Goal: Task Accomplishment & Management: Use online tool/utility

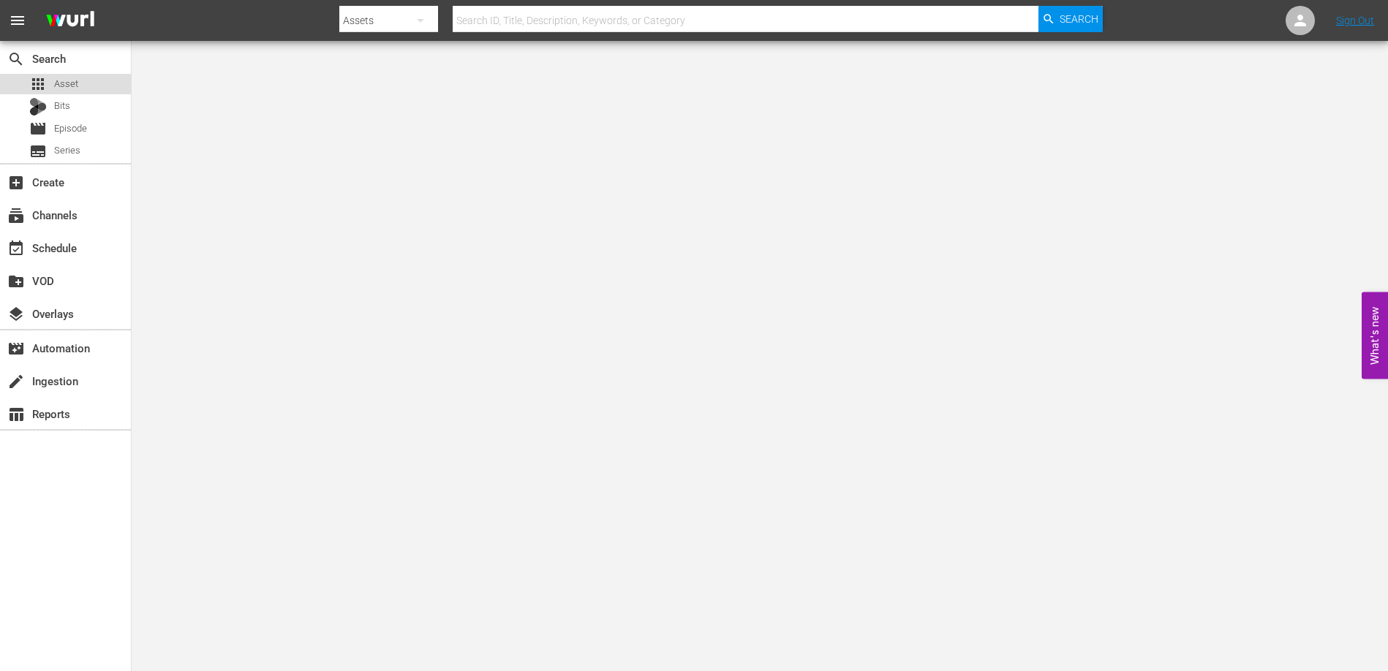
click at [58, 83] on span "Asset" at bounding box center [66, 84] width 24 height 15
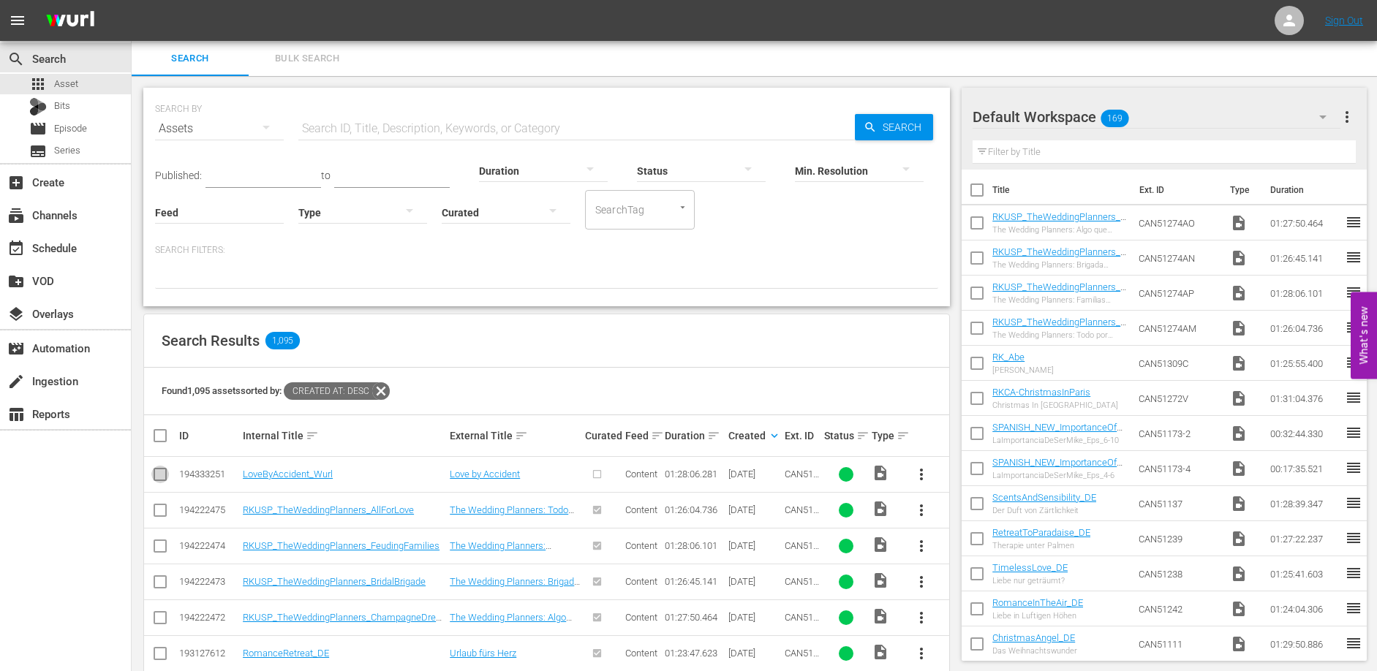
click at [156, 475] on input "checkbox" at bounding box center [160, 478] width 18 height 18
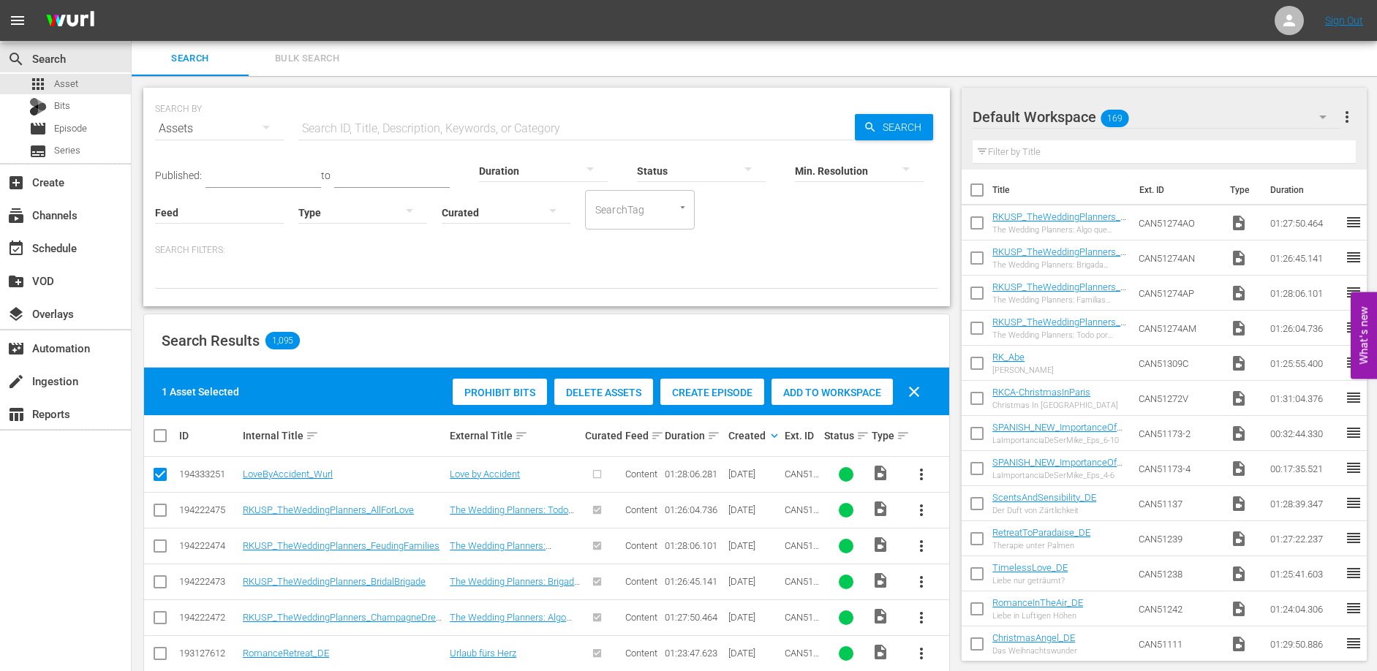
click at [736, 389] on span "Create Episode" at bounding box center [712, 393] width 104 height 12
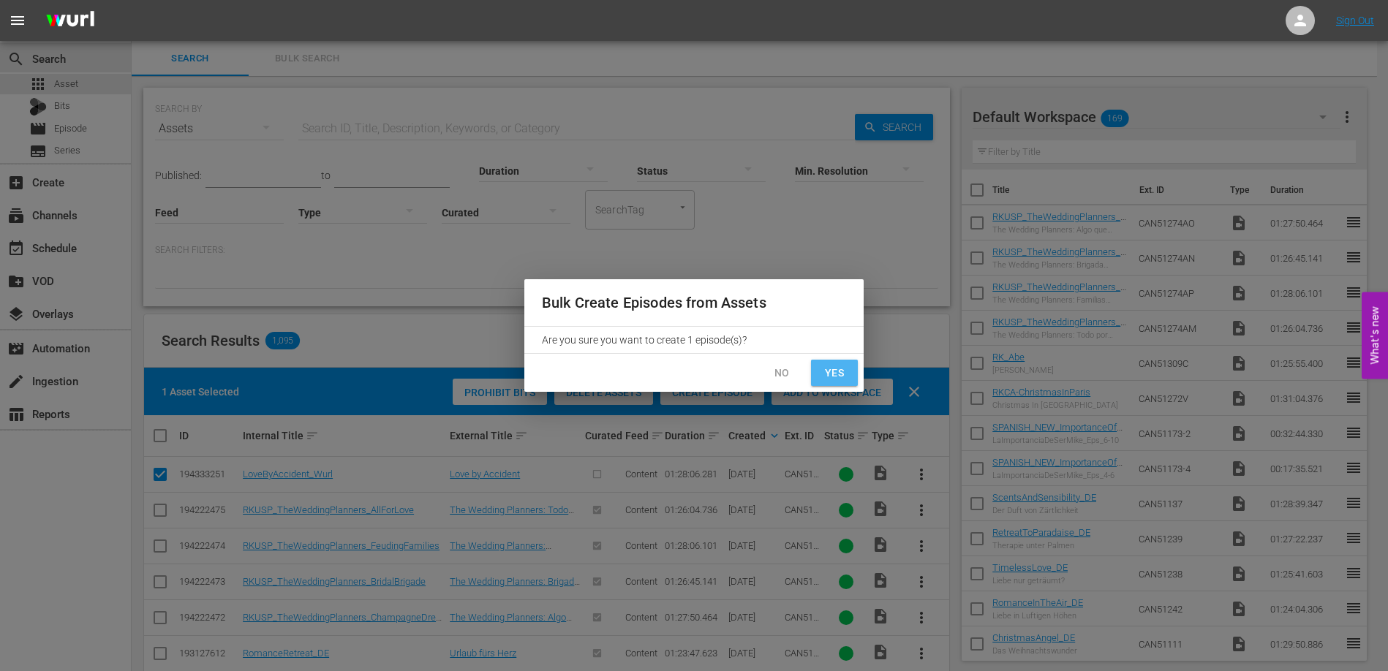
click at [842, 372] on span "Yes" at bounding box center [834, 373] width 23 height 18
checkbox input "false"
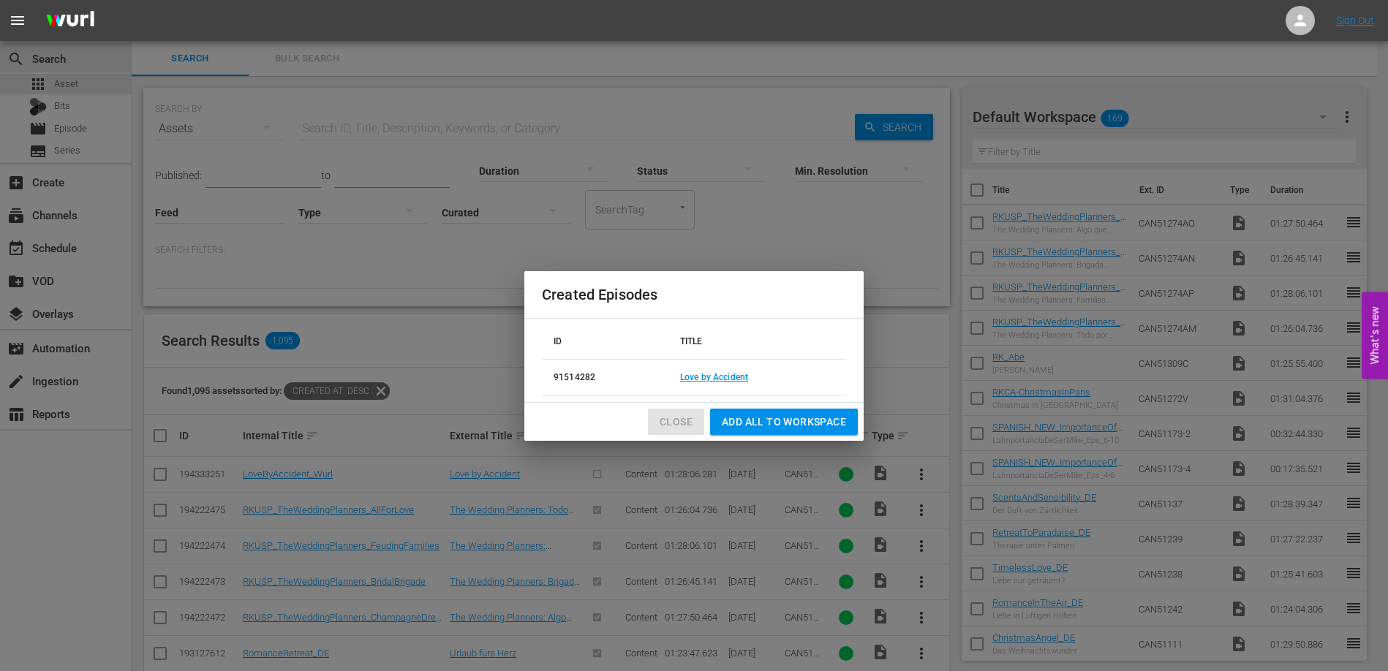
click at [674, 420] on span "Close" at bounding box center [676, 422] width 33 height 18
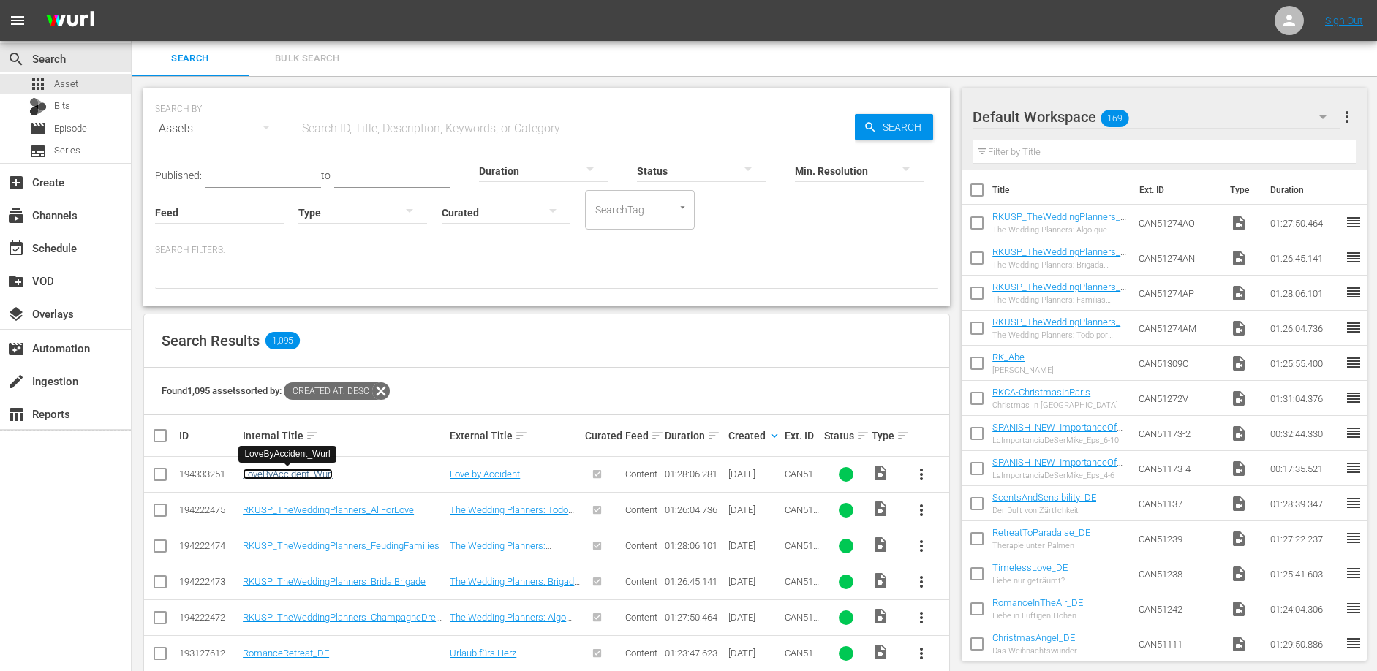
click at [304, 476] on link "LoveByAccident_Wurl" at bounding box center [288, 474] width 90 height 11
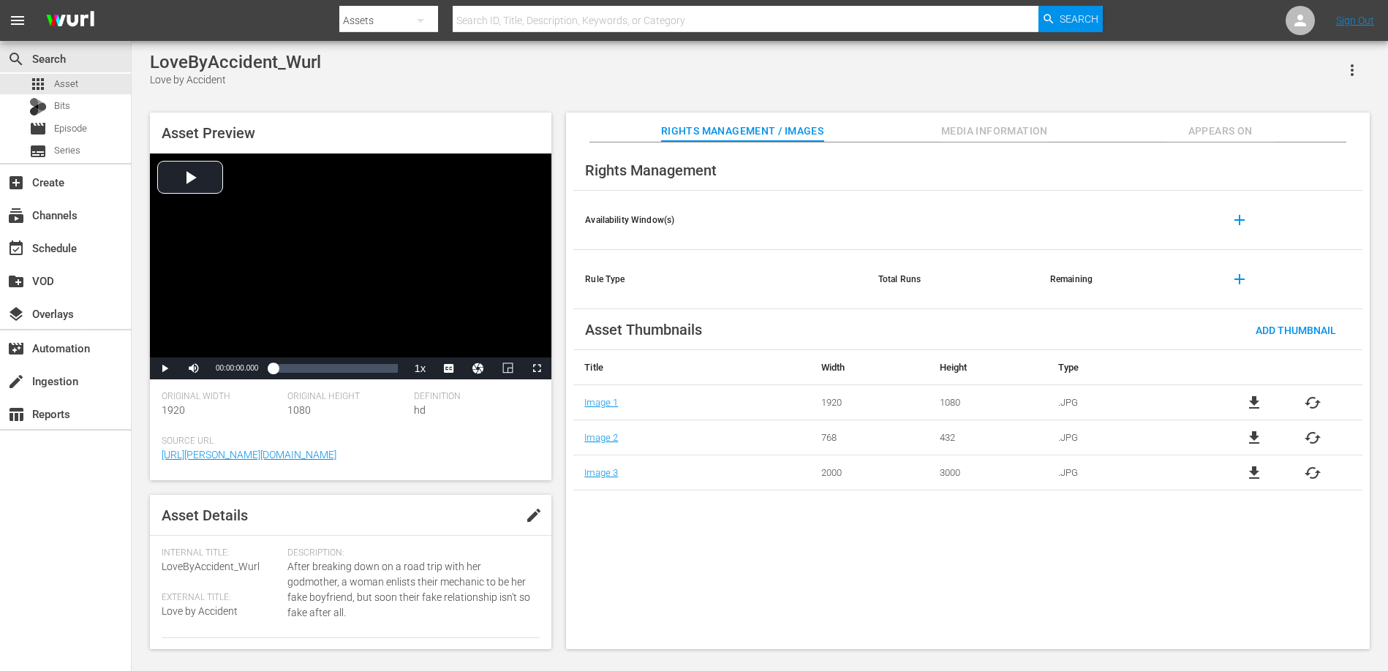
click at [1198, 134] on span "Appears On" at bounding box center [1221, 131] width 110 height 18
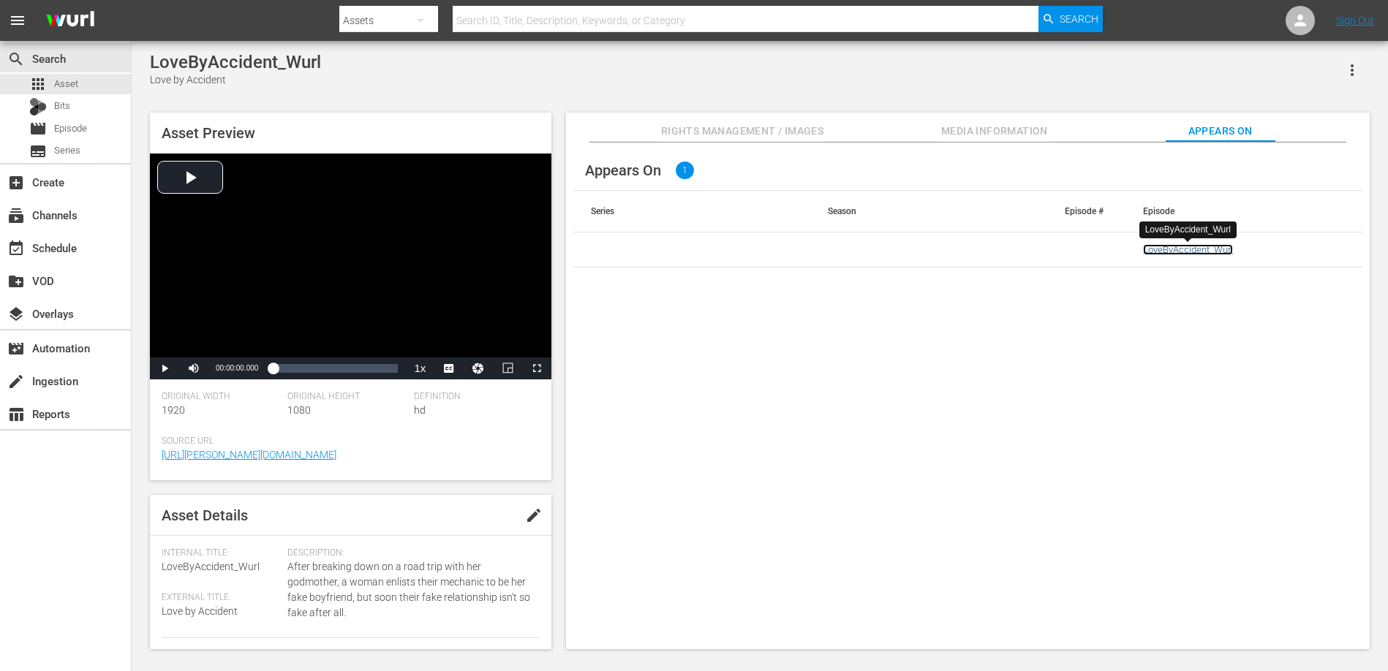
click at [1178, 250] on link "LoveByAccident_Wurl" at bounding box center [1188, 249] width 90 height 11
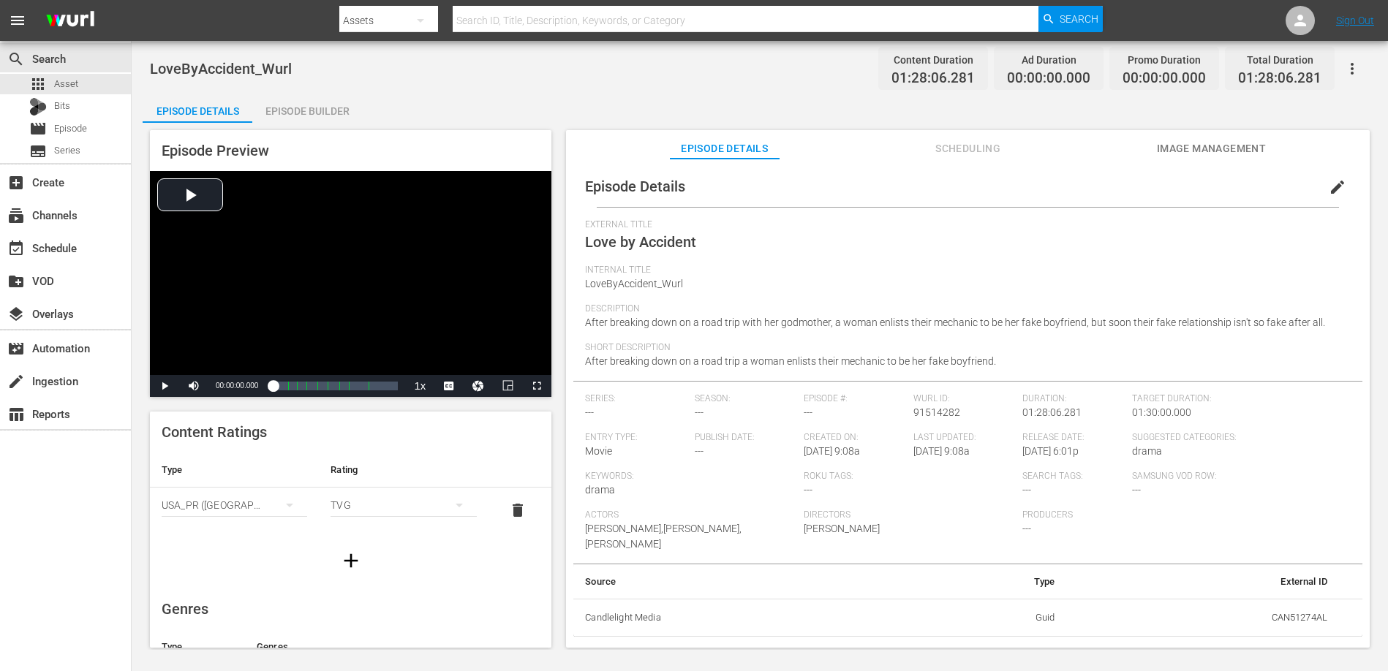
click at [1337, 186] on span "edit" at bounding box center [1338, 187] width 18 height 18
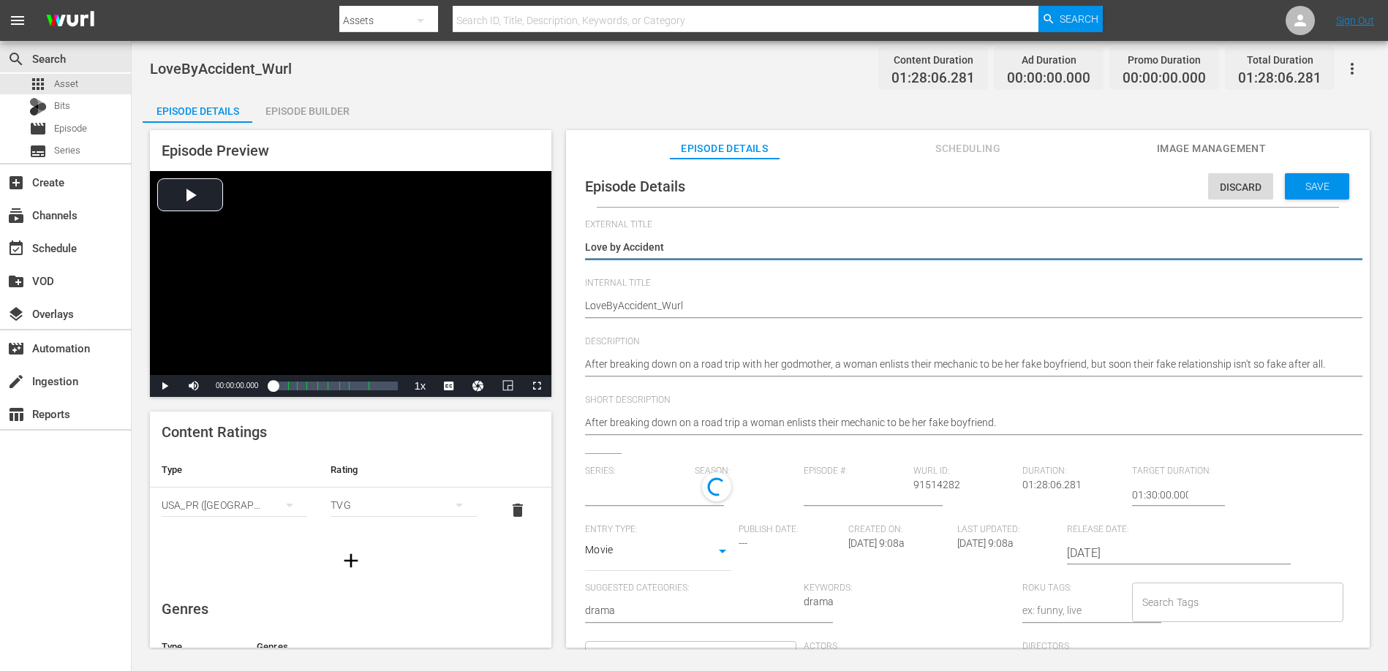
type input "No Series"
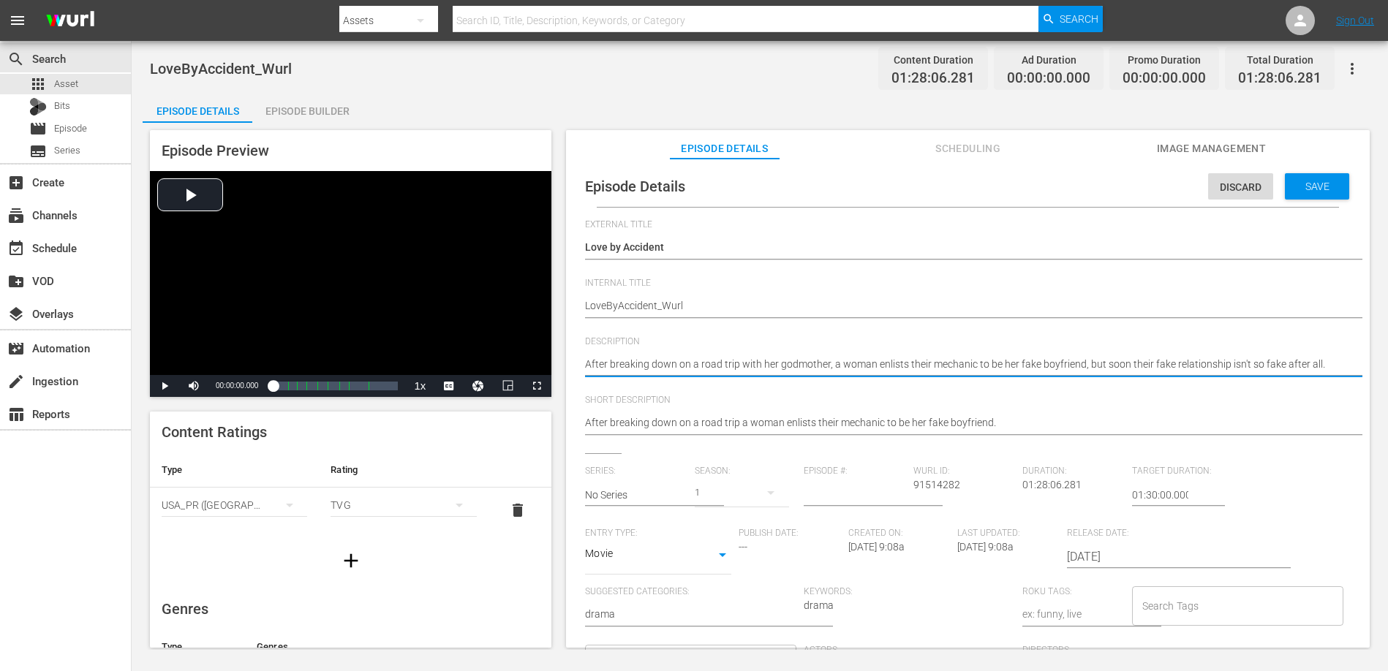
type textarea "After breaking down on a road trip with her godmother, a woman enlists thei mec…"
type textarea "After breaking down on a road trip with her godmother, a woman enlists the mech…"
type textarea "After breaking down on a road trip with her godmother, a woman enlists th mecha…"
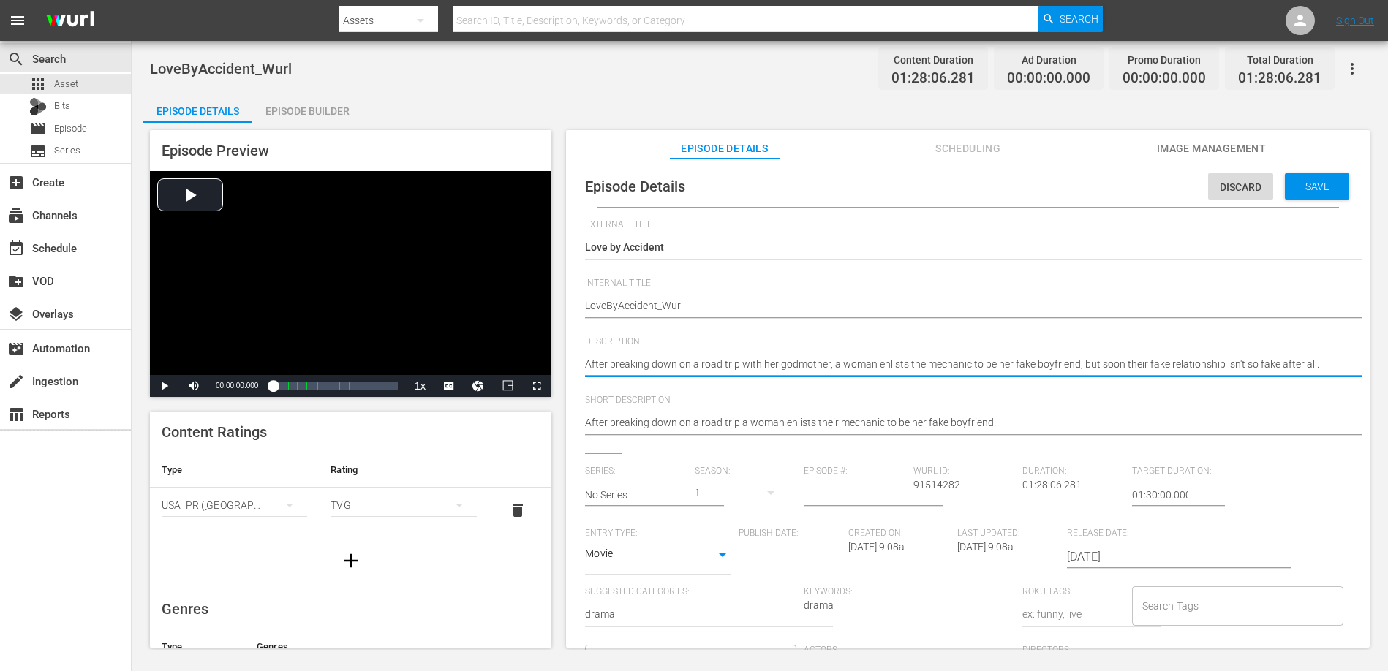
type textarea "After breaking down on a road trip with her godmother, a woman enlists th mecha…"
type textarea "After breaking down on a road trip with her godmother, a woman enlists t mechan…"
type textarea "After breaking down on a road trip with her godmother, a woman enlists mechanic…"
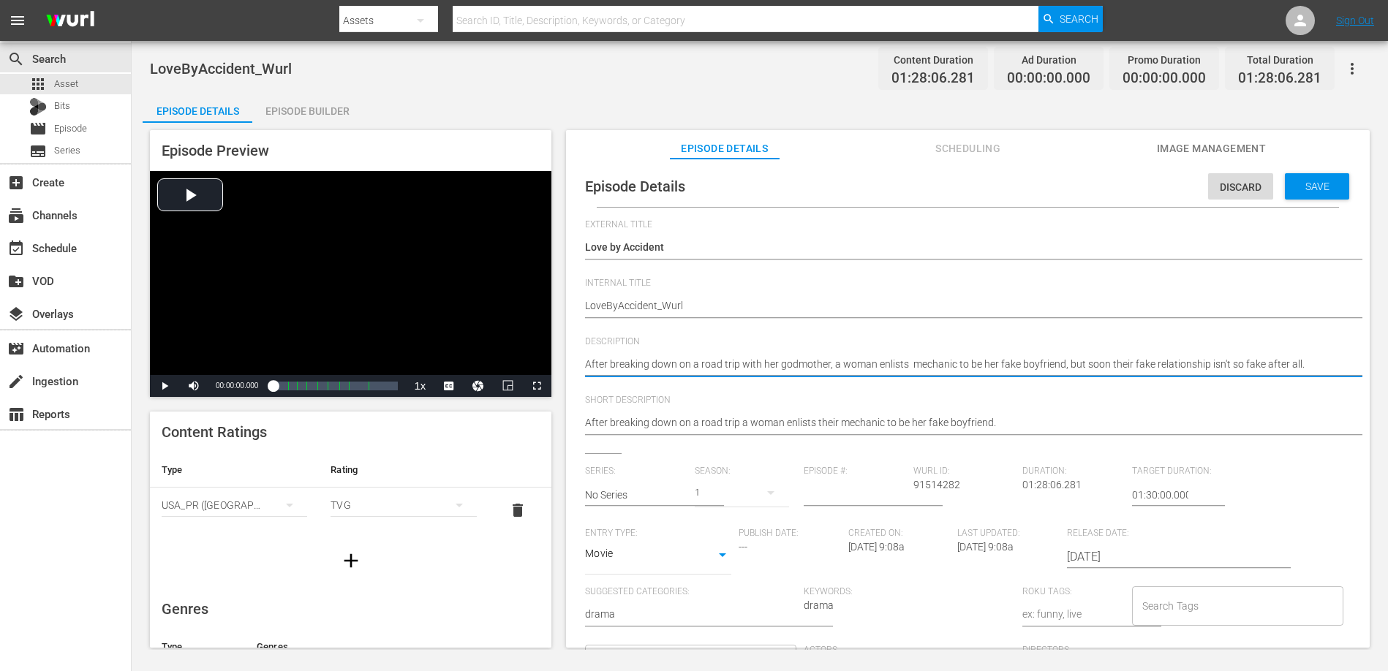
type textarea "After breaking down on a road trip with her godmother, a woman enlists h mechan…"
type textarea "After breaking down on a road trip with her godmother, a woman enlists he mecha…"
type textarea "After breaking down on a road trip with her godmother, a woman enlists her mech…"
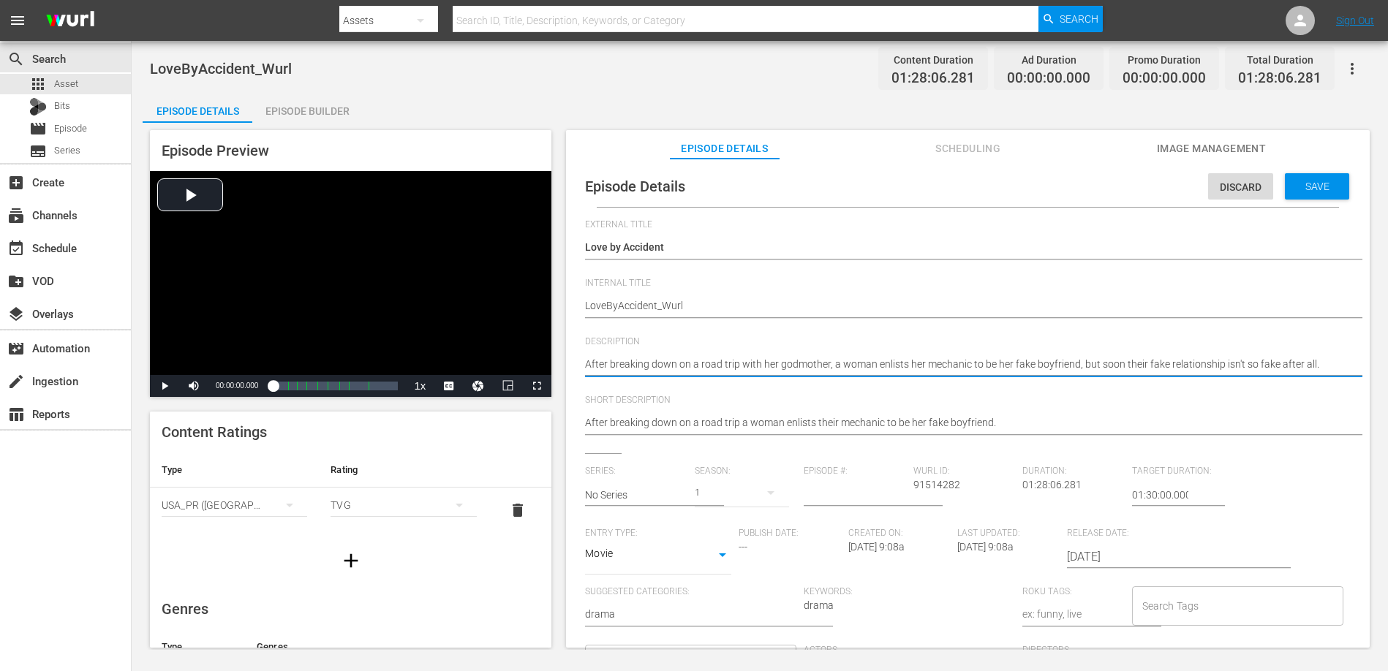
type textarea "After breaking down on a road trip with her godmother, a woman enlists her mech…"
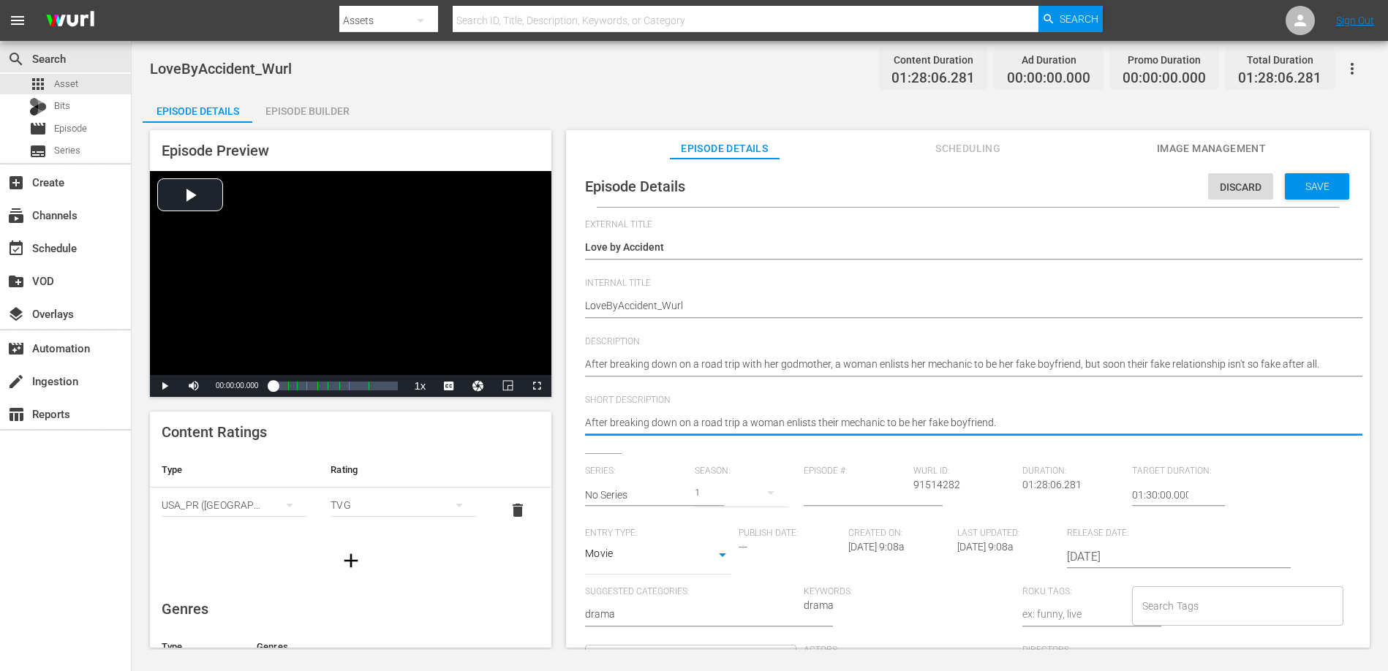
type textarea "After breaking down on a road trip a woman enlists thei mechanic to be her fake…"
type textarea "After breaking down on a road trip a woman enlists the mechanic to be her fake …"
type textarea "After breaking down on a road trip a woman enlists th mechanic to be her fake b…"
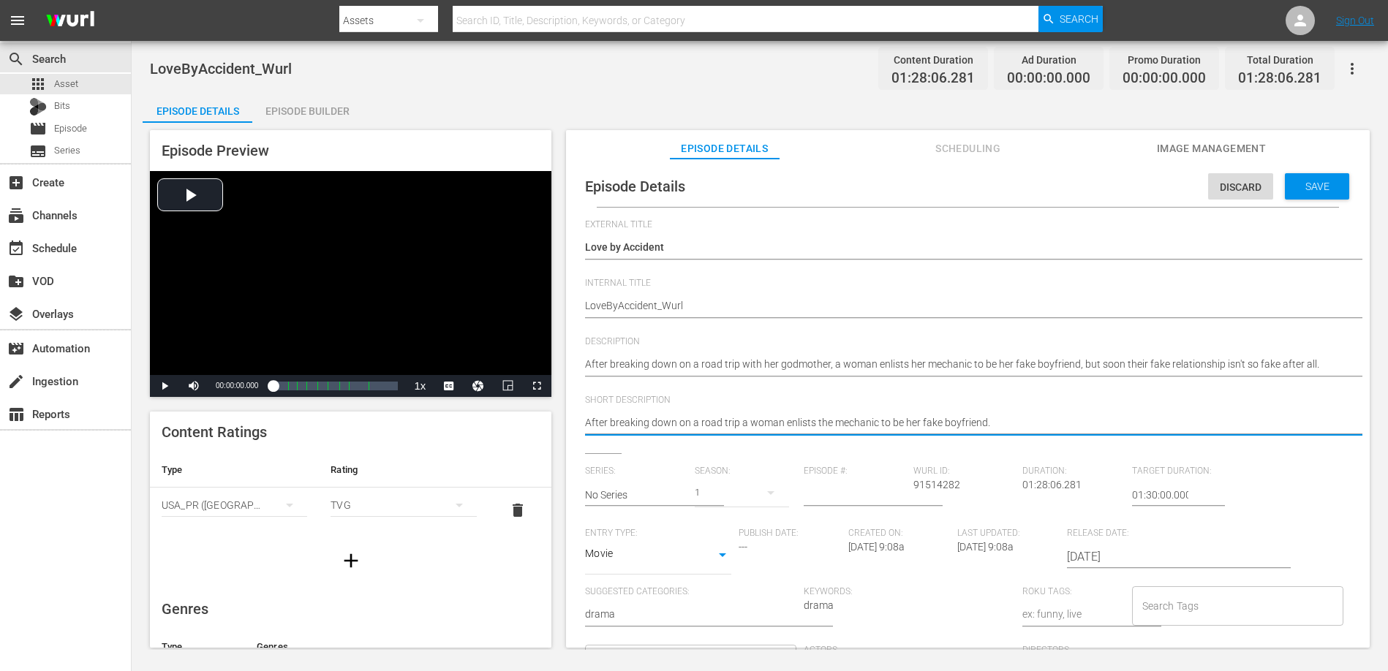
type textarea "After breaking down on a road trip a woman enlists th mechanic to be her fake b…"
type textarea "After breaking down on a road trip a woman enlists t mechanic to be her fake bo…"
type textarea "After breaking down on a road trip a woman enlists mechanic to be her fake boyf…"
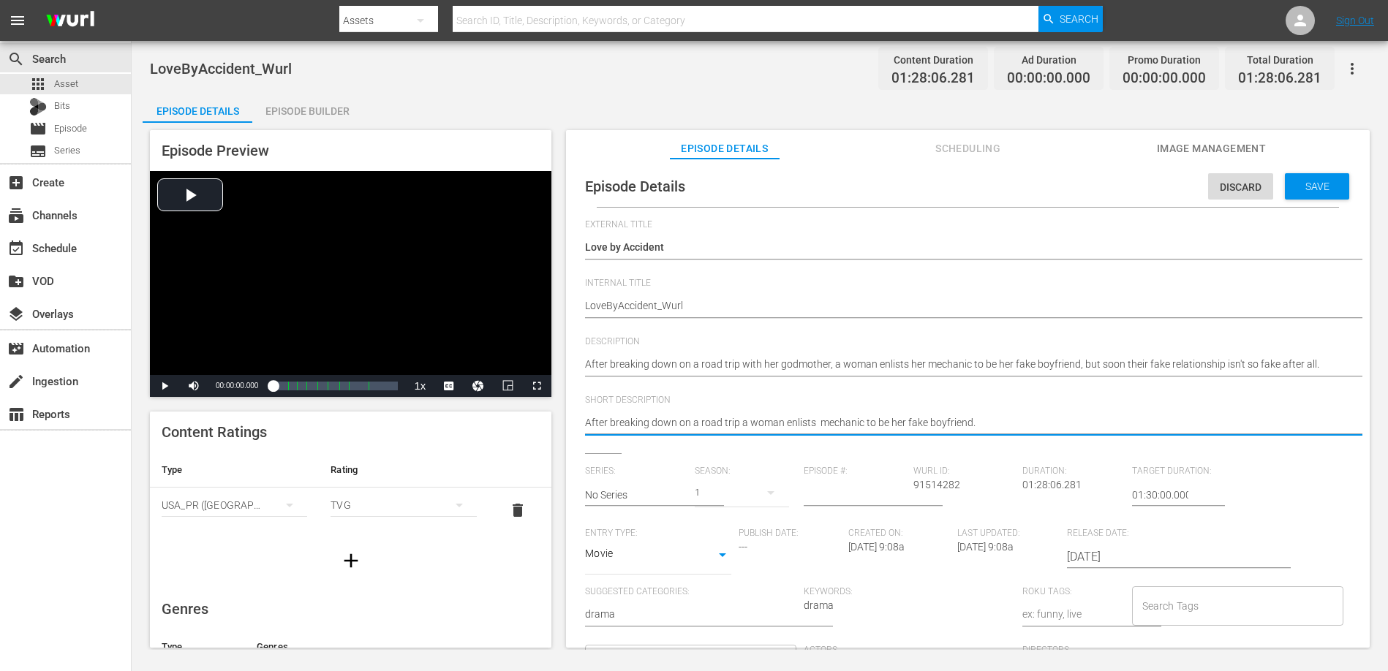
type textarea "After breaking down on a road trip a woman enlists h mechanic to be her fake bo…"
type textarea "After breaking down on a road trip a woman enlists he mechanic to be her fake b…"
type textarea "After breaking down on a road trip a woman enlists her mechanic to be her fake …"
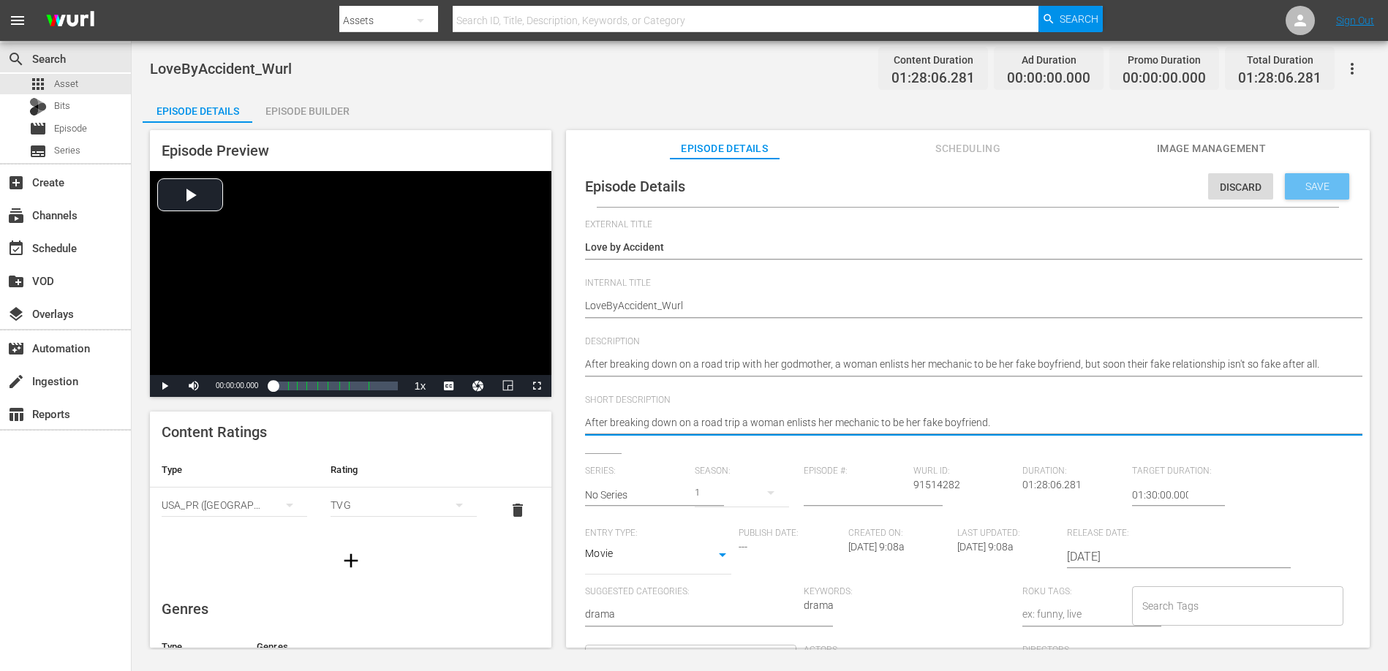
type textarea "After breaking down on a road trip a woman enlists her mechanic to be her fake …"
click at [1316, 182] on span "Save" at bounding box center [1318, 187] width 48 height 12
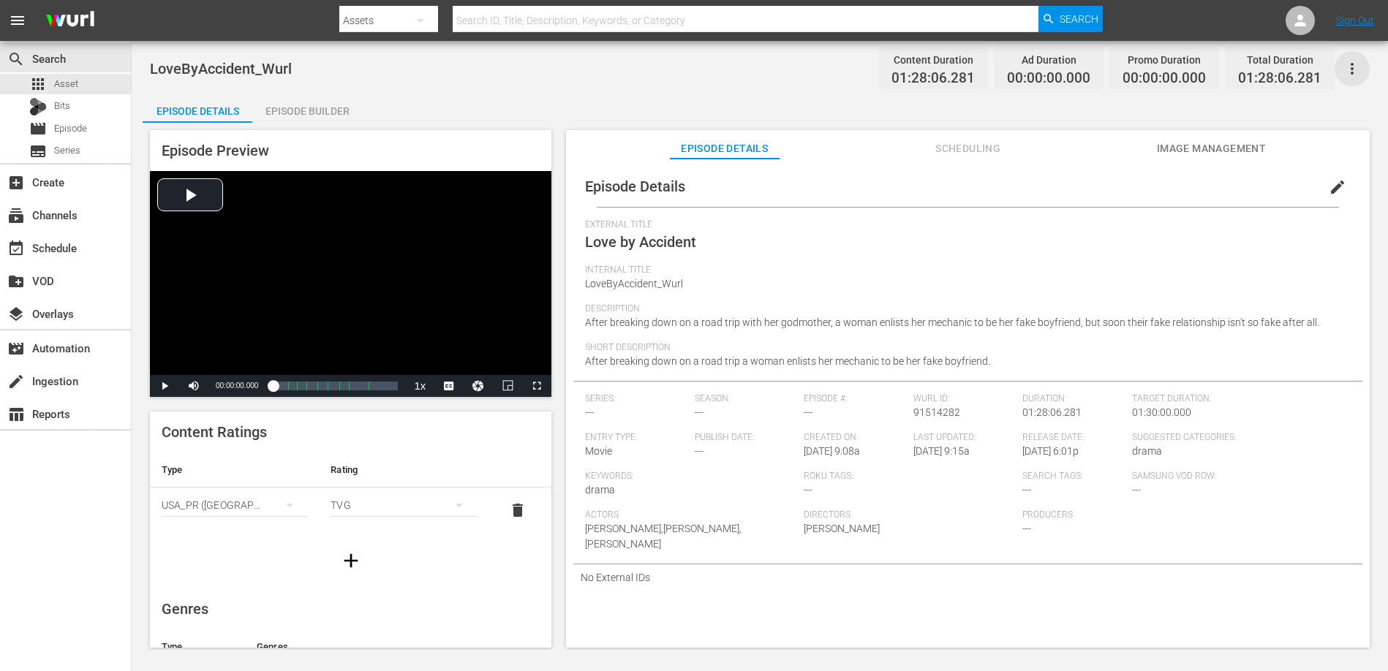
click at [1354, 61] on icon "button" at bounding box center [1352, 69] width 18 height 18
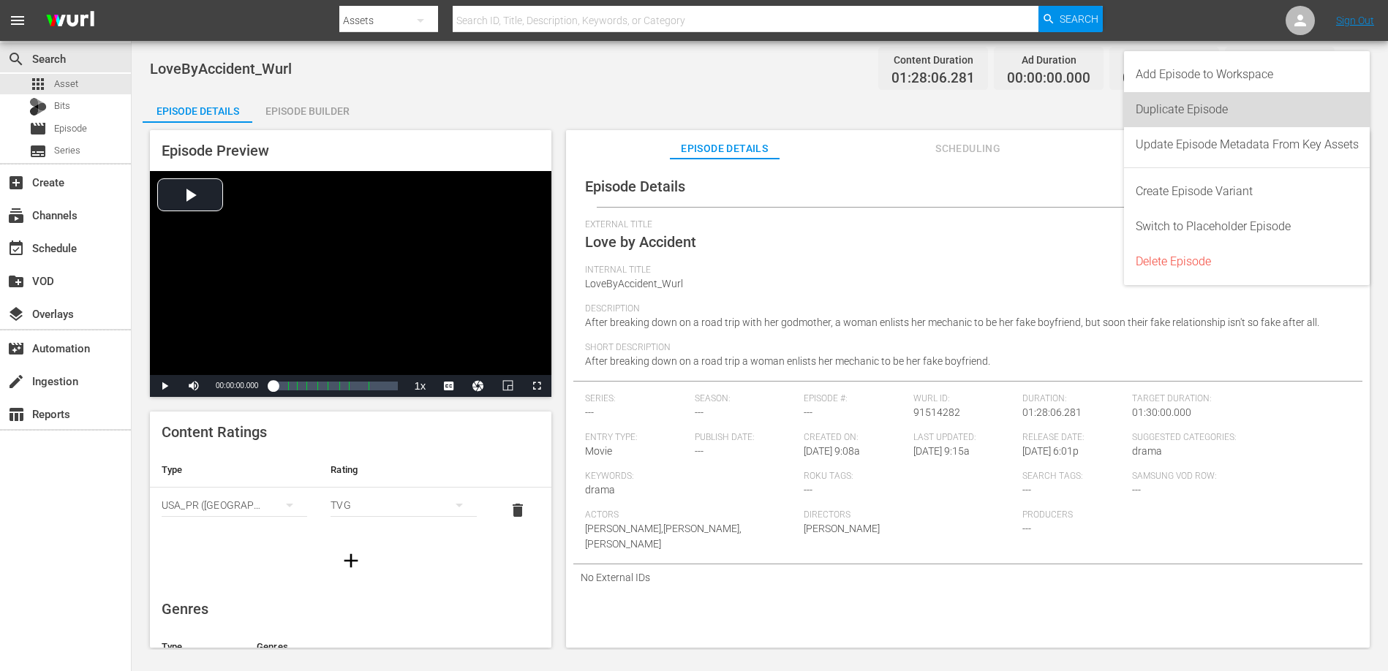
click at [1227, 107] on div "Duplicate Episode" at bounding box center [1247, 109] width 223 height 35
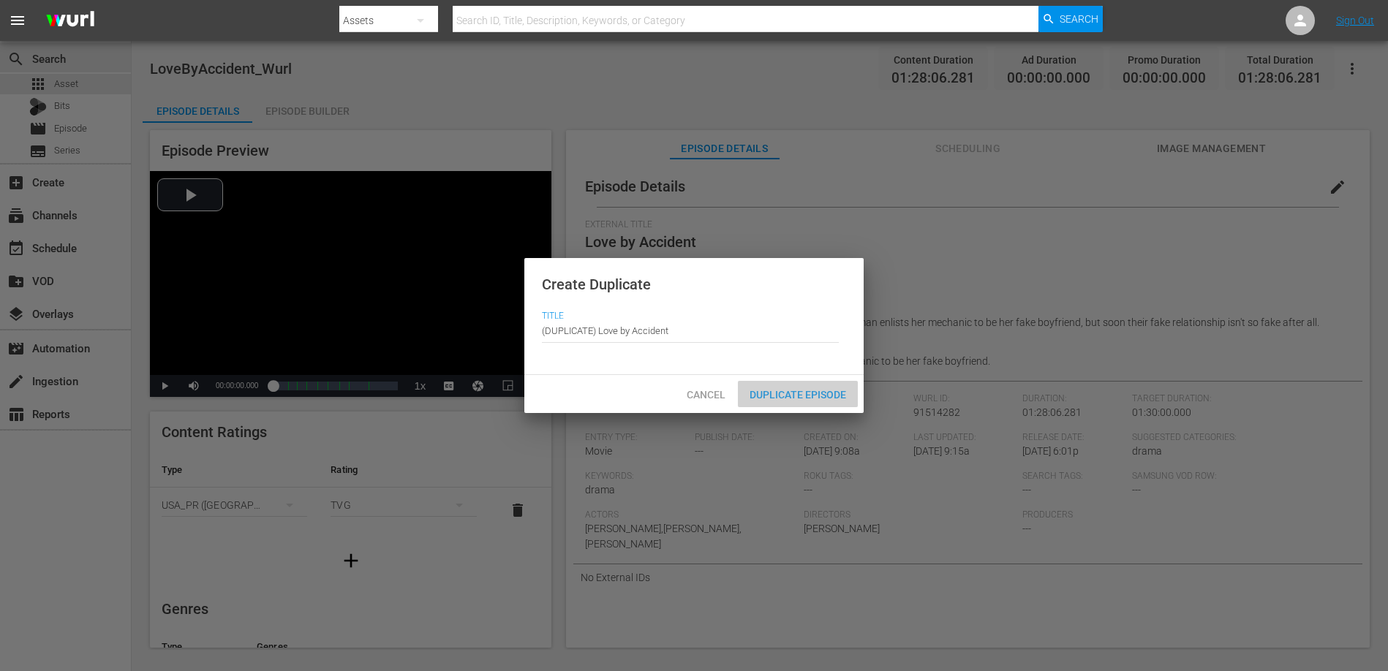
click at [797, 394] on span "Duplicate Episode" at bounding box center [798, 395] width 120 height 12
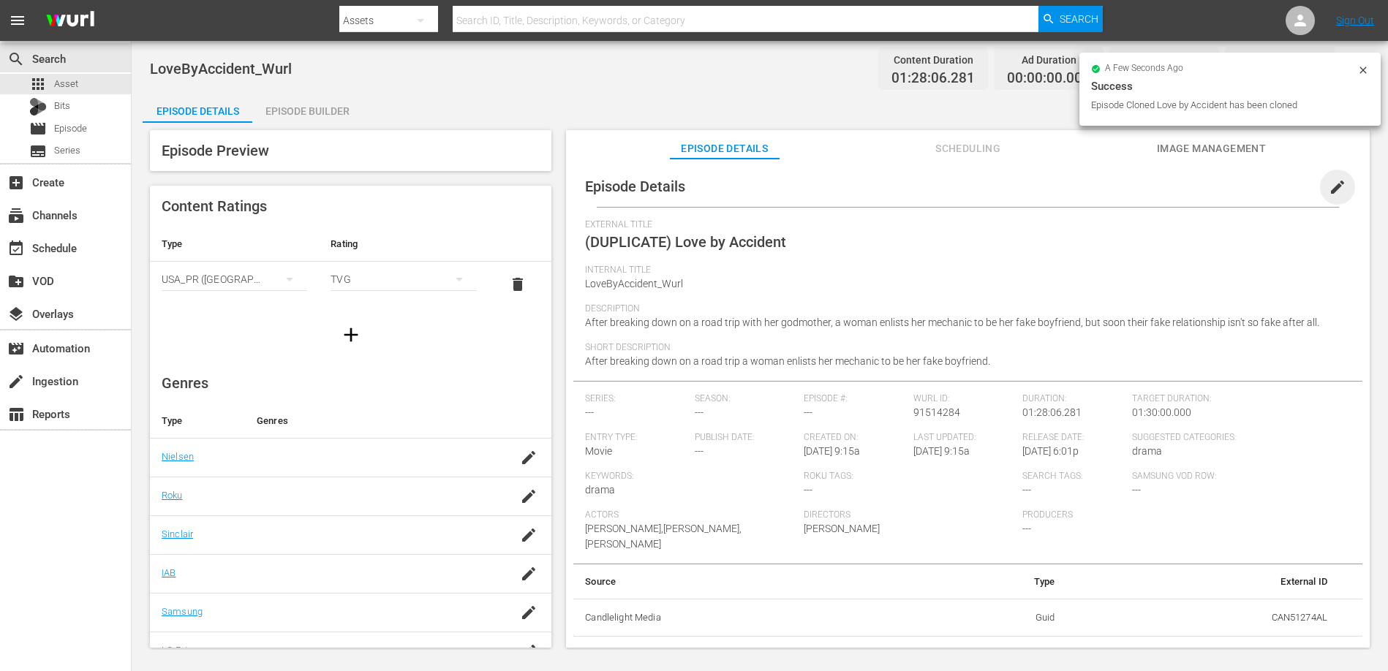
click at [1329, 185] on span "edit" at bounding box center [1338, 187] width 18 height 18
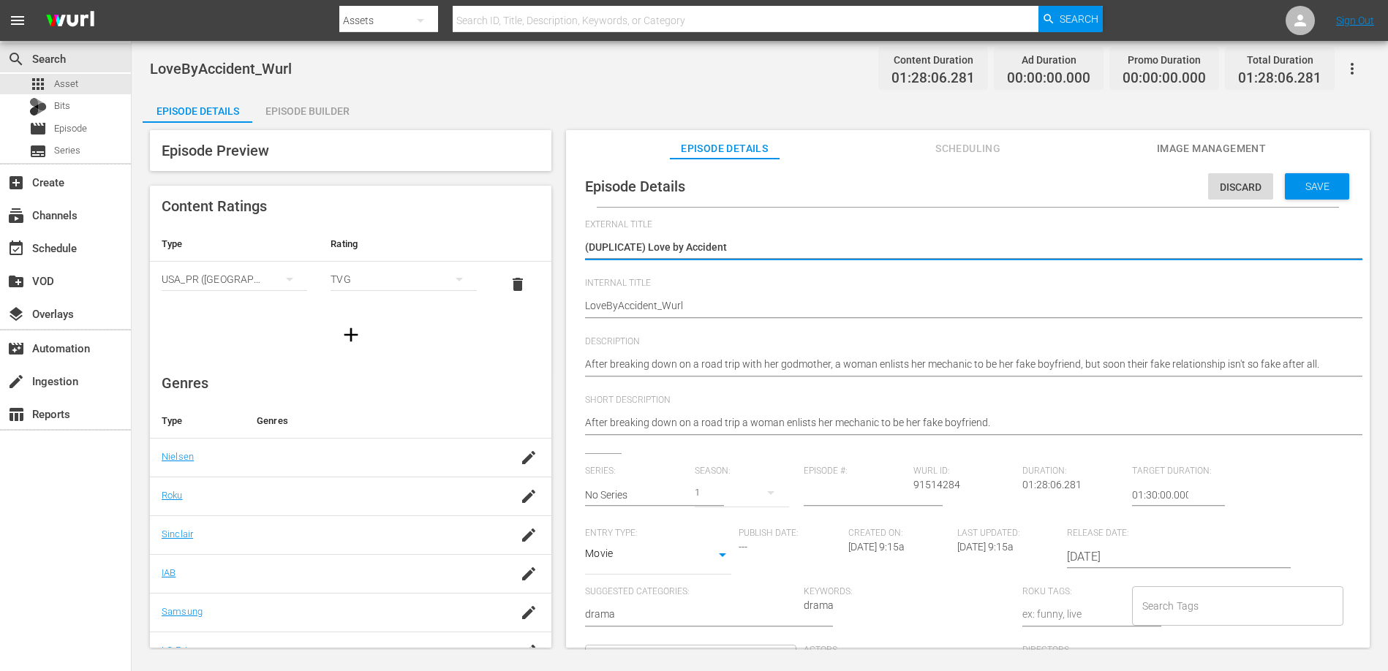
drag, startPoint x: 648, startPoint y: 246, endPoint x: 564, endPoint y: 248, distance: 84.1
click at [564, 248] on div "Episode Preview Content Ratings Type Rating Select Rating Type [GEOGRAPHIC_DATA…" at bounding box center [760, 391] width 1234 height 537
type textarea "Love by Accident"
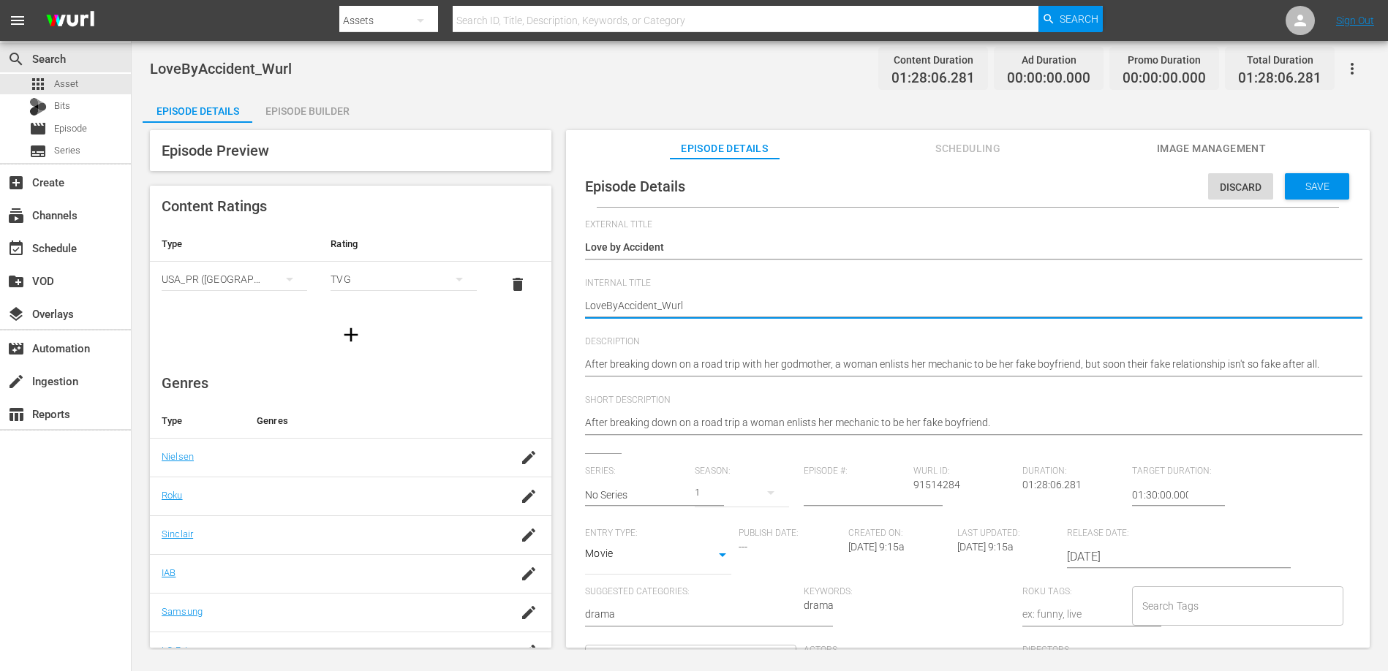
type textarea "RLoveByAccident_Wurl"
type textarea "RKLoveByAccident_Wurl"
type textarea "RKULoveByAccident_Wurl"
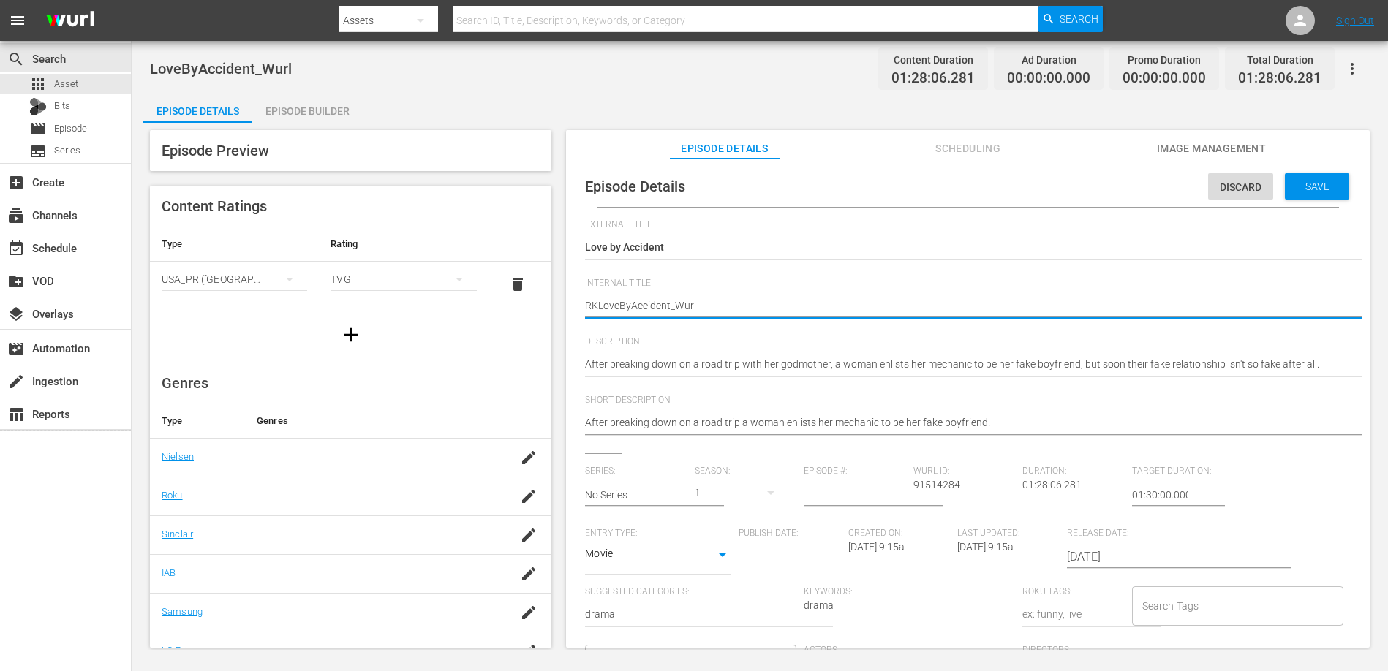
type textarea "RKULoveByAccident_Wurl"
type textarea "RKUSLoveByAccident_Wurl"
type textarea "RKUS_LoveByAccident_Wurl"
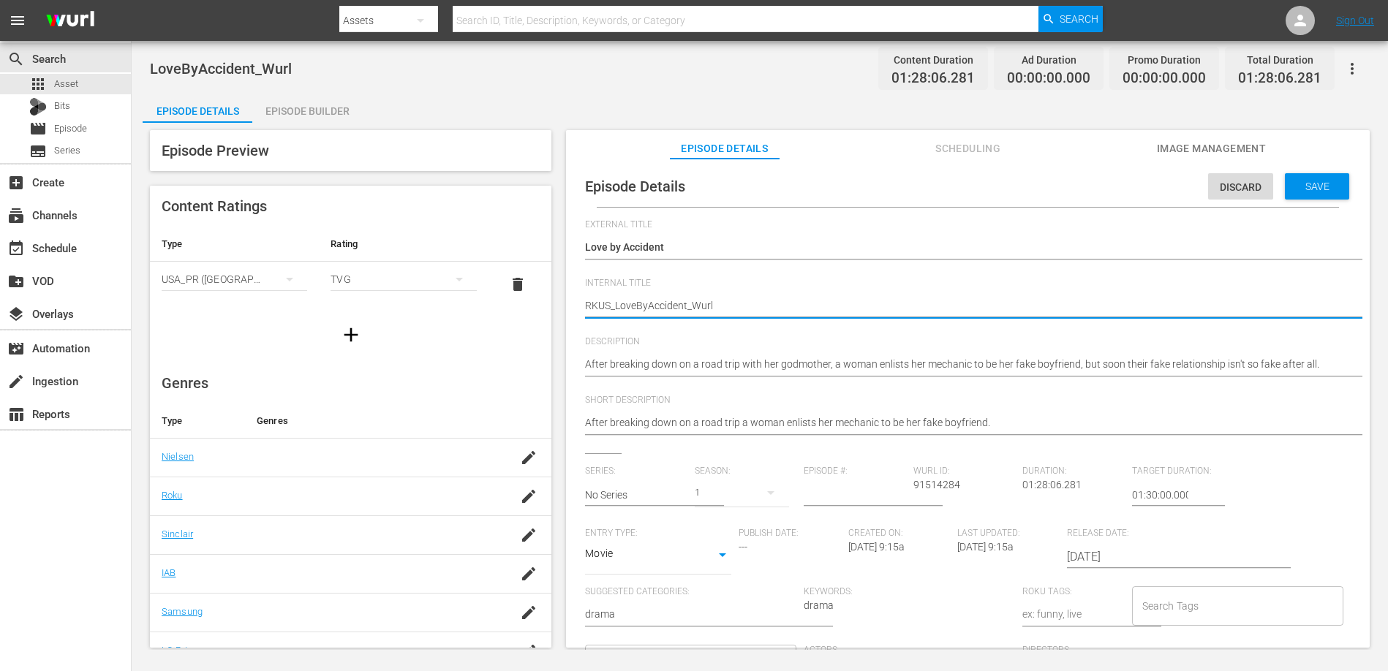
click at [724, 308] on textarea "LoveByAccident_Wurl" at bounding box center [964, 307] width 758 height 18
type textarea "RKUS_LoveByAccident_Wur"
type textarea "RKUS_LoveByAccident_Wu"
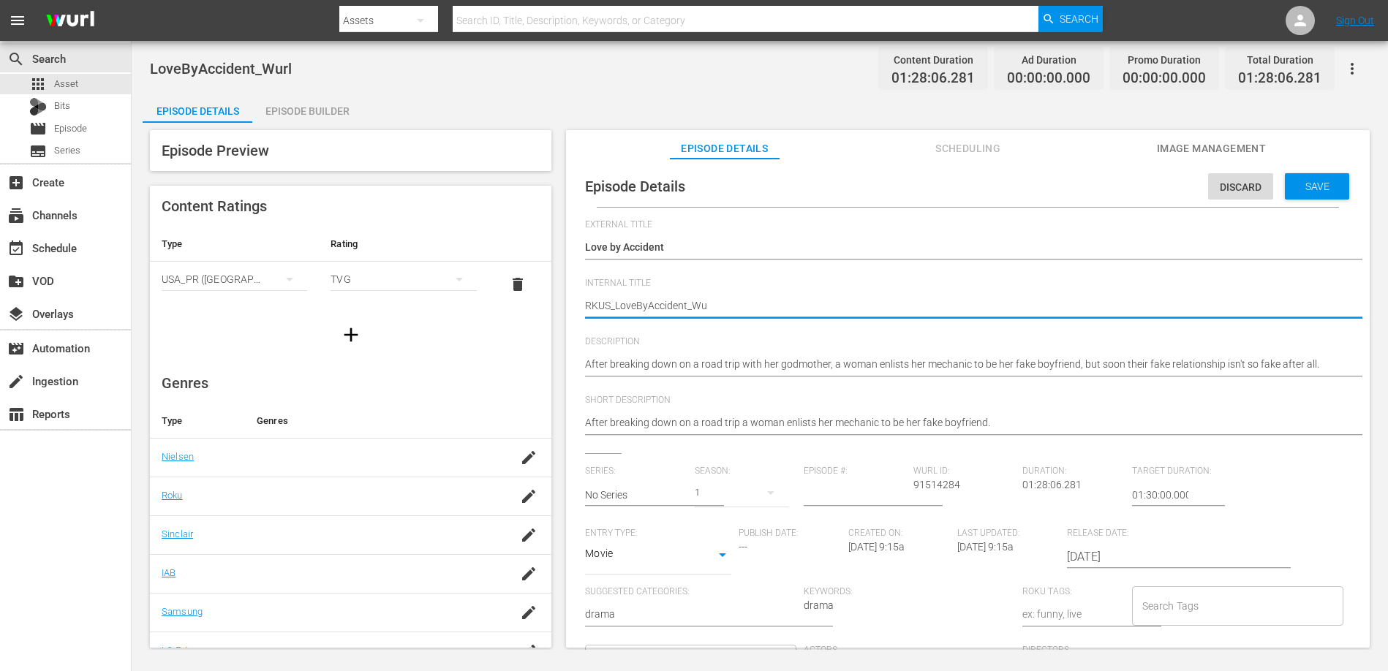
type textarea "RKUS_LoveByAccident_W"
type textarea "RKUS_LoveByAccident_"
type textarea "RKUS_LoveByAccident"
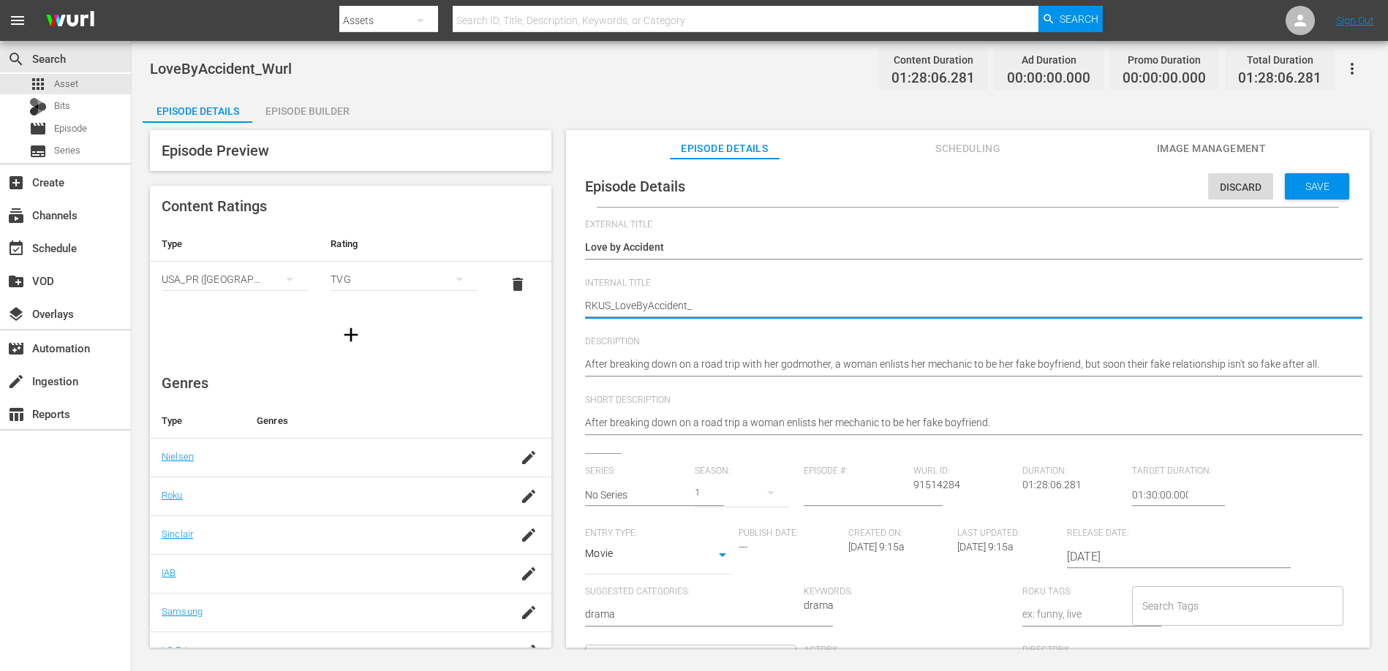
type textarea "RKUS_LoveByAccident"
type textarea "RKUS_LoveByAcciden"
type textarea "RKUS_LoveByAccident"
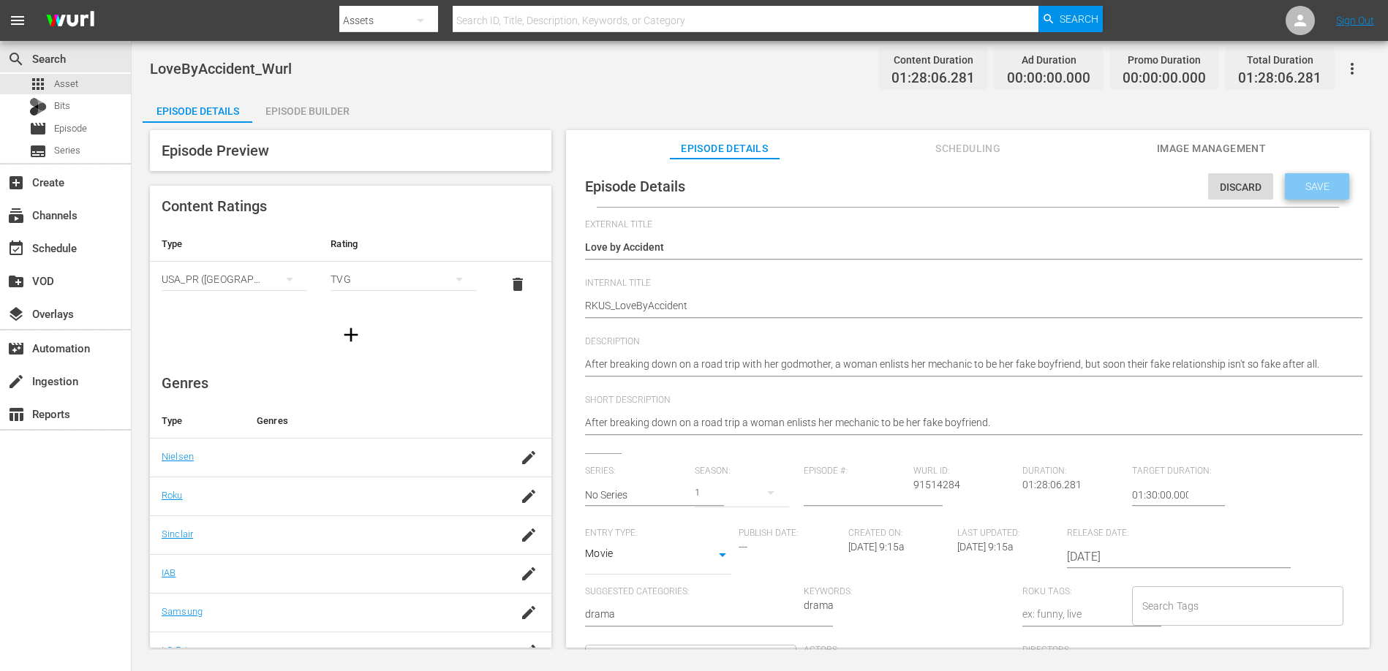
click at [1317, 178] on div "Save" at bounding box center [1317, 186] width 64 height 26
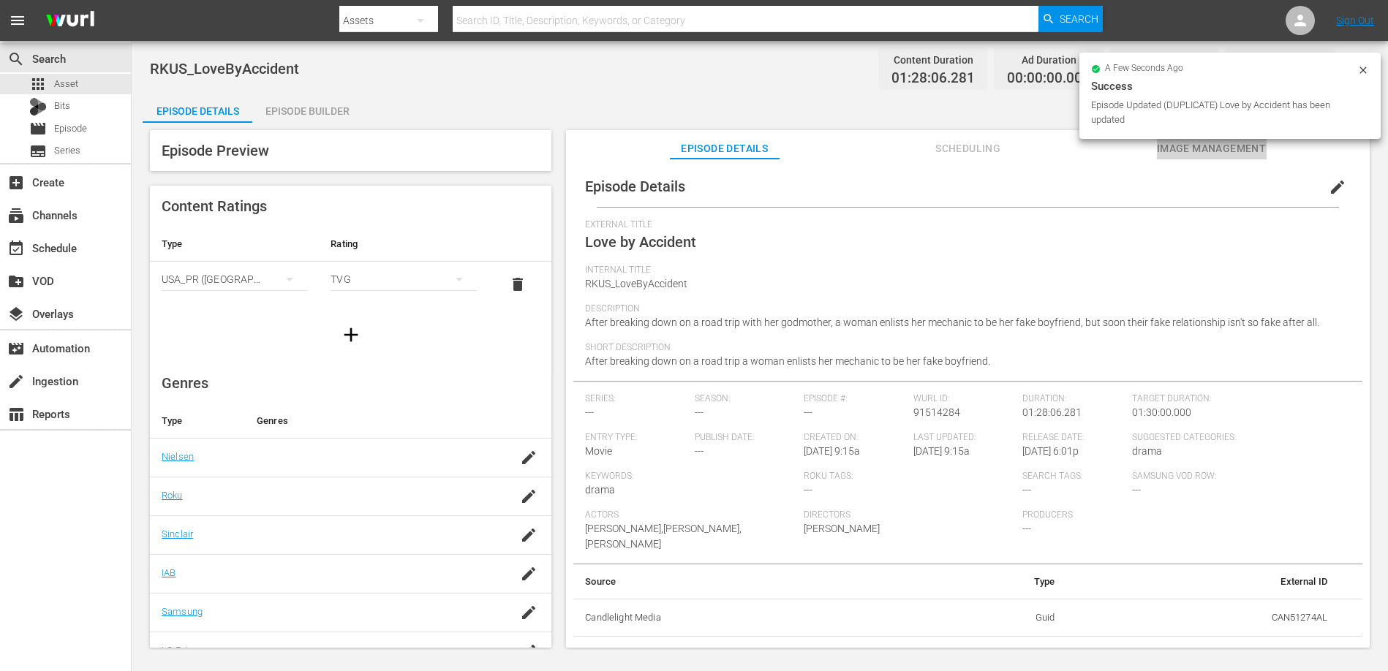
click at [1199, 146] on span "Image Management" at bounding box center [1212, 149] width 110 height 18
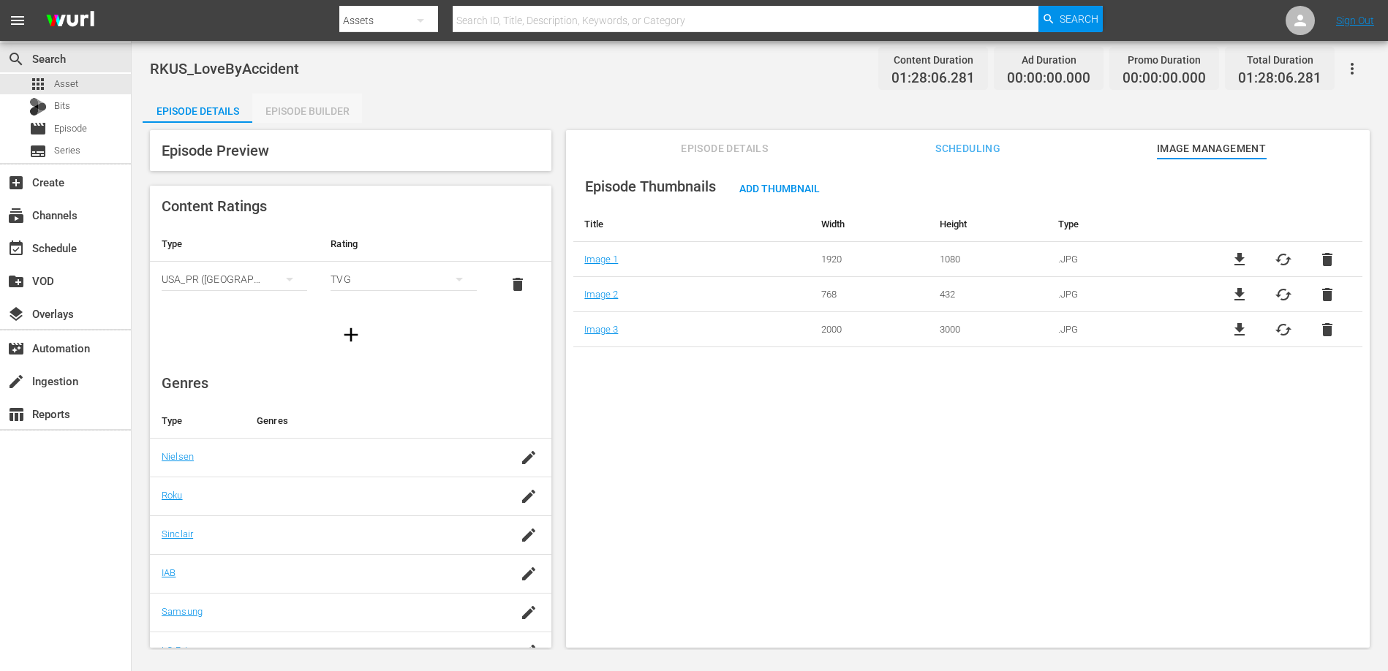
click at [317, 104] on div "Episode Builder" at bounding box center [307, 111] width 110 height 35
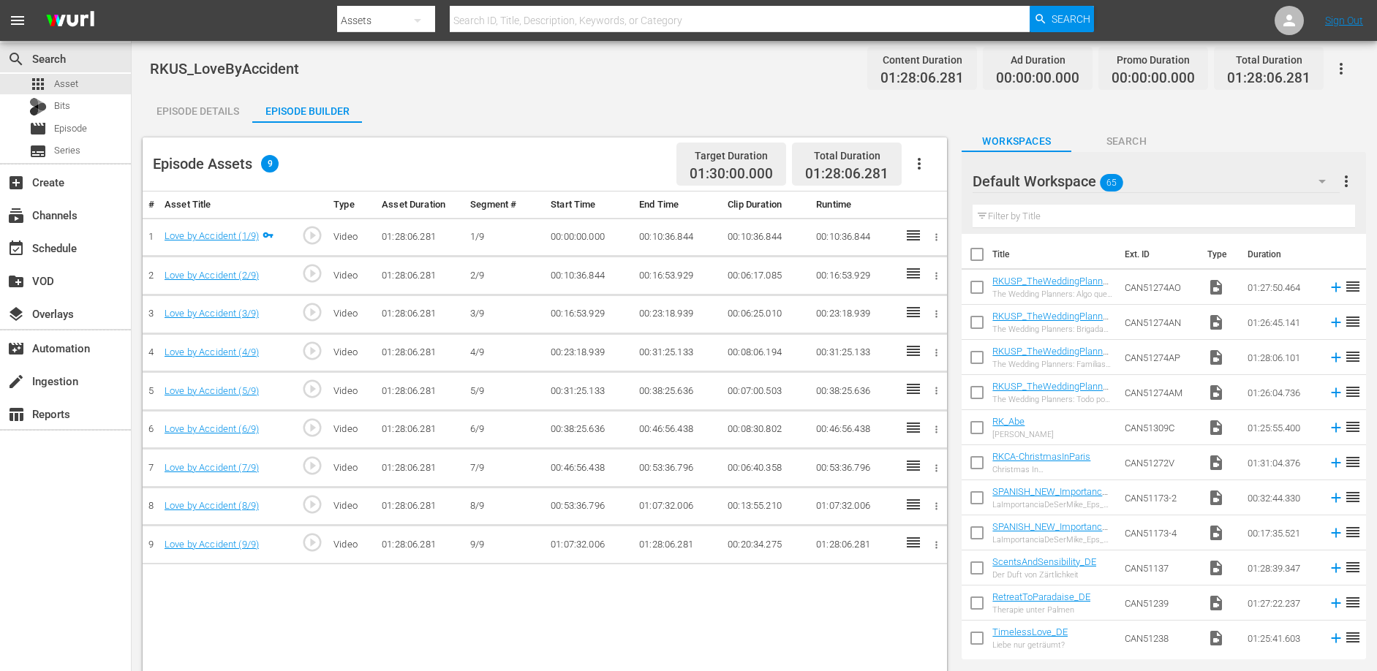
click at [659, 269] on td "00:16:53.929" at bounding box center [677, 276] width 88 height 39
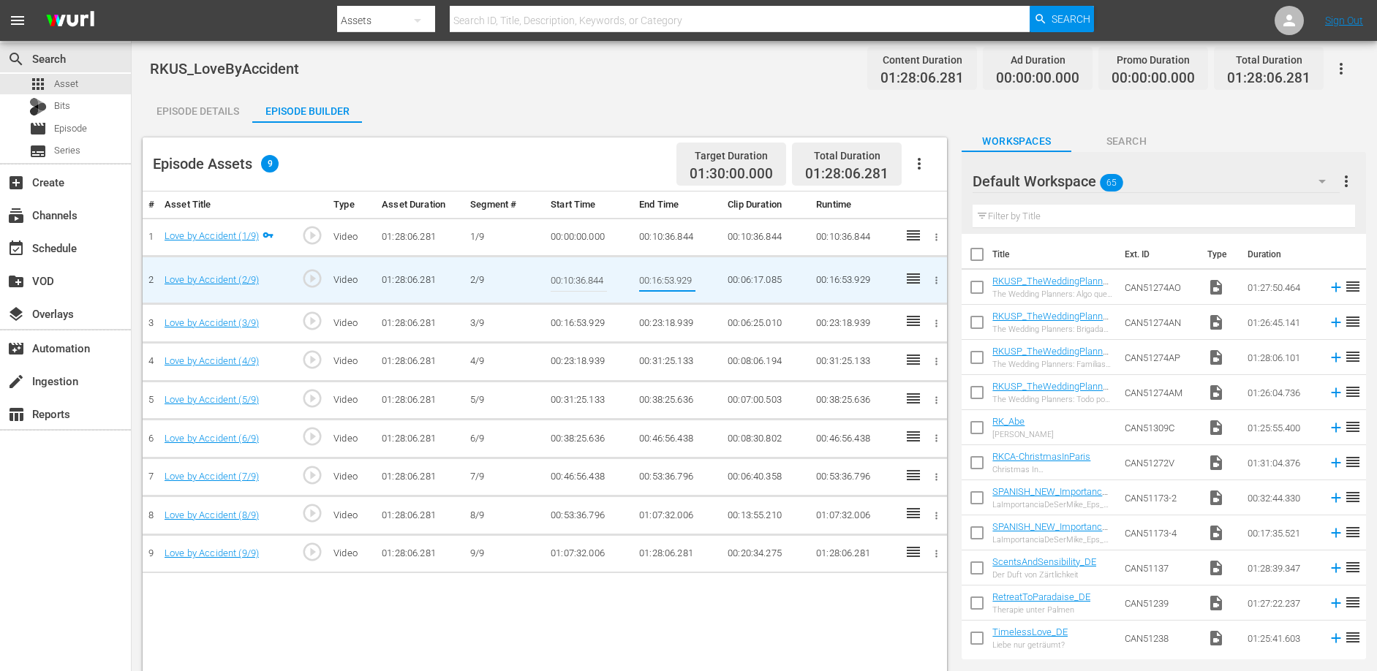
click at [659, 269] on input "00:16:53.929" at bounding box center [667, 280] width 56 height 35
type input "00:21:18.151"
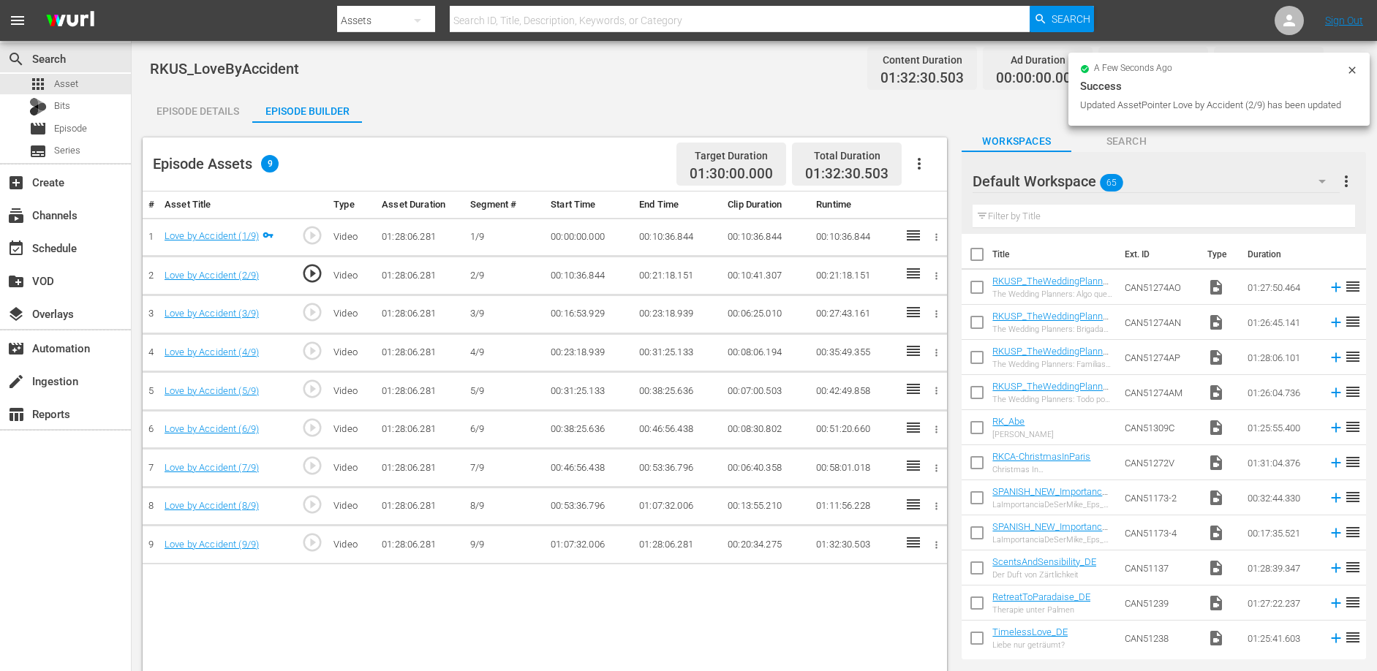
click at [587, 315] on td "00:16:53.929" at bounding box center [589, 314] width 88 height 39
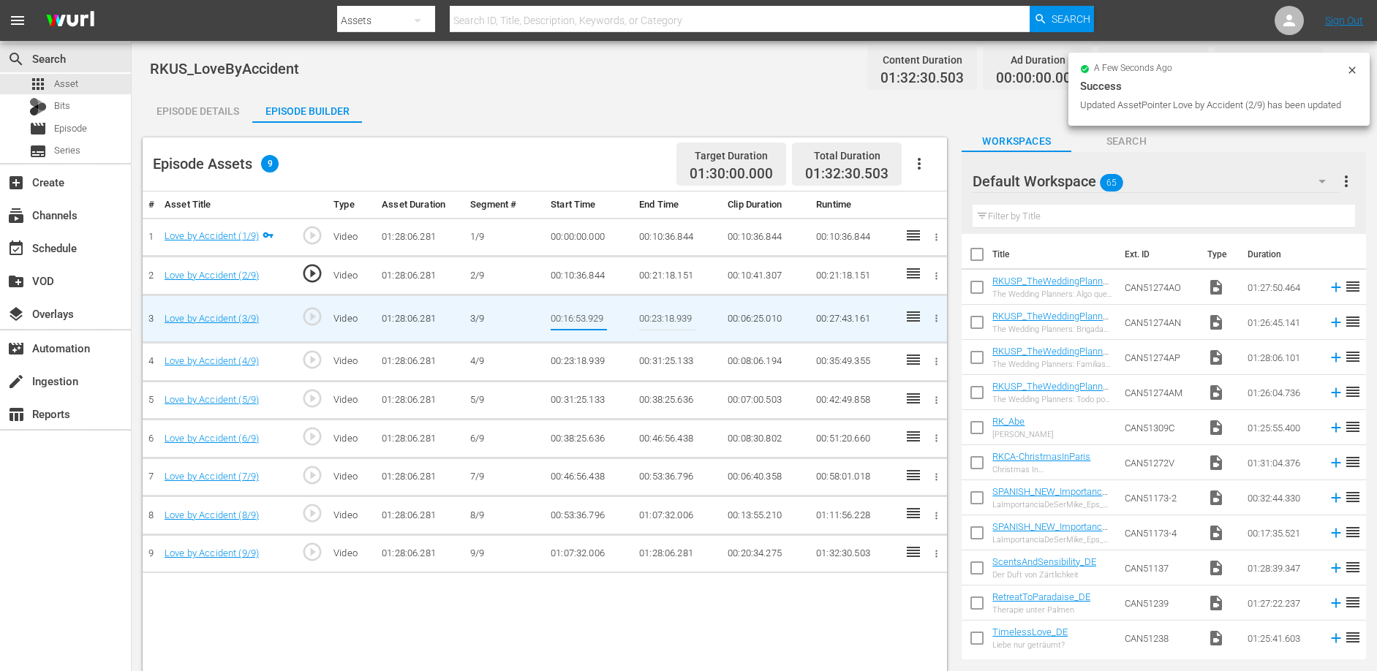
click at [587, 315] on input "00:16:53.929" at bounding box center [579, 318] width 56 height 35
type input "00:21:18.151"
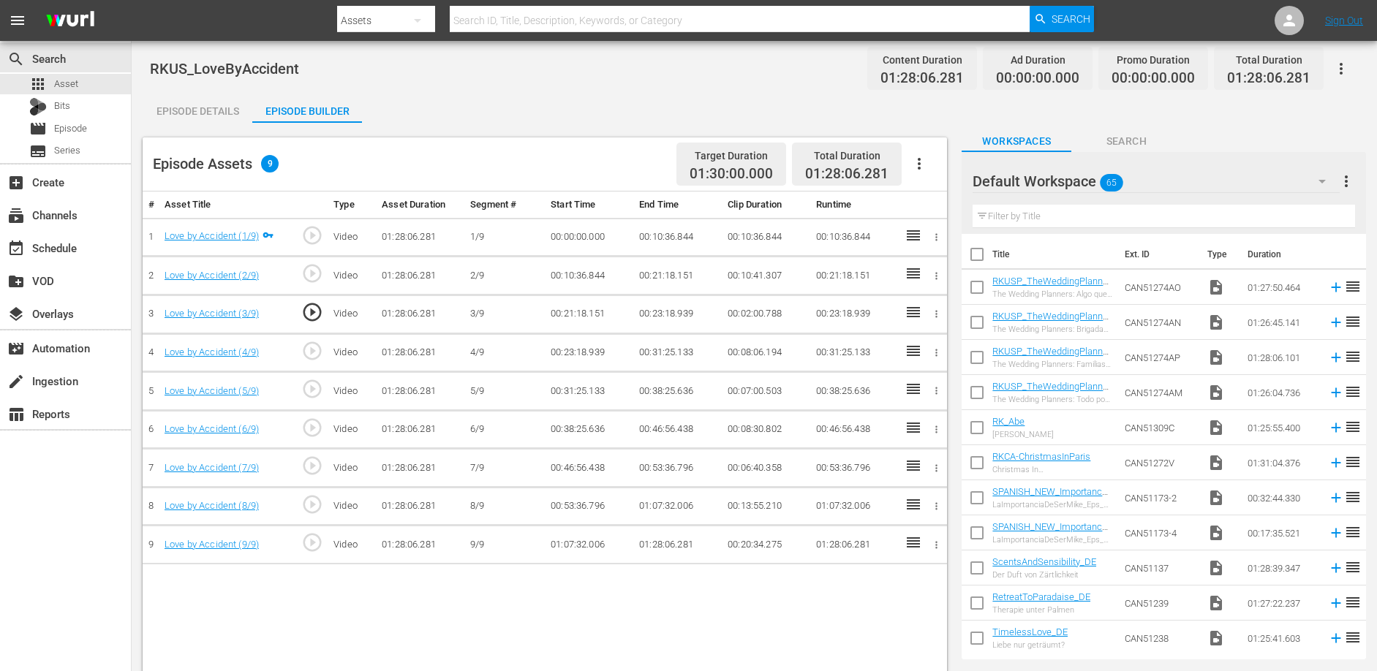
click at [657, 314] on td "00:23:18.939" at bounding box center [677, 314] width 88 height 39
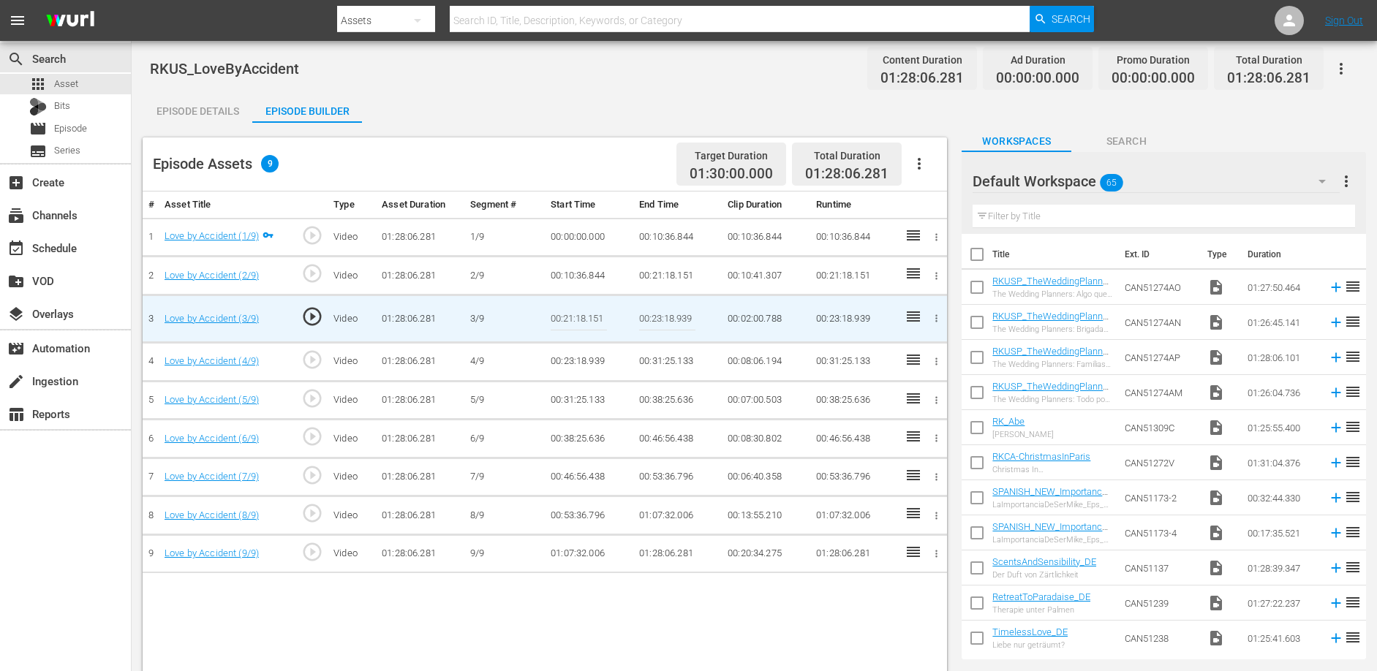
click at [657, 314] on input "00:23:18.939" at bounding box center [667, 318] width 56 height 35
paste input "31:25.133"
type input "00:31:25.133"
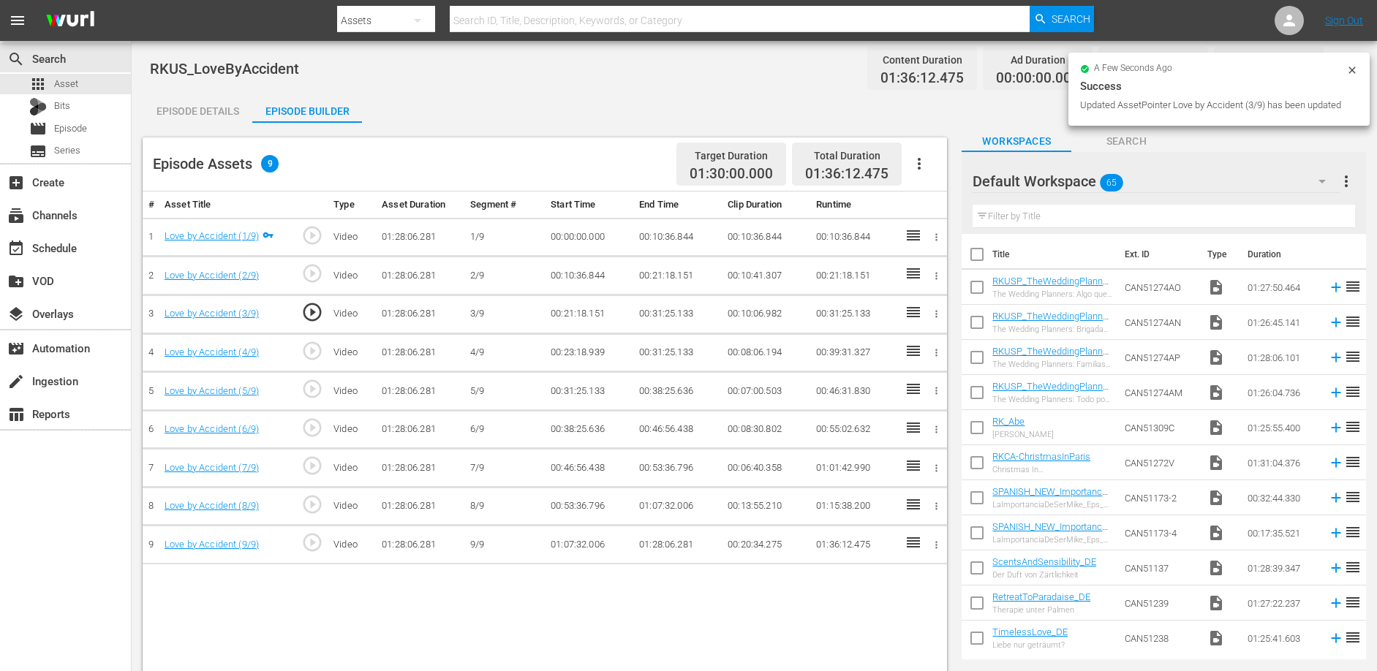
click at [578, 352] on td "00:23:18.939" at bounding box center [589, 352] width 88 height 39
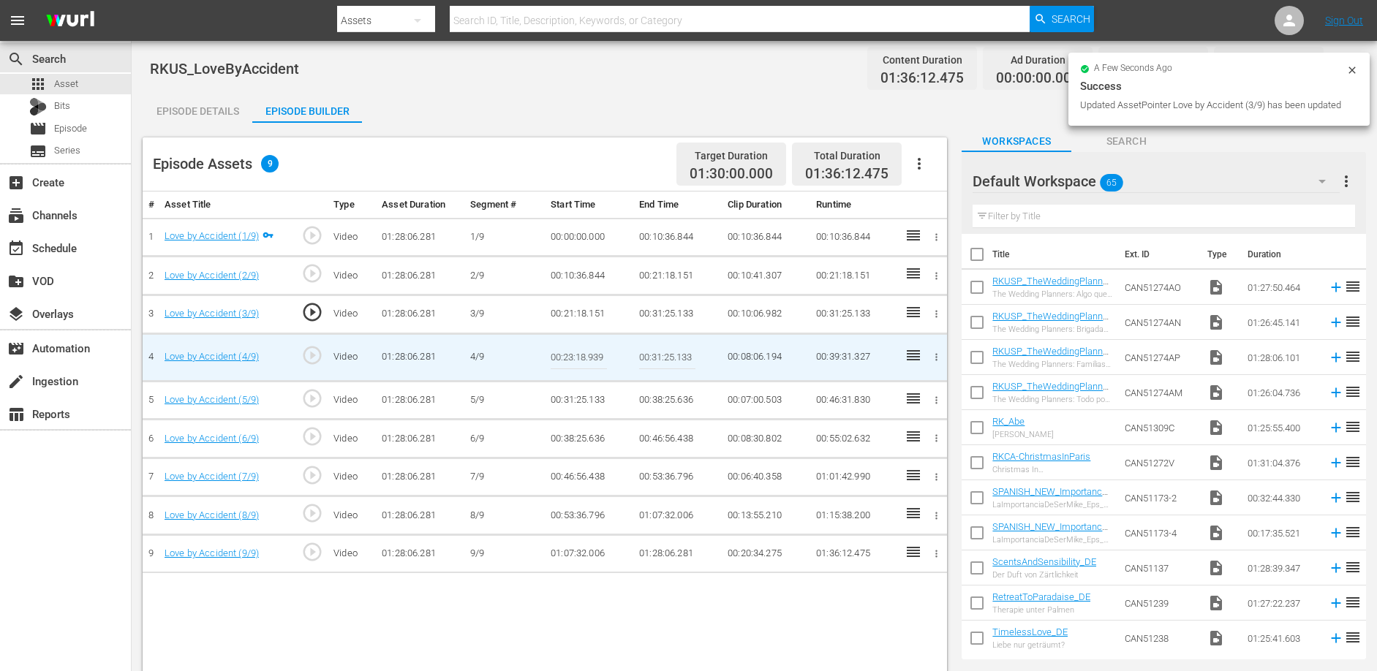
click at [578, 352] on input "00:23:18.939" at bounding box center [579, 357] width 56 height 35
paste input "31:25.133"
type input "00:31:25.133"
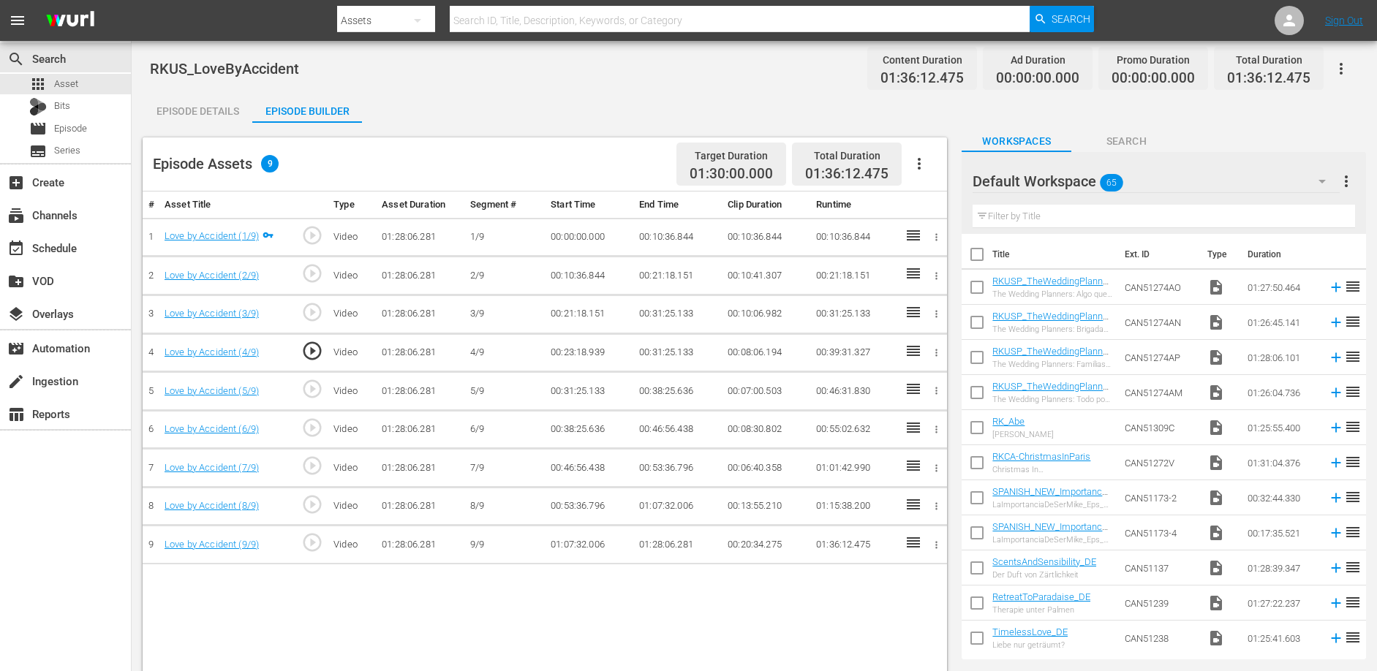
click at [665, 347] on td "00:31:25.133" at bounding box center [677, 352] width 88 height 39
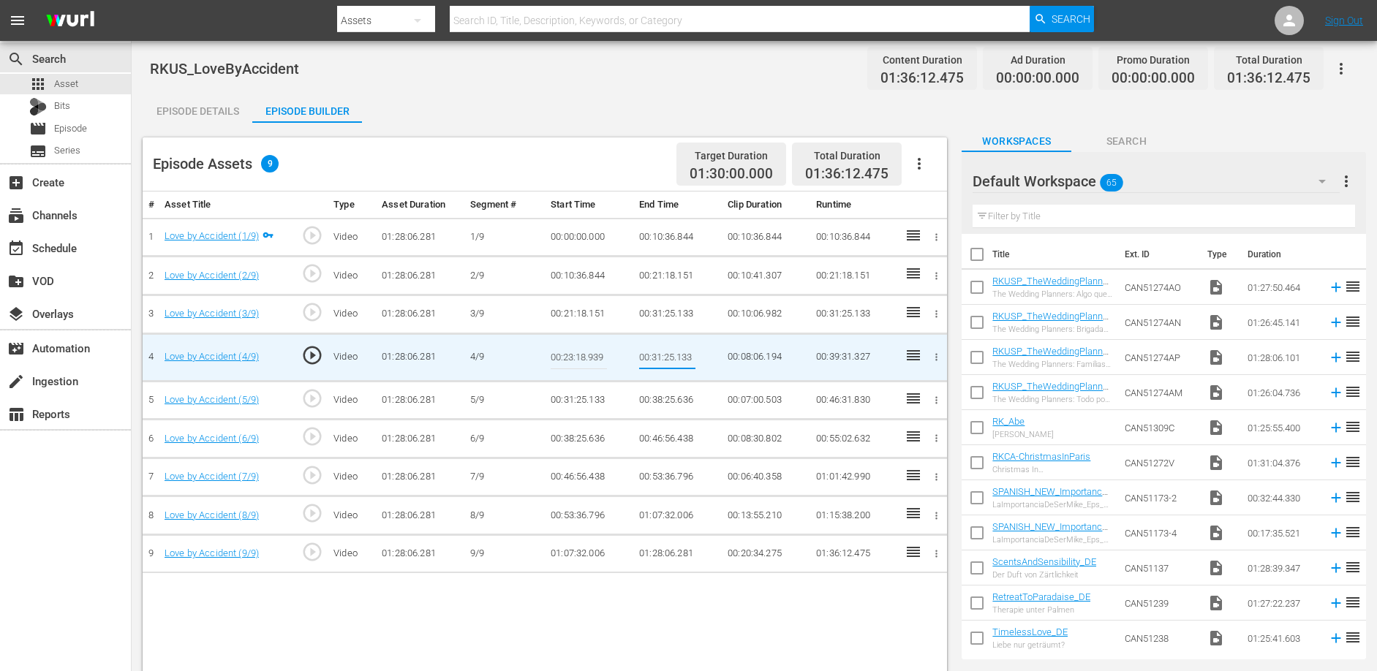
type input "00:42:34.426"
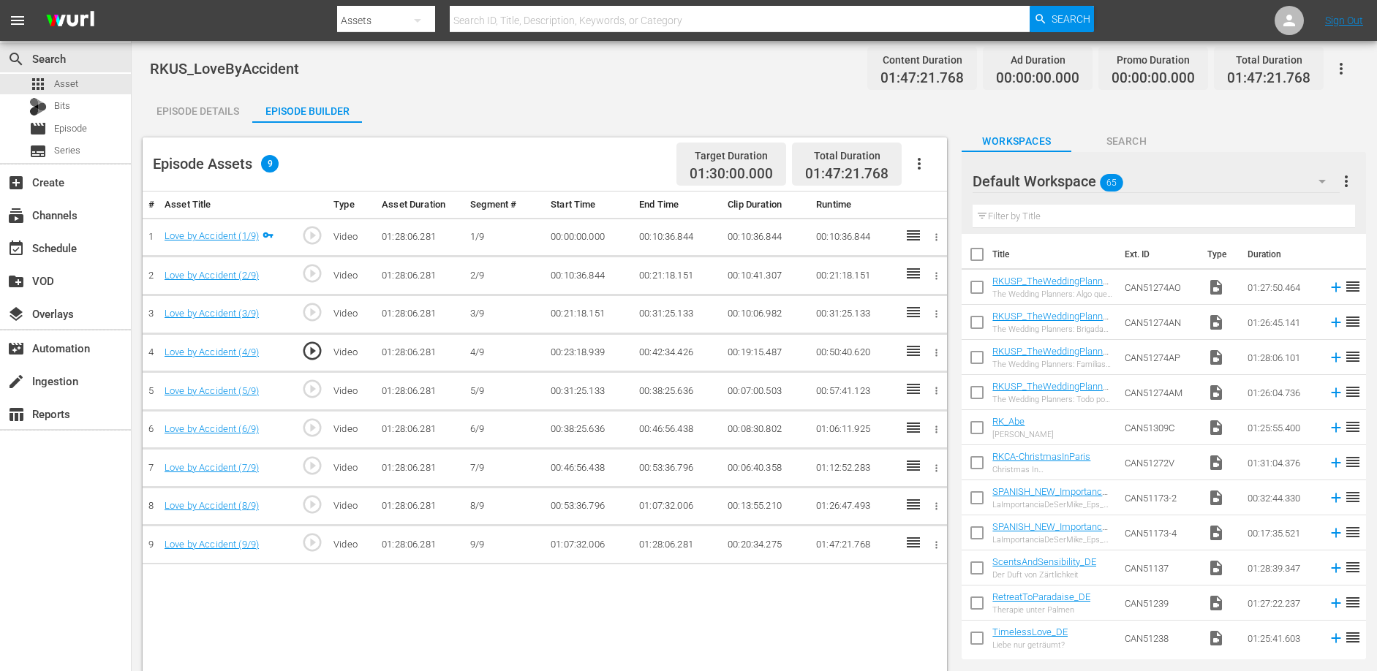
click at [658, 392] on td "00:38:25.636" at bounding box center [677, 391] width 88 height 39
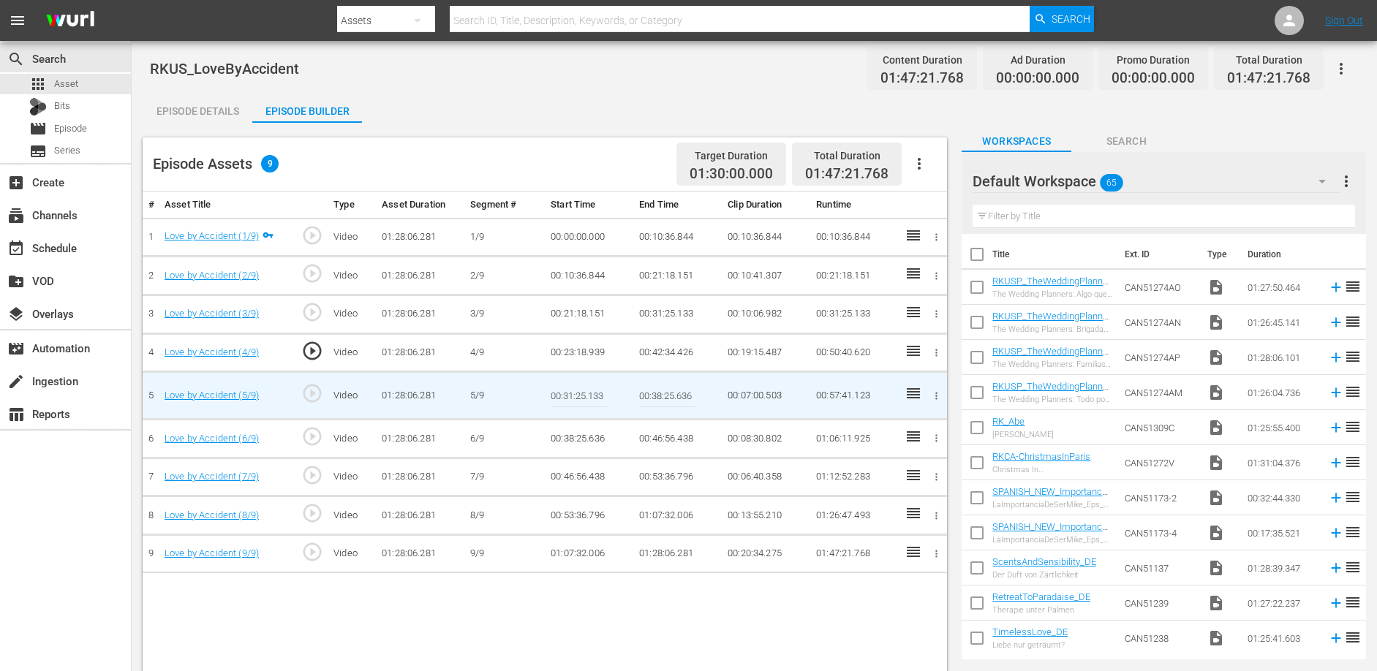
click at [658, 392] on input "00:38:25.636" at bounding box center [667, 395] width 56 height 35
paste input "53:36.79"
type input "00:53:36.796"
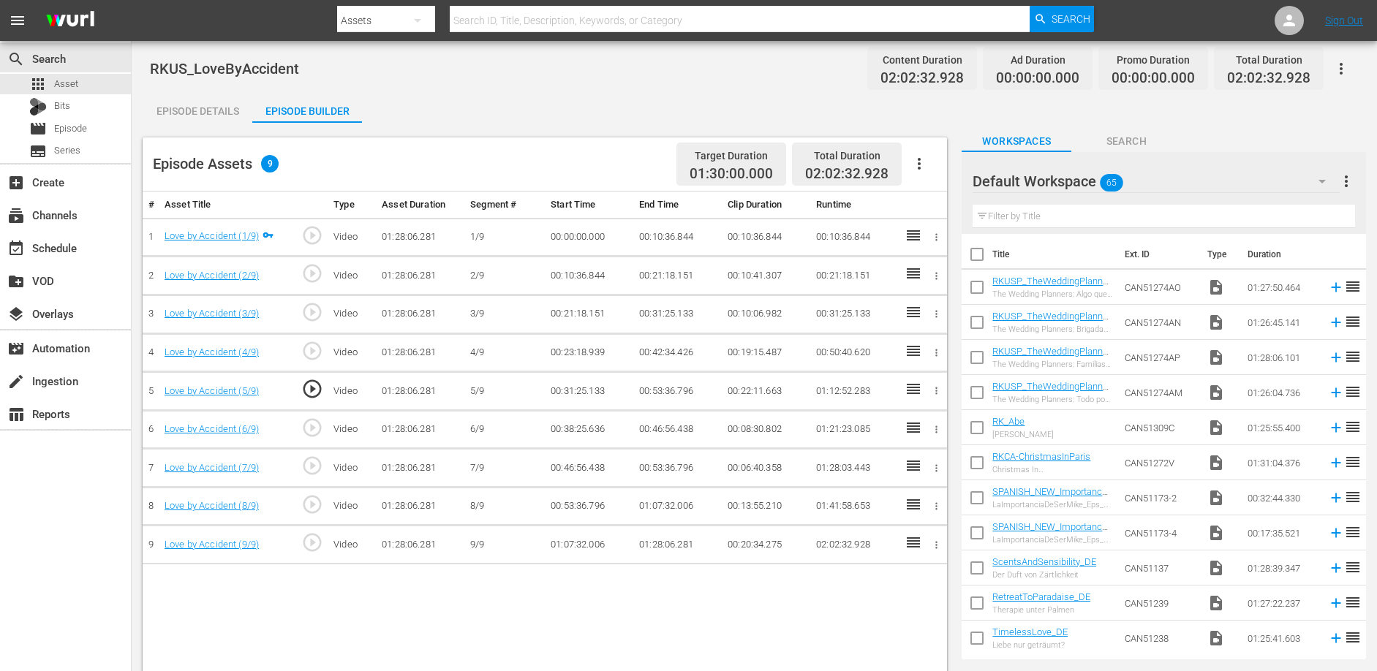
click at [658, 432] on td "00:46:56.438" at bounding box center [677, 429] width 88 height 39
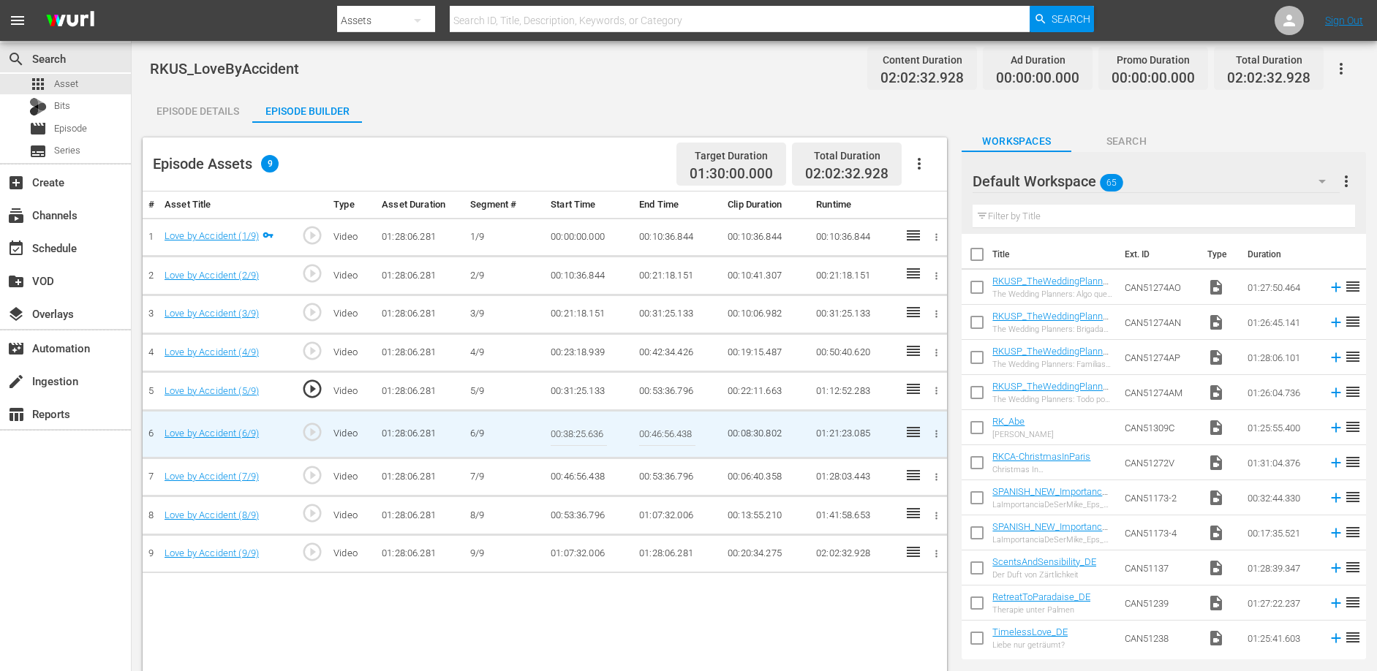
click at [658, 432] on input "00:46:56.438" at bounding box center [667, 434] width 56 height 35
paste input "1:07:32.006"
type input "01:07:32.006"
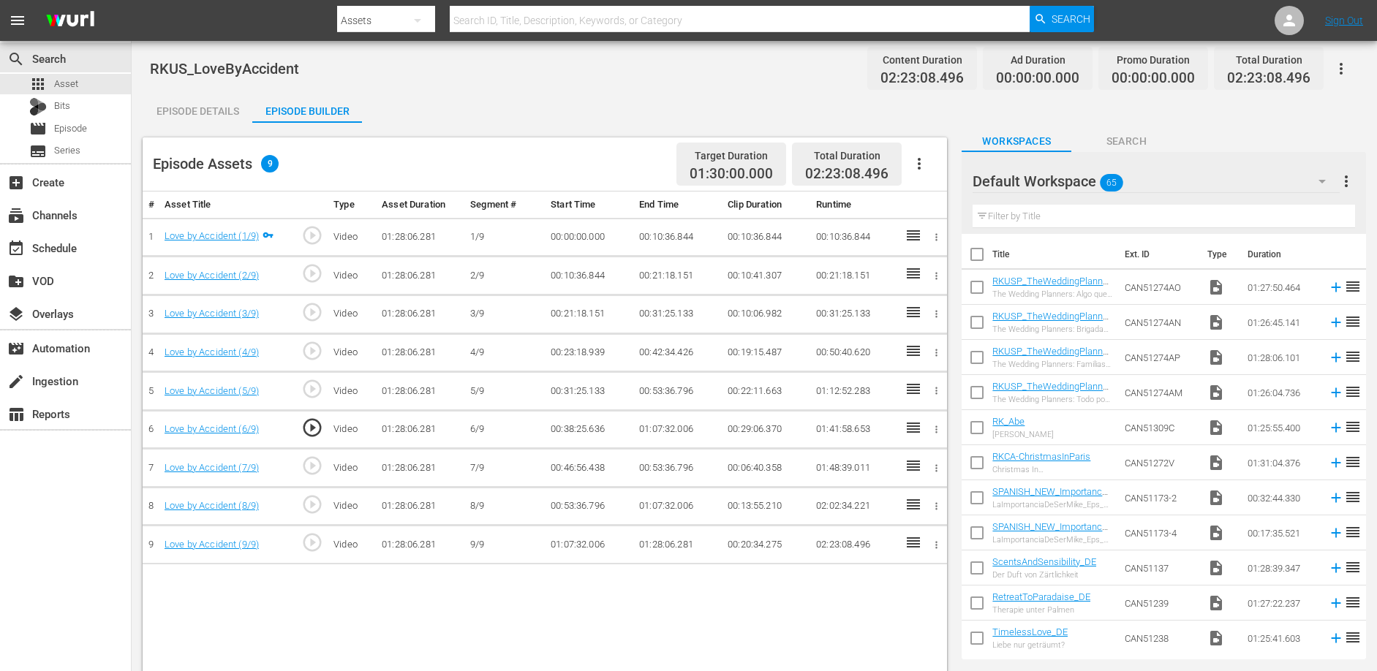
click at [937, 467] on icon "button" at bounding box center [936, 467] width 2 height 7
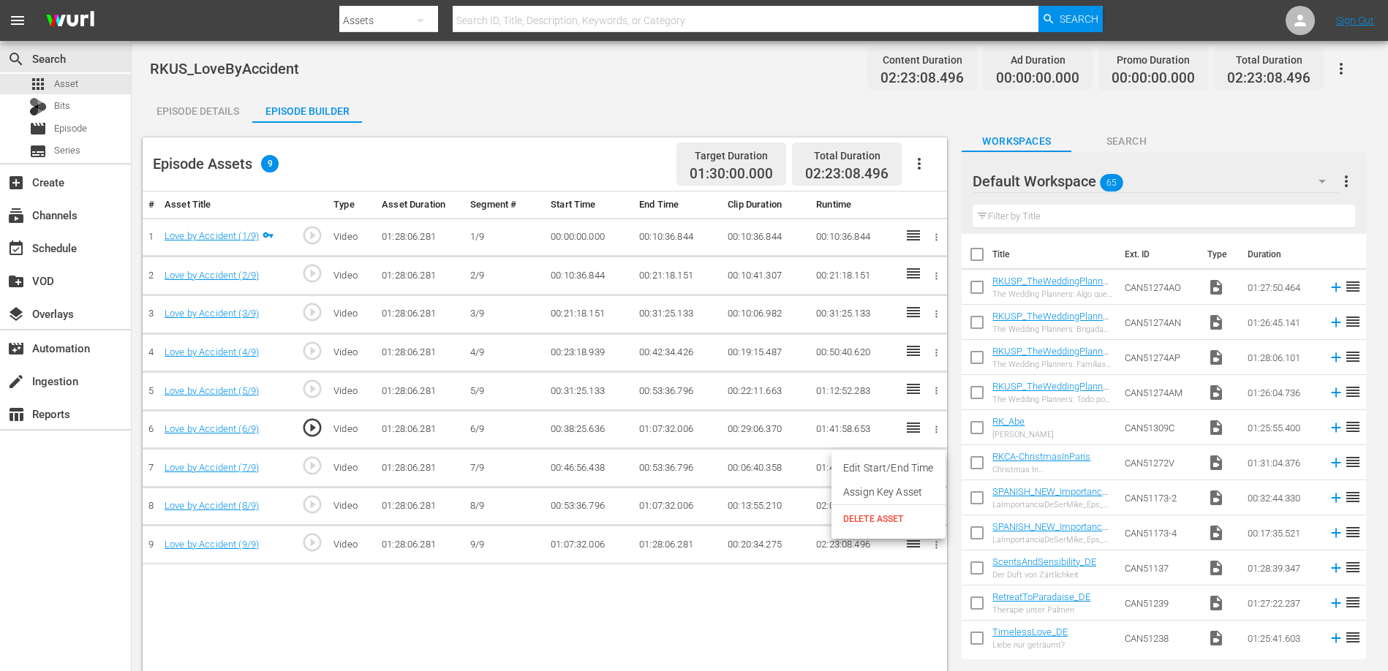
click at [869, 519] on span "DELETE ASSET" at bounding box center [888, 519] width 91 height 13
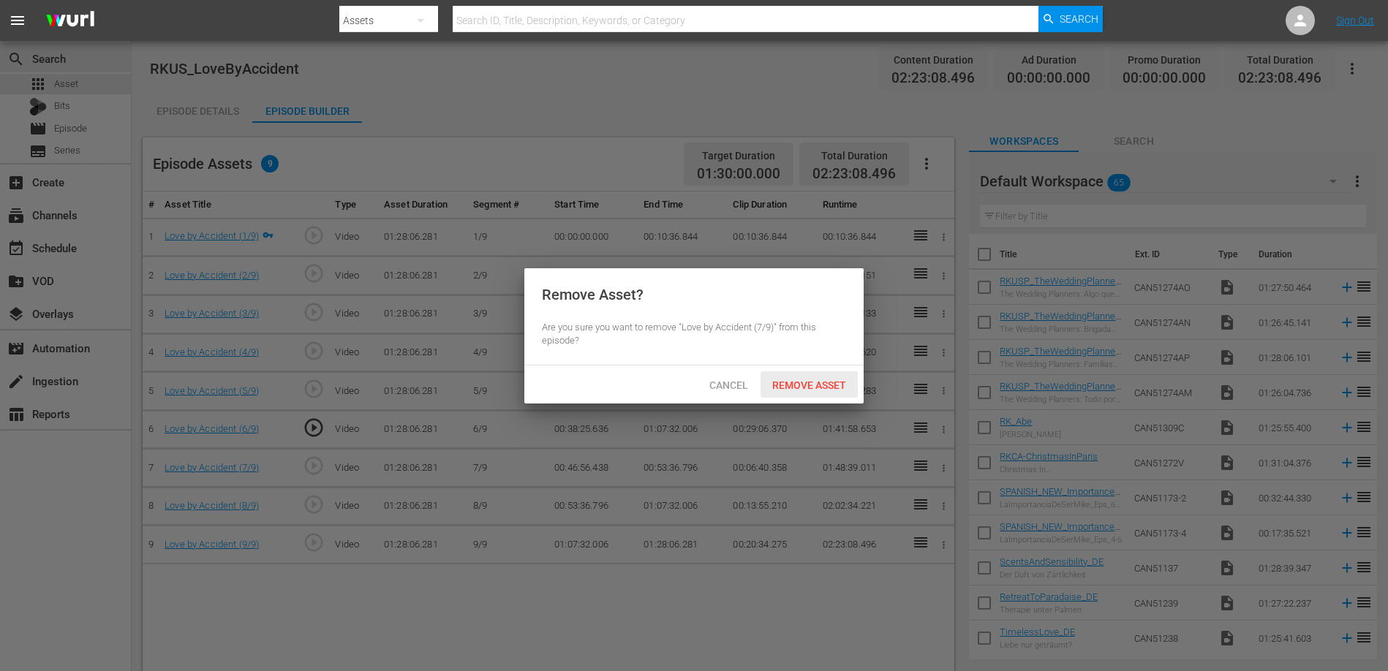
click at [816, 385] on span "Remove Asset" at bounding box center [808, 386] width 97 height 12
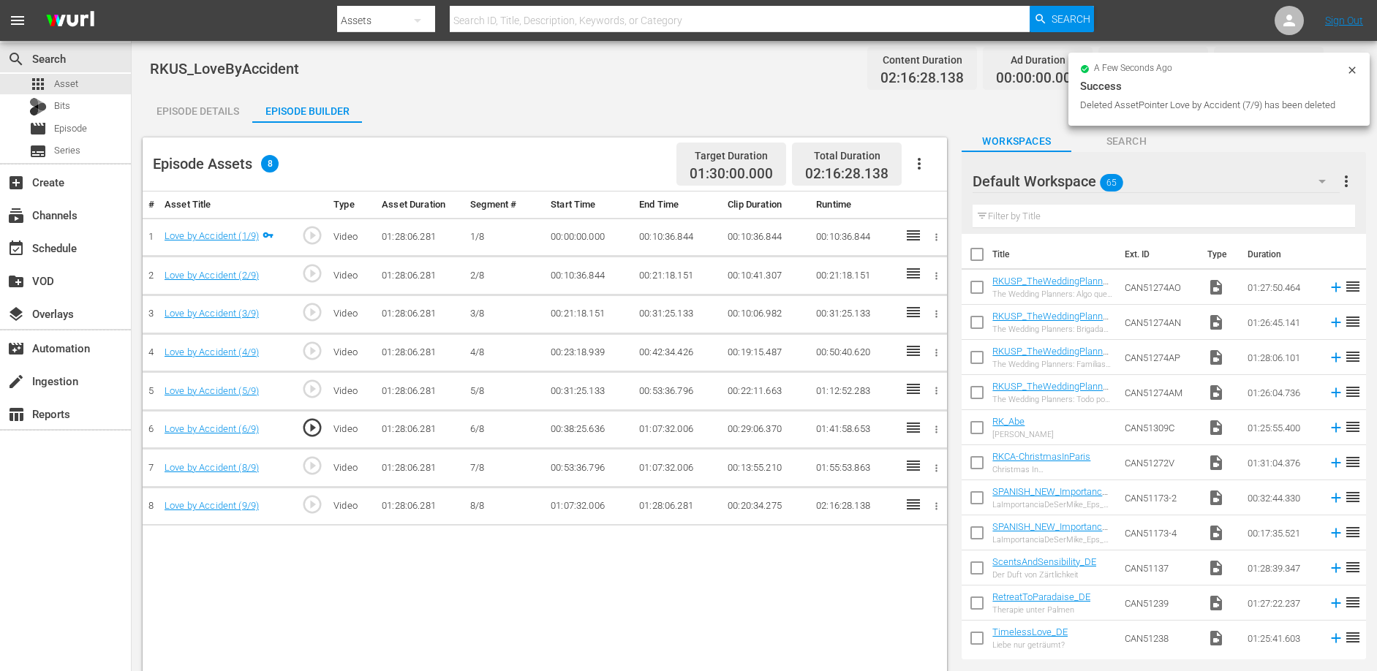
click at [937, 466] on icon "button" at bounding box center [936, 467] width 2 height 7
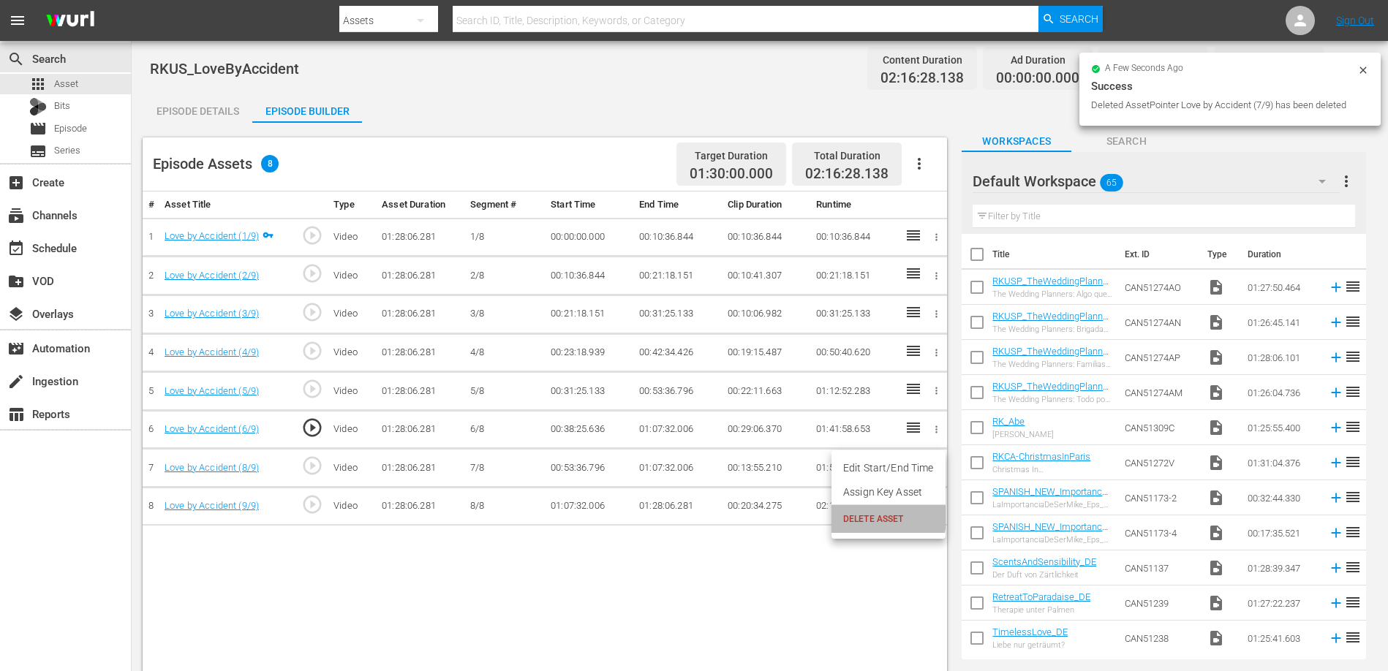
click at [861, 518] on span "DELETE ASSET" at bounding box center [888, 519] width 91 height 13
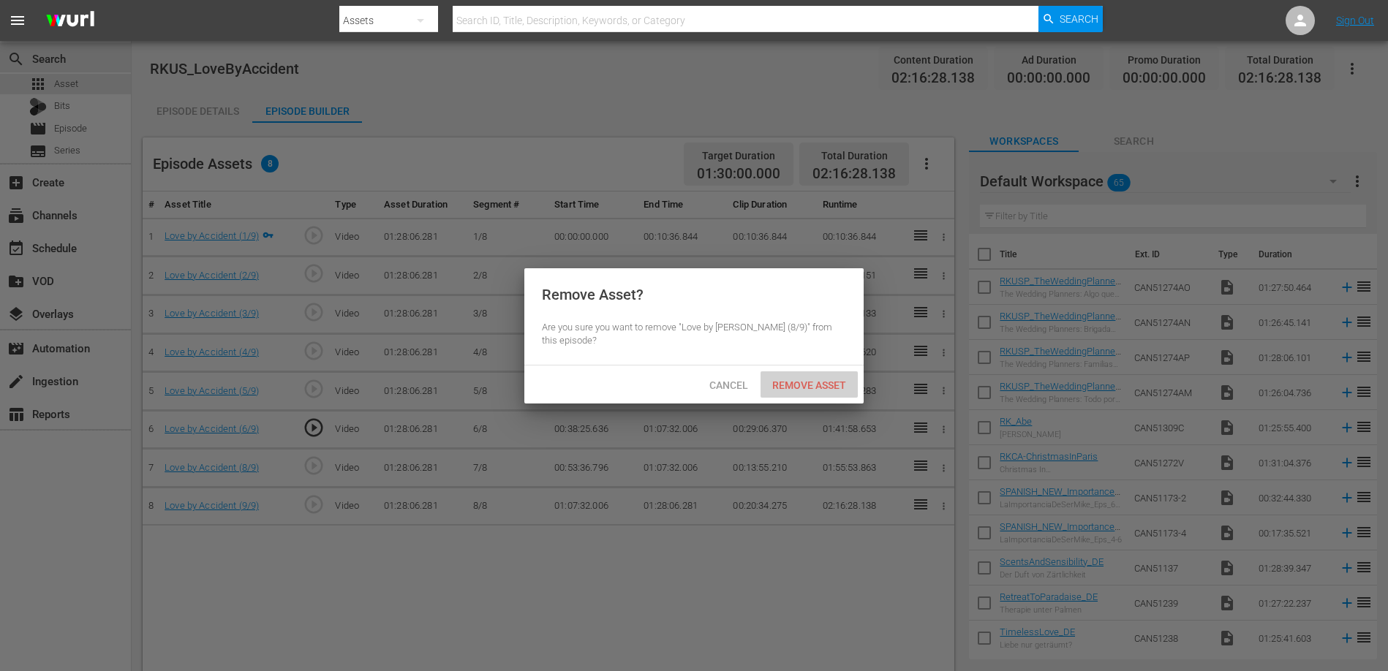
click at [809, 384] on span "Remove Asset" at bounding box center [808, 386] width 97 height 12
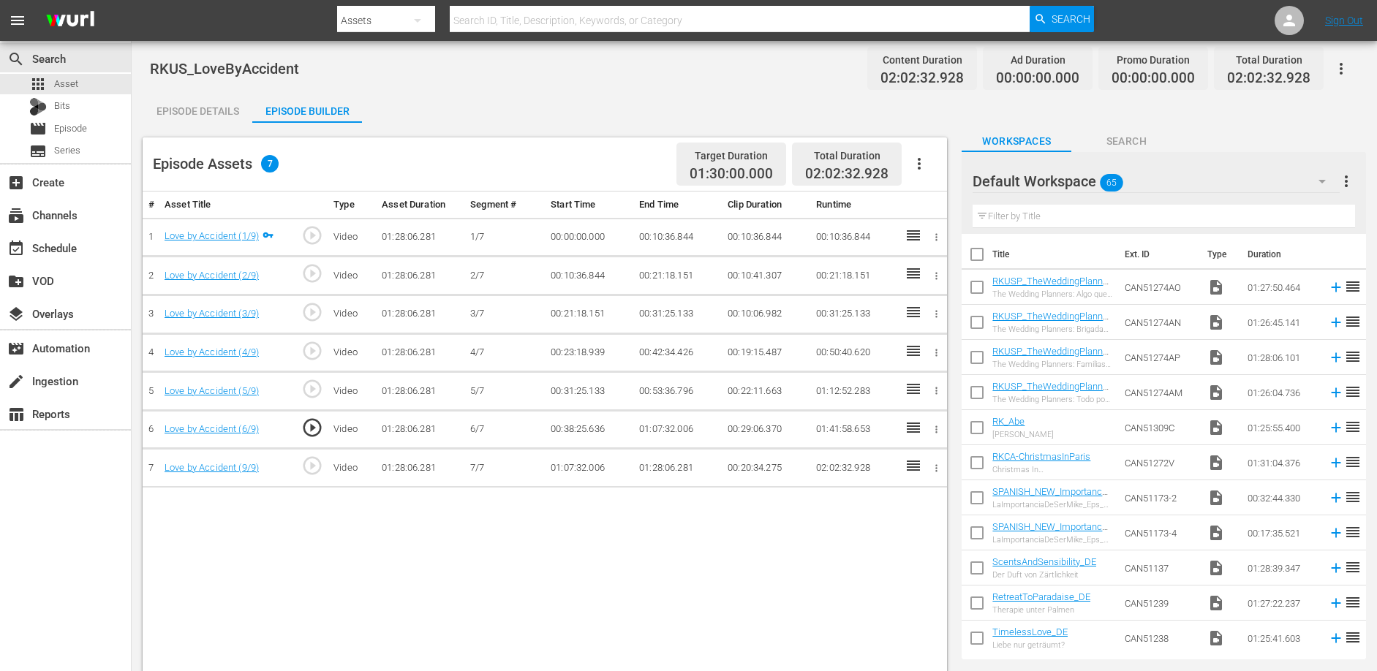
click at [674, 312] on td "00:31:25.133" at bounding box center [677, 314] width 88 height 39
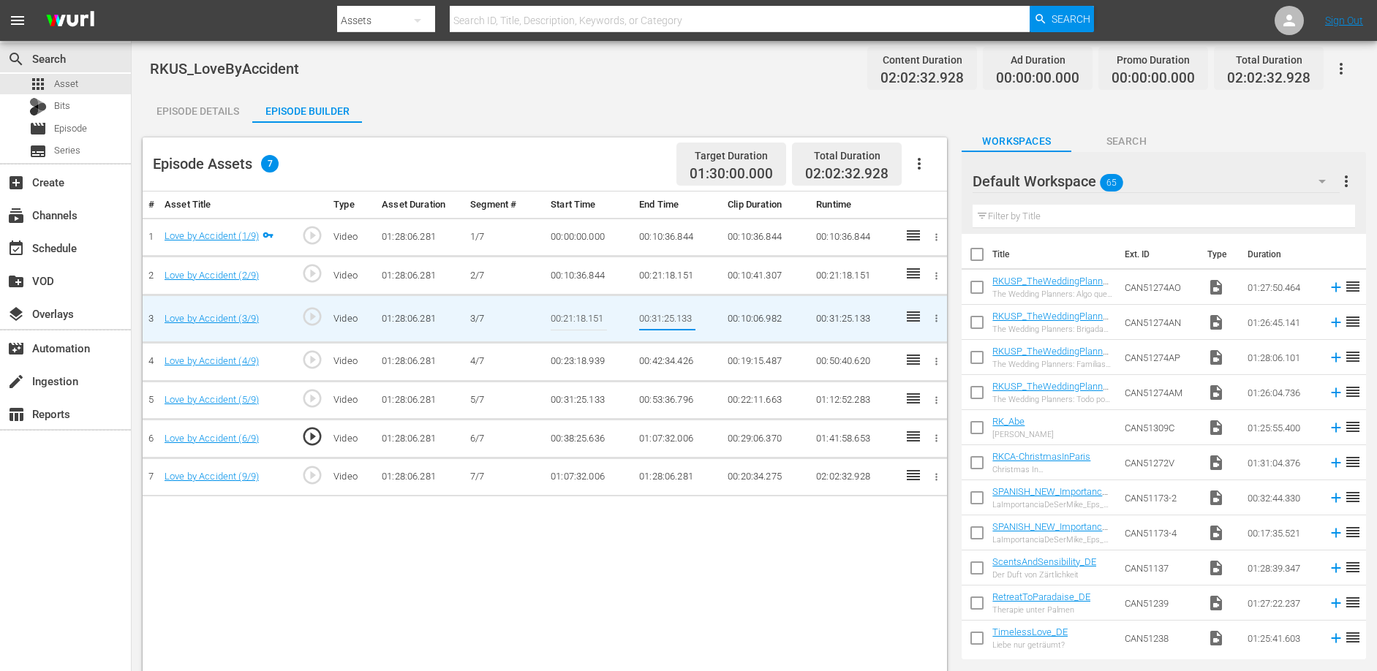
click at [674, 312] on input "00:31:25.133" at bounding box center [667, 318] width 56 height 35
click at [595, 360] on td "00:23:18.939" at bounding box center [589, 361] width 88 height 39
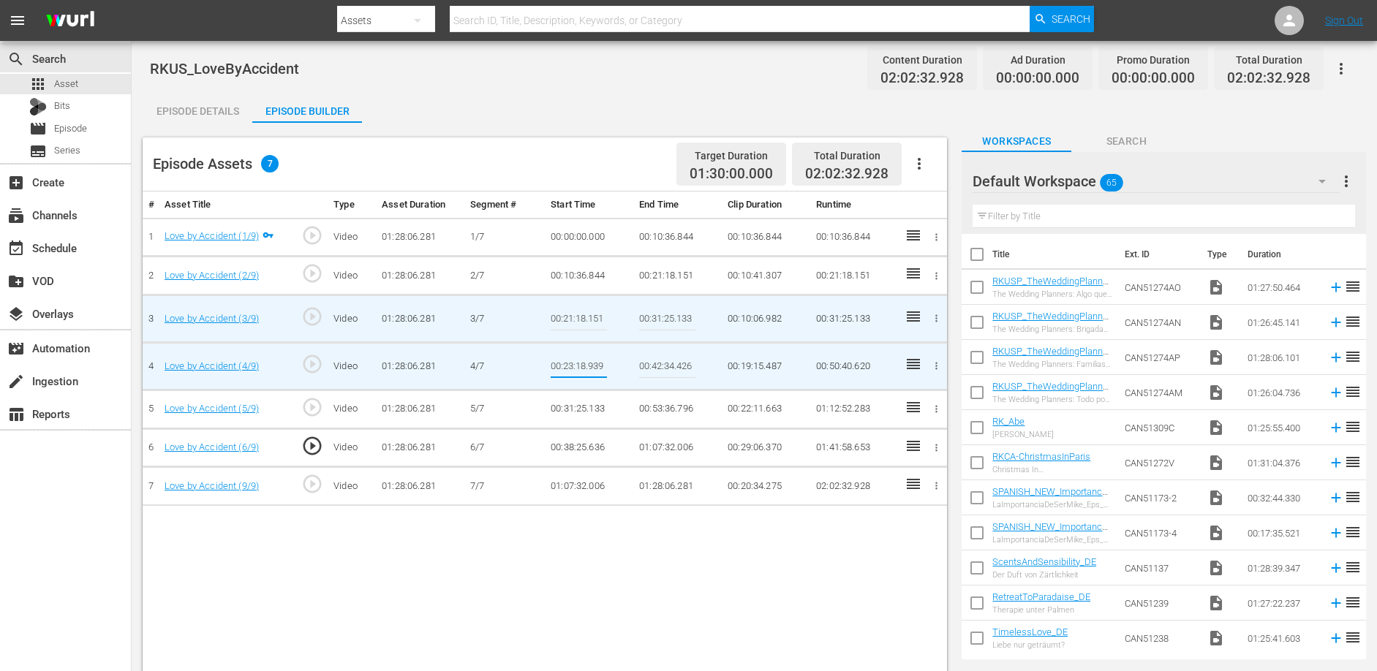
click at [595, 360] on input "00:23:18.939" at bounding box center [579, 366] width 56 height 35
type input "00:31:25.133"
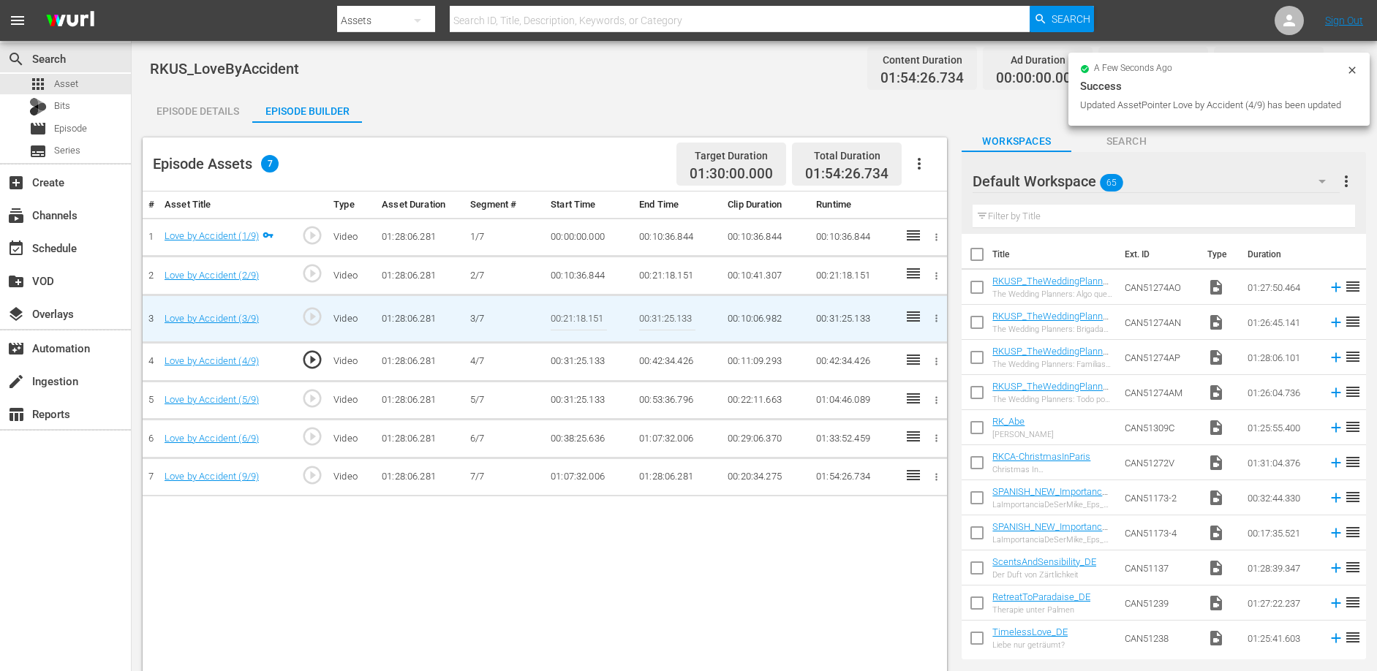
click at [649, 361] on td "00:42:34.426" at bounding box center [677, 361] width 88 height 39
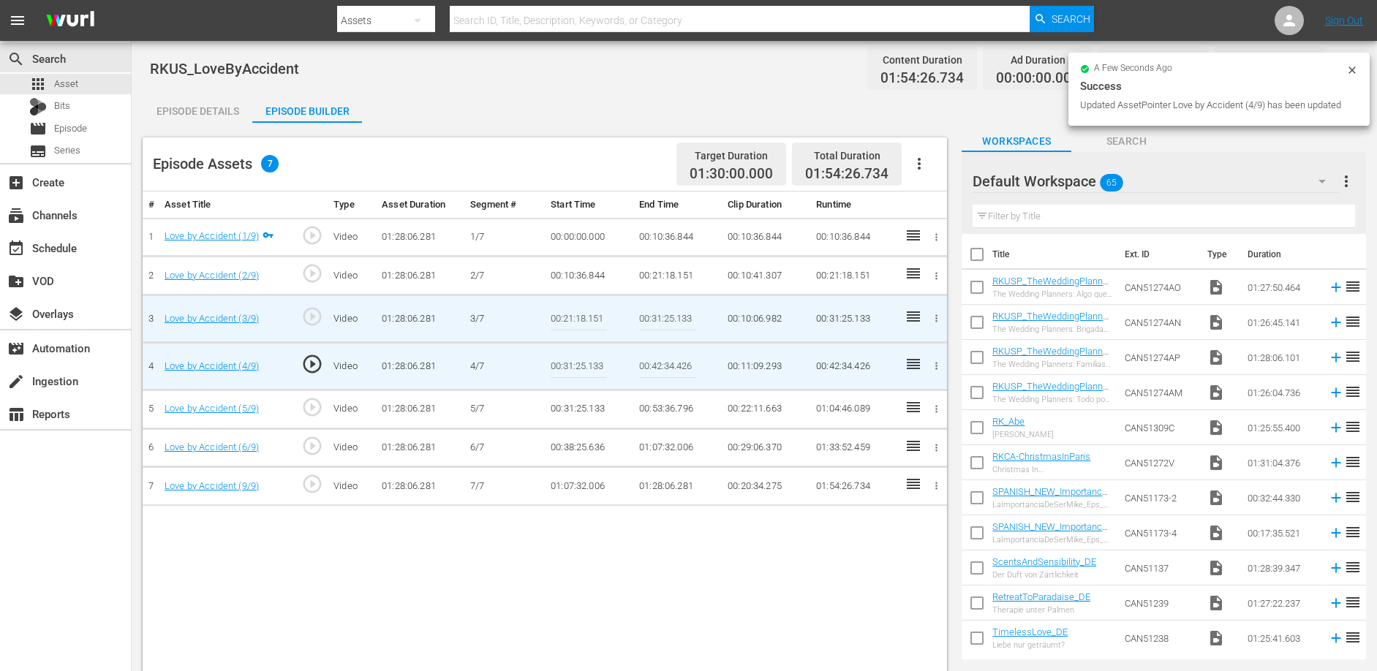
click at [649, 361] on input "00:42:34.426" at bounding box center [667, 366] width 56 height 35
click at [567, 407] on td "00:31:25.133" at bounding box center [589, 409] width 88 height 39
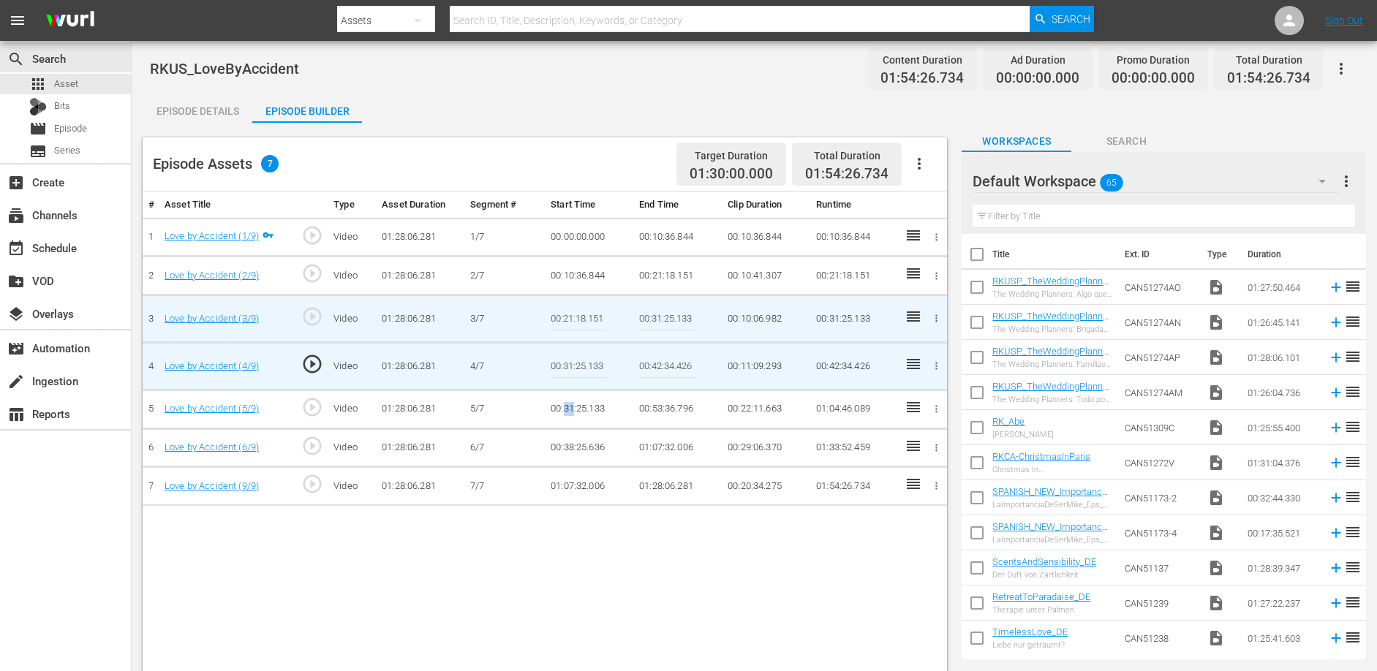
click at [567, 407] on td "00:31:25.133" at bounding box center [589, 409] width 88 height 39
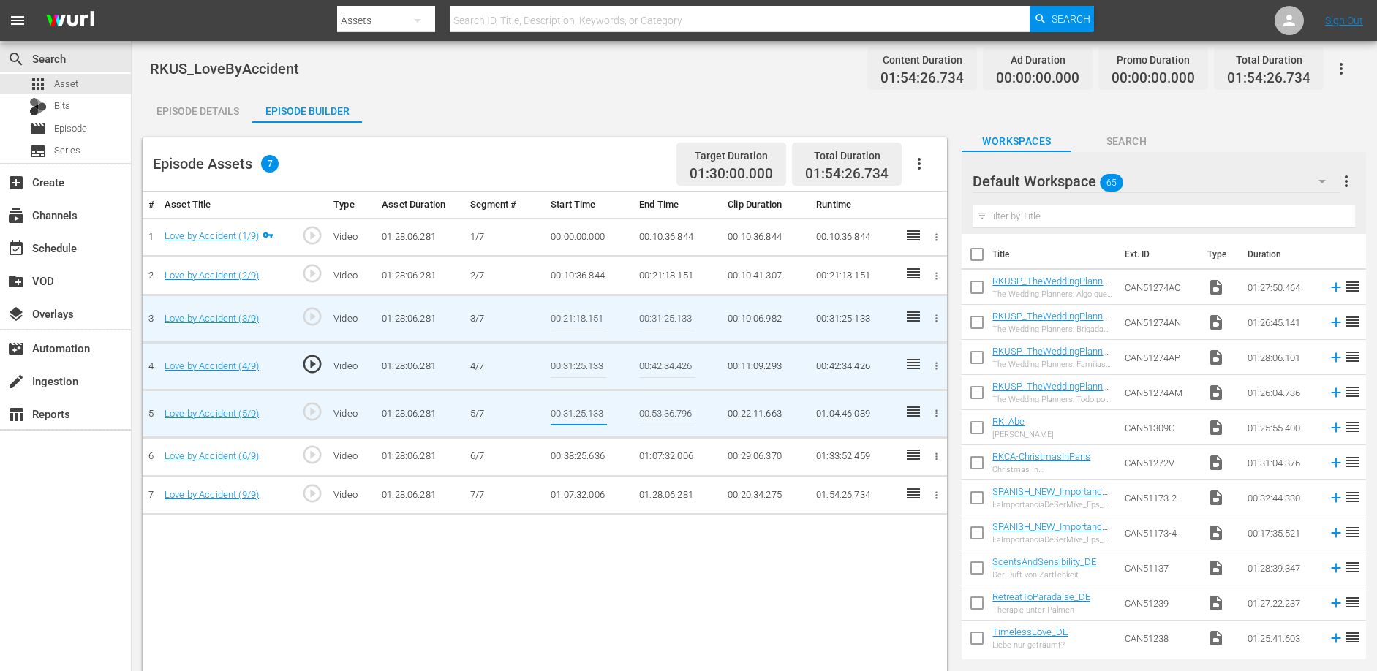
click at [567, 407] on input "00:31:25.133" at bounding box center [579, 413] width 56 height 35
type input "00:42:34.426"
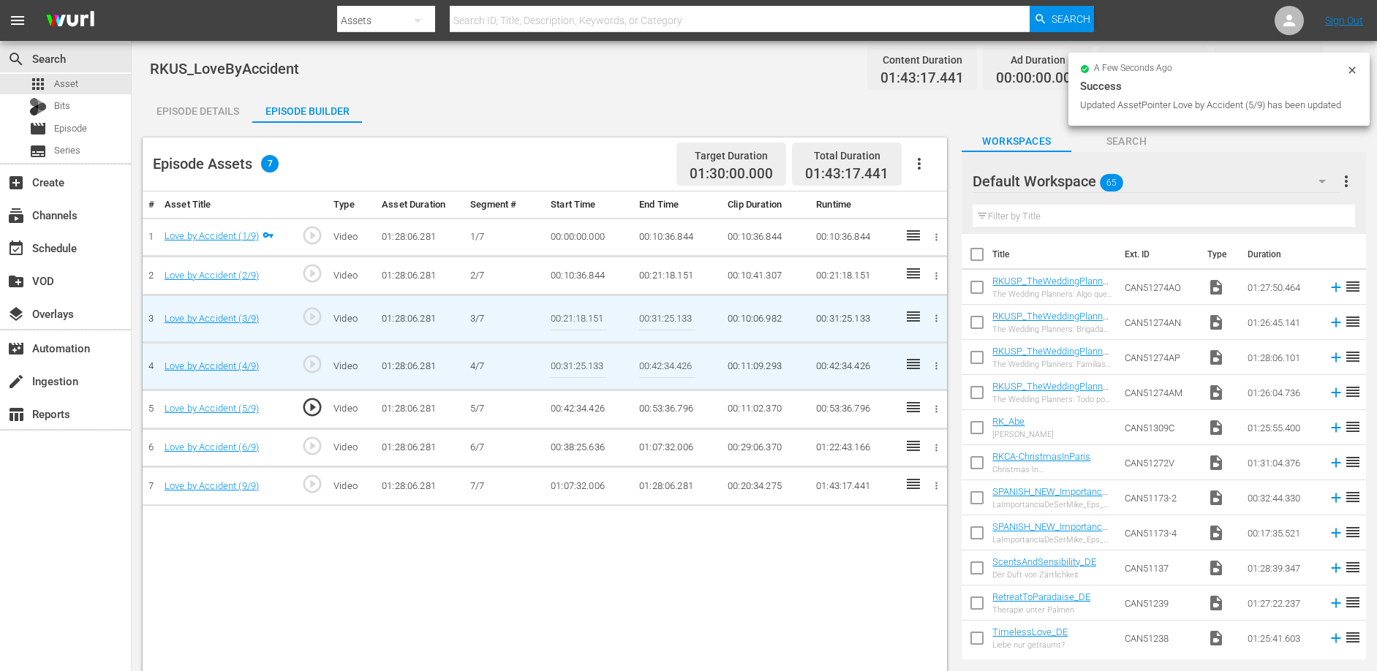
click at [660, 412] on td "00:53:36.796" at bounding box center [677, 409] width 88 height 39
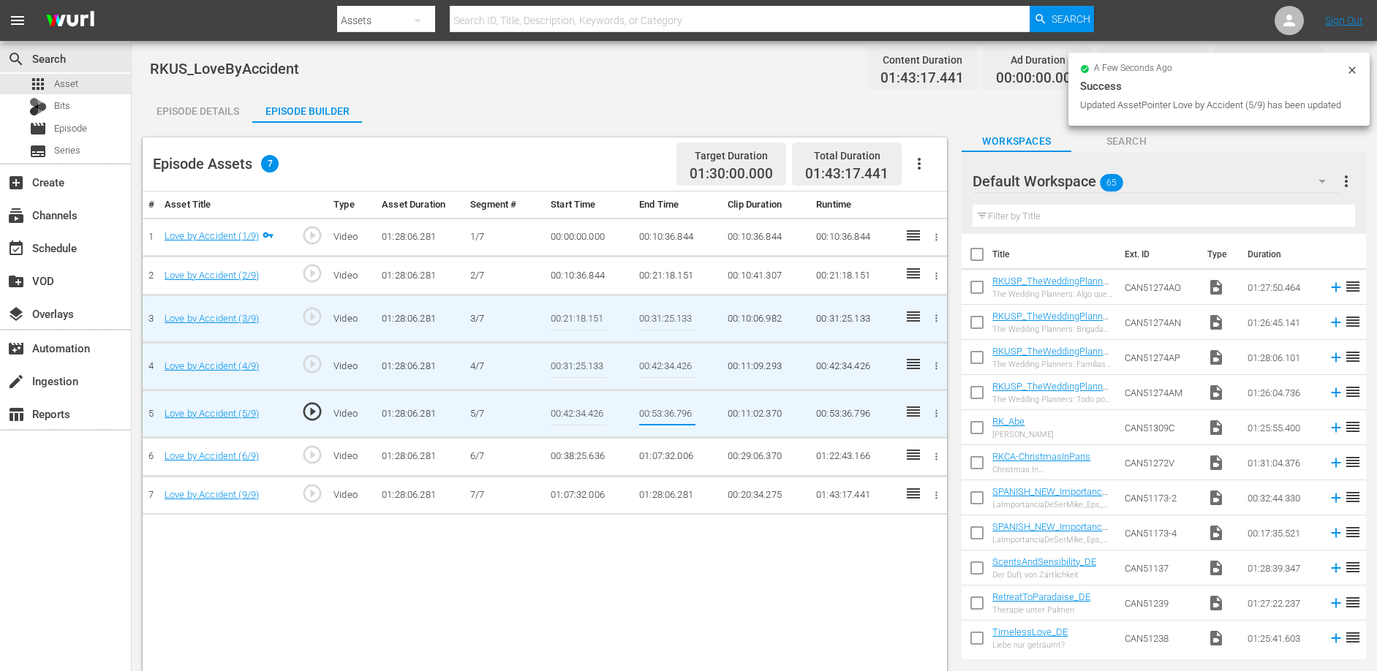
click at [660, 412] on input "00:53:36.796" at bounding box center [667, 413] width 56 height 35
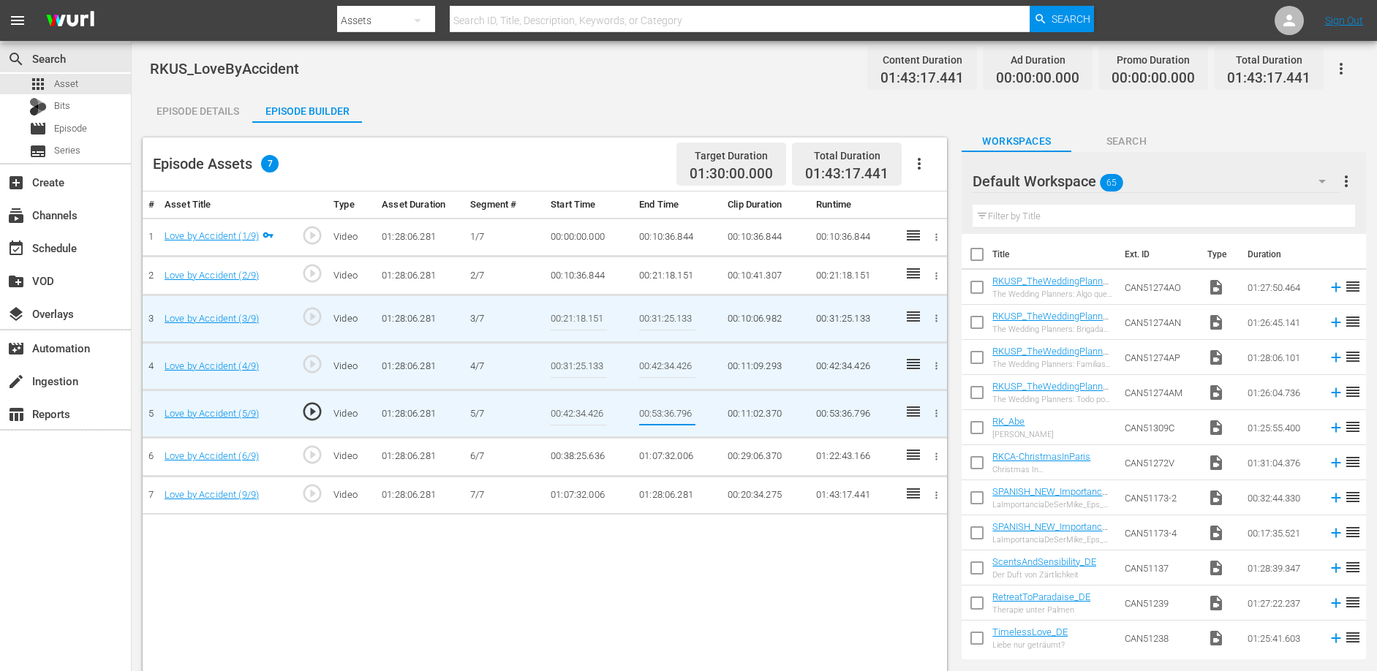
click at [573, 460] on td "00:38:25.636" at bounding box center [589, 456] width 88 height 39
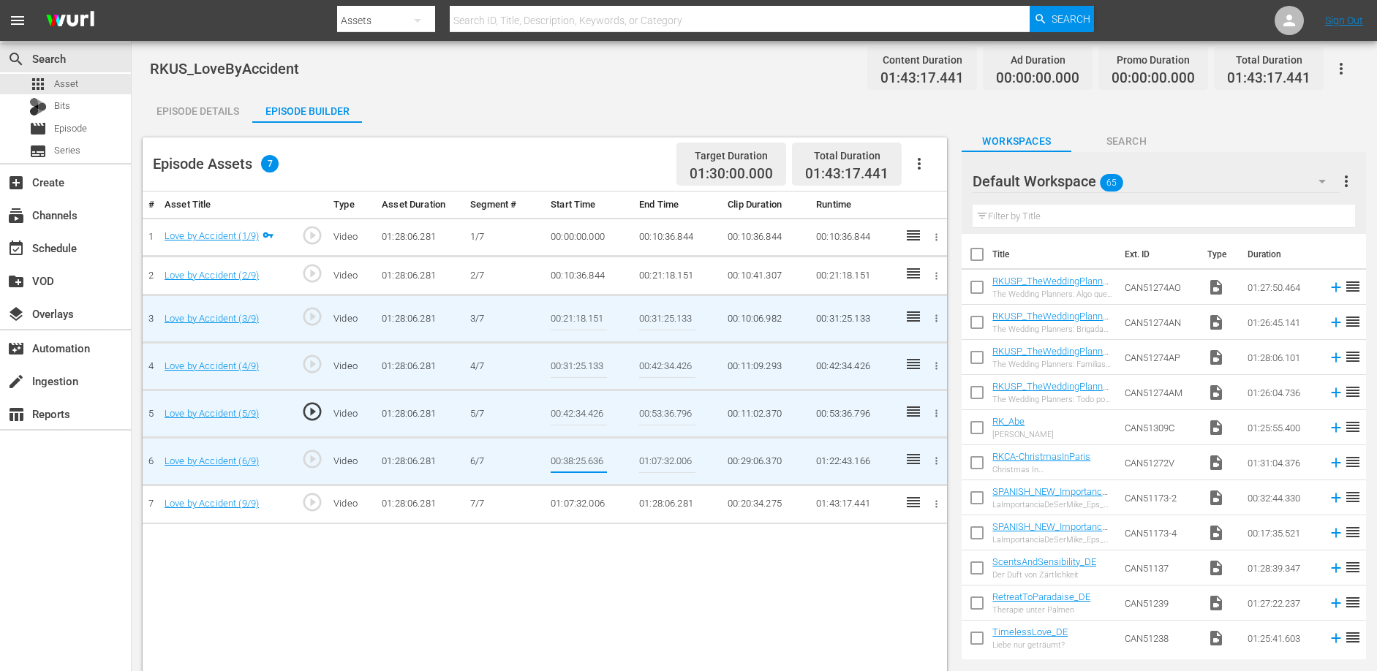
click at [573, 460] on input "00:38:25.636" at bounding box center [579, 461] width 56 height 35
type input "00:53:36.796"
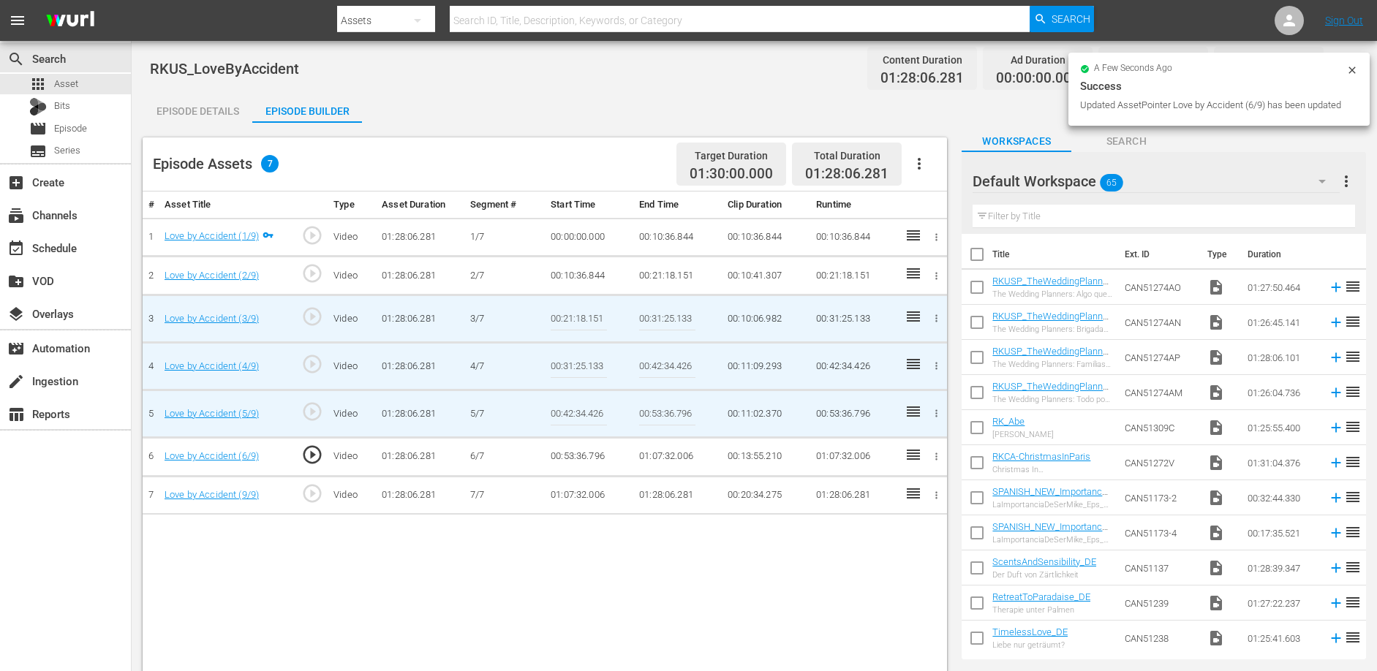
click at [658, 555] on div "# Asset Title Type Asset Duration Segment # Start Time End Time Clip Duration R…" at bounding box center [545, 473] width 804 height 562
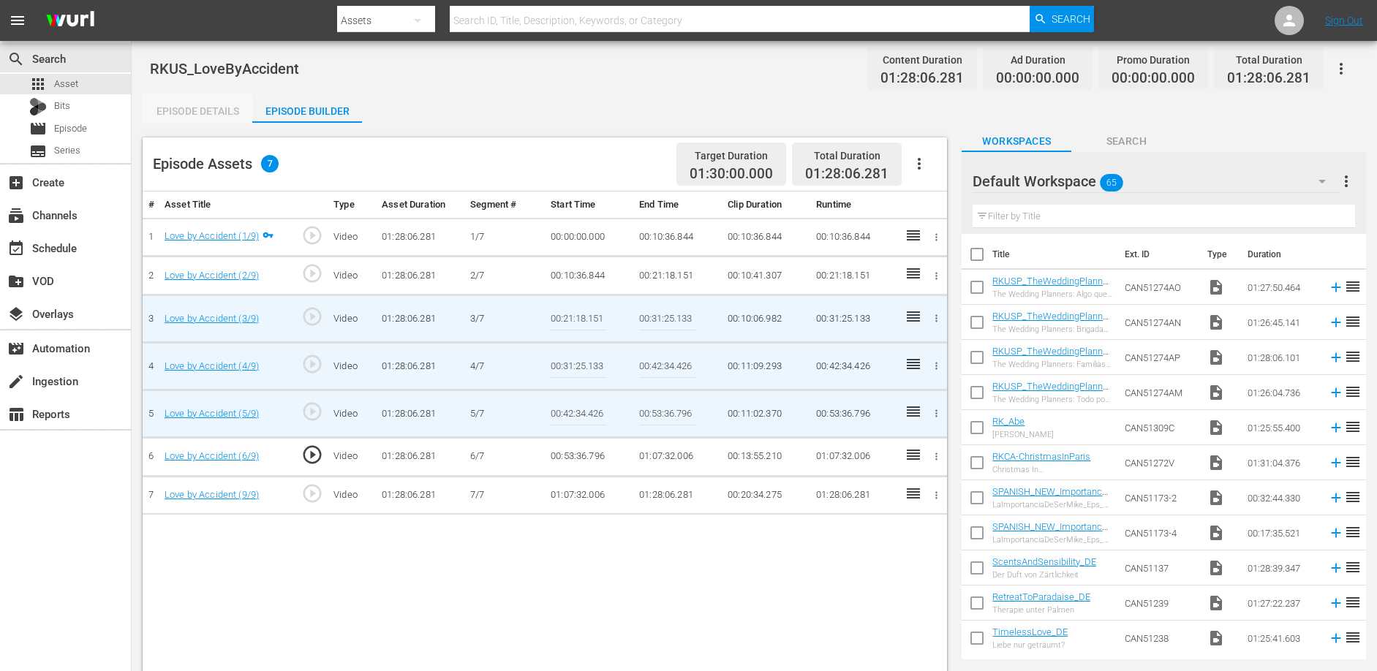
click at [195, 113] on div "Episode Details" at bounding box center [198, 111] width 110 height 35
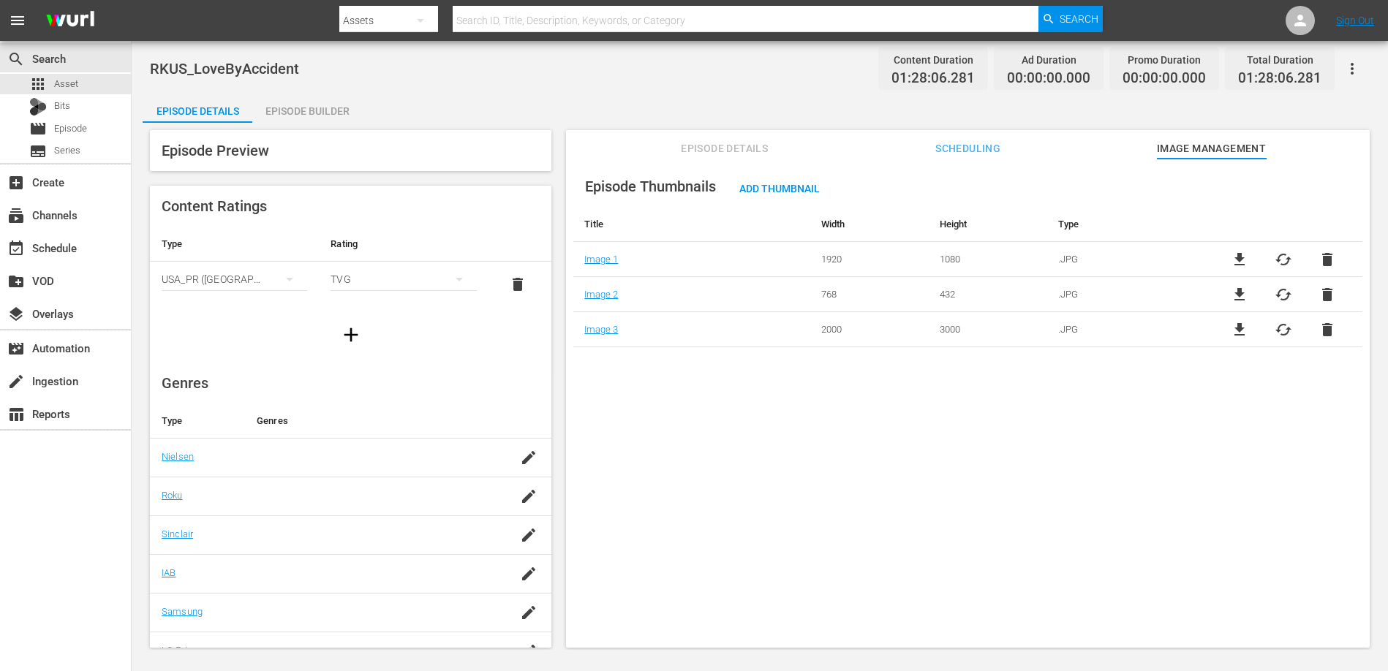
click at [314, 113] on div "Episode Builder" at bounding box center [307, 111] width 110 height 35
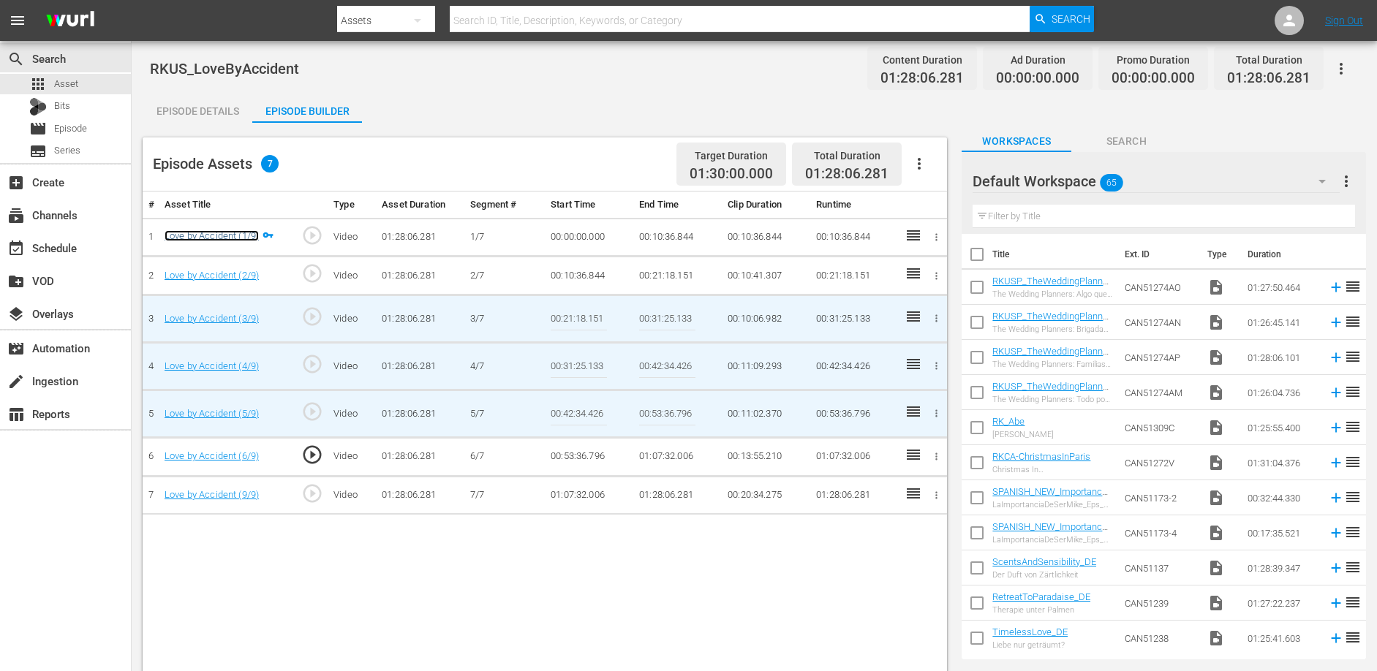
click at [209, 230] on link "Love by Accident (1/9)" at bounding box center [212, 235] width 94 height 11
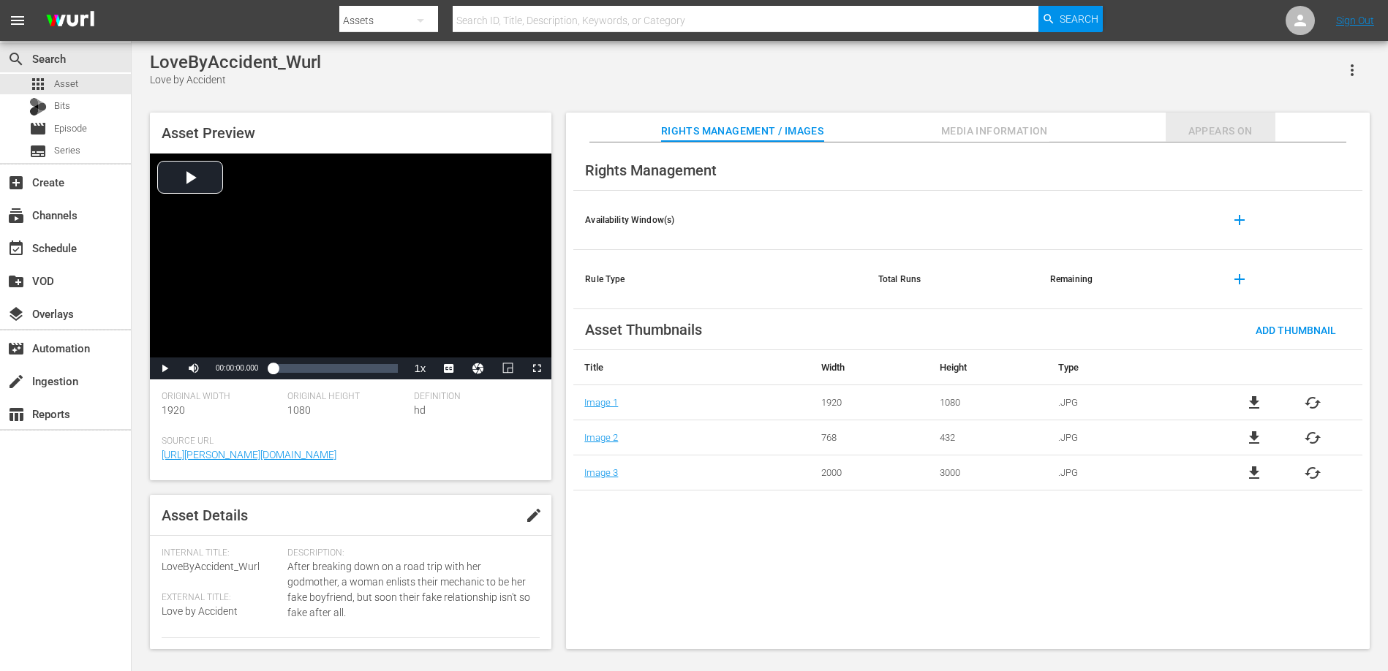
click at [1241, 130] on span "Appears On" at bounding box center [1221, 131] width 110 height 18
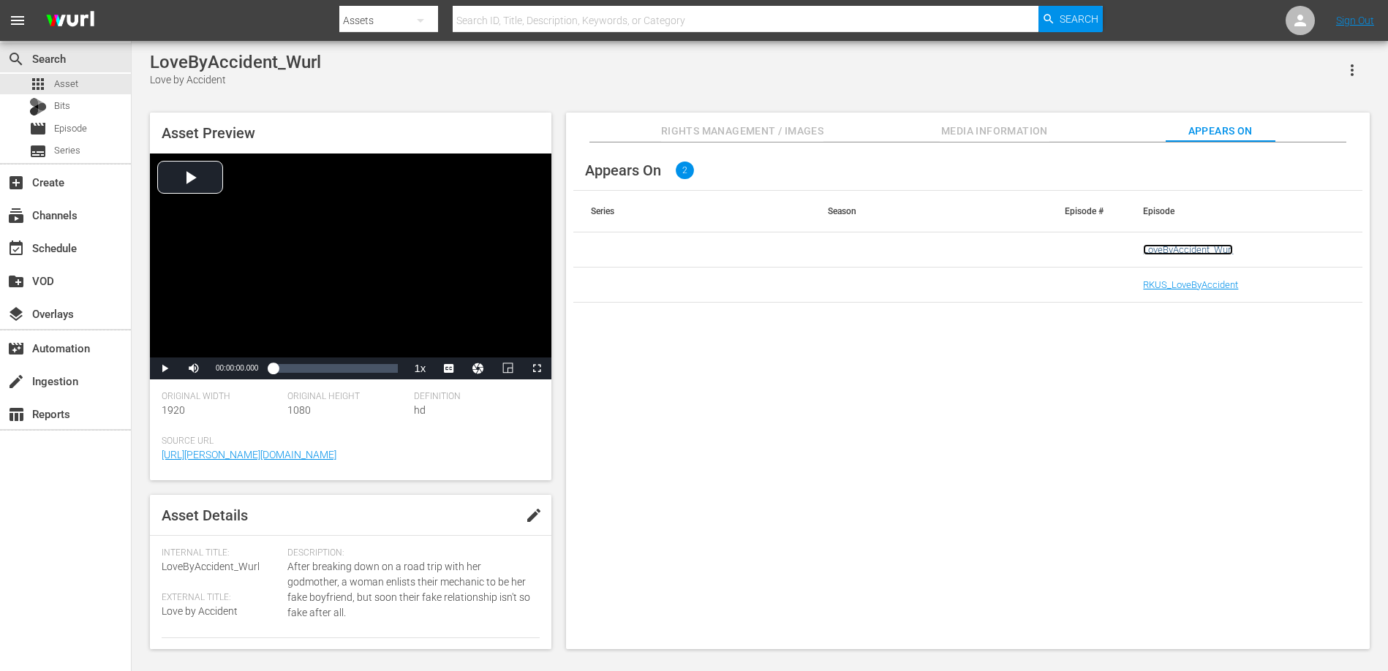
click at [1203, 249] on link "LoveByAccident_Wurl" at bounding box center [1188, 249] width 90 height 11
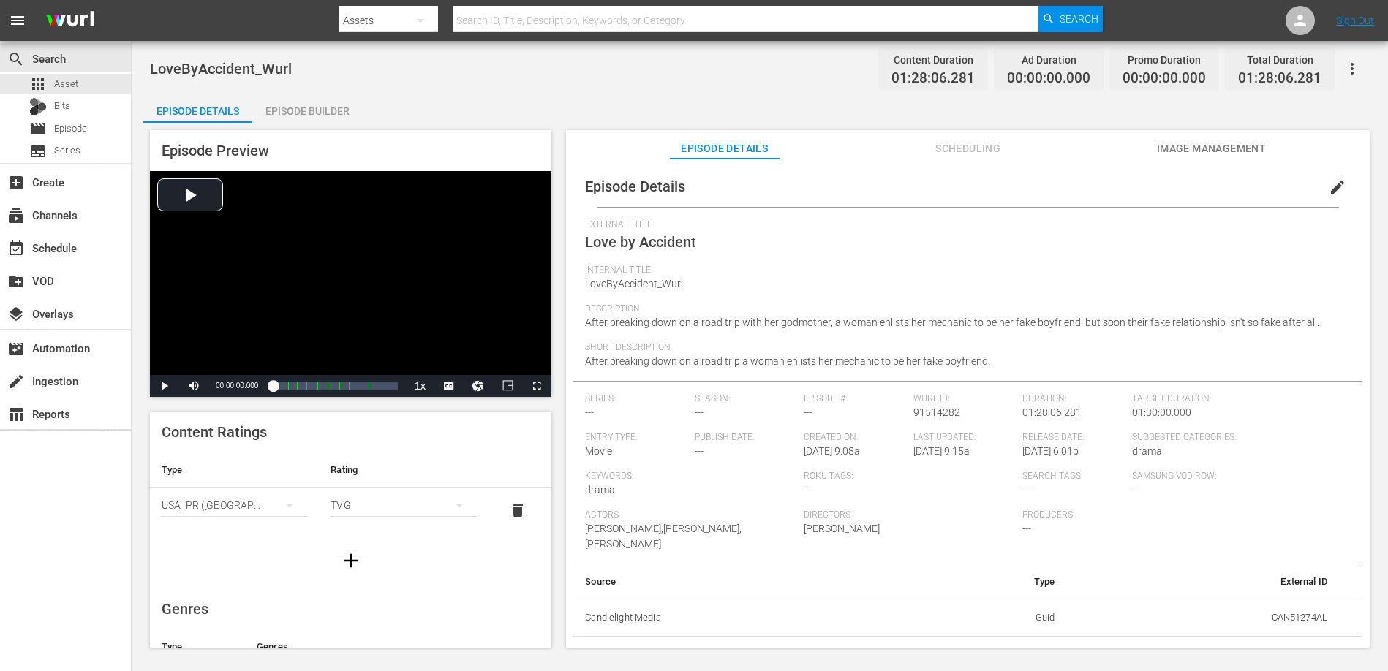
click at [1359, 71] on icon "button" at bounding box center [1352, 69] width 18 height 18
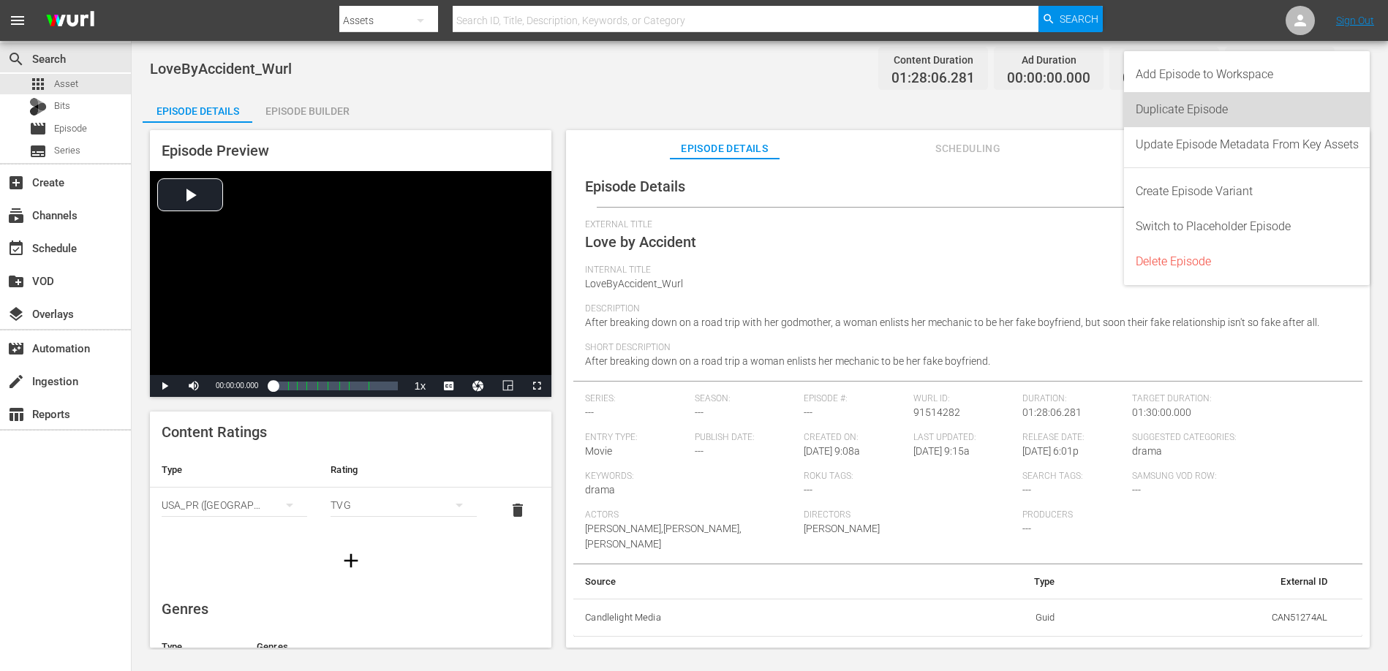
click at [1171, 110] on div "Duplicate Episode" at bounding box center [1247, 109] width 223 height 35
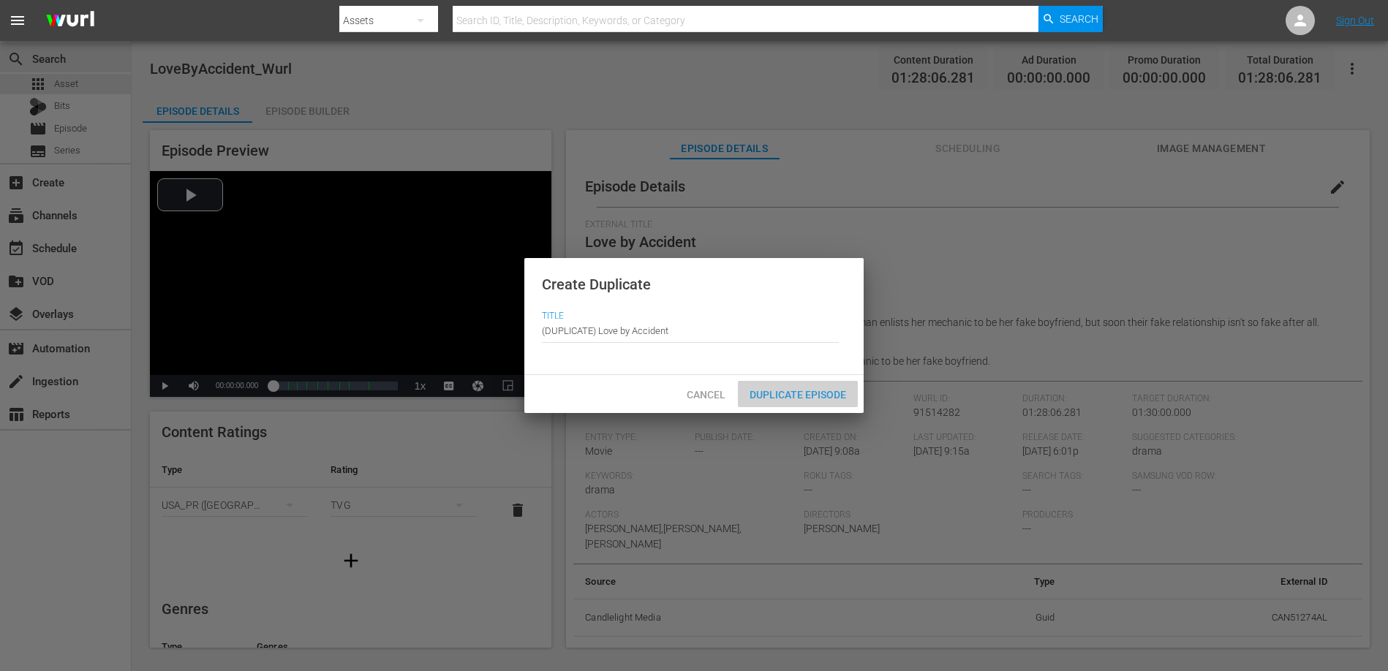
click at [810, 388] on div "Duplicate Episode" at bounding box center [798, 394] width 120 height 27
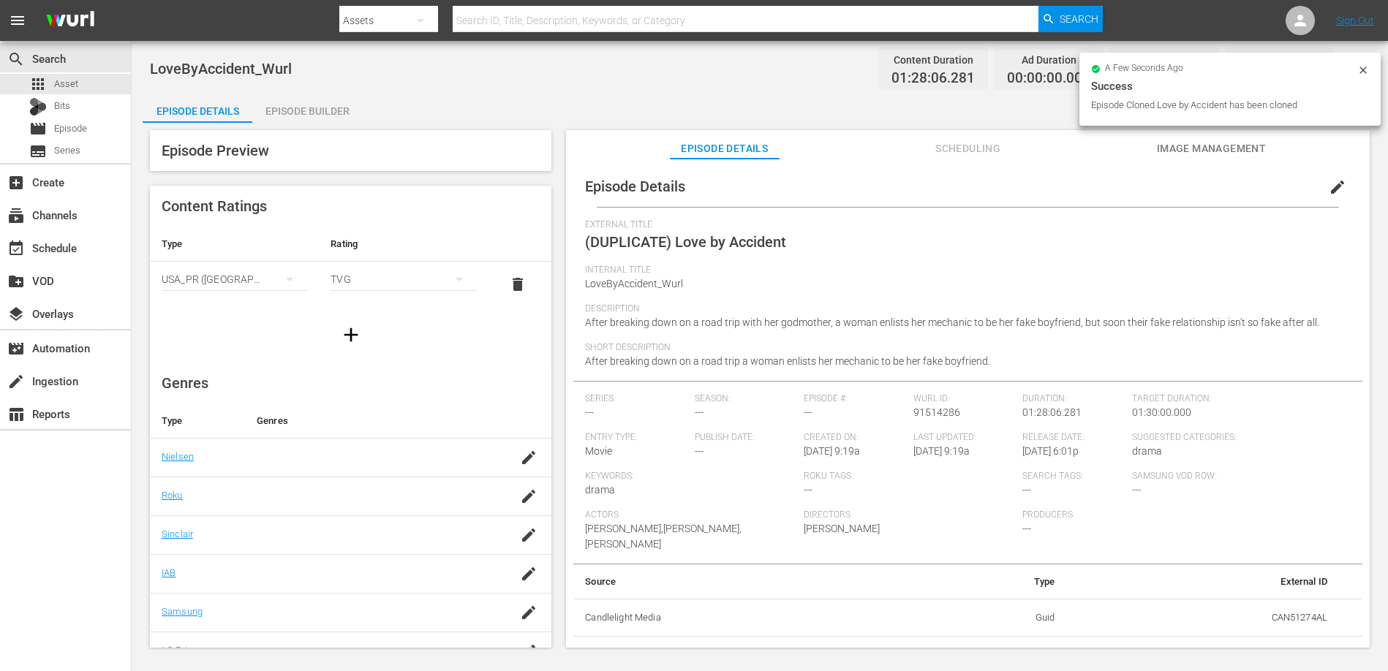
click at [1329, 181] on span "edit" at bounding box center [1338, 187] width 18 height 18
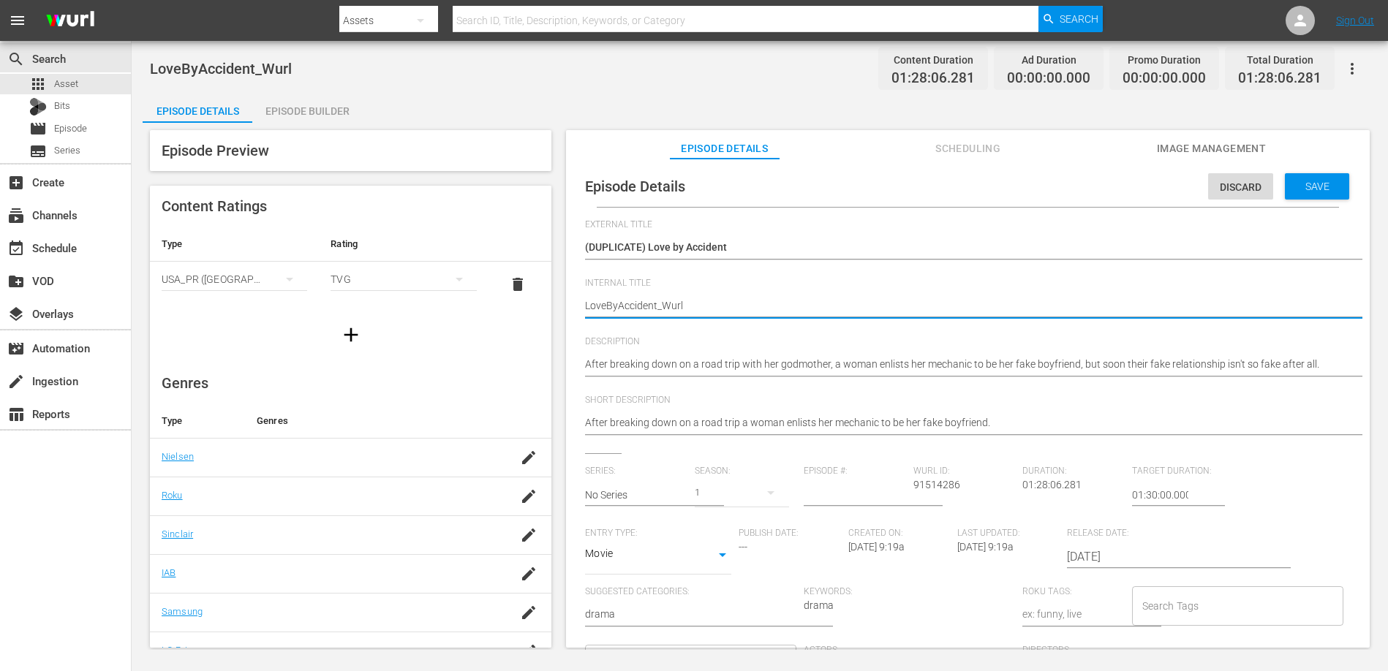
type textarea "ULoveByAccident_Wurl"
type textarea "UKLoveByAccident_Wurl"
type textarea "UK_LoveByAccident_Wurl"
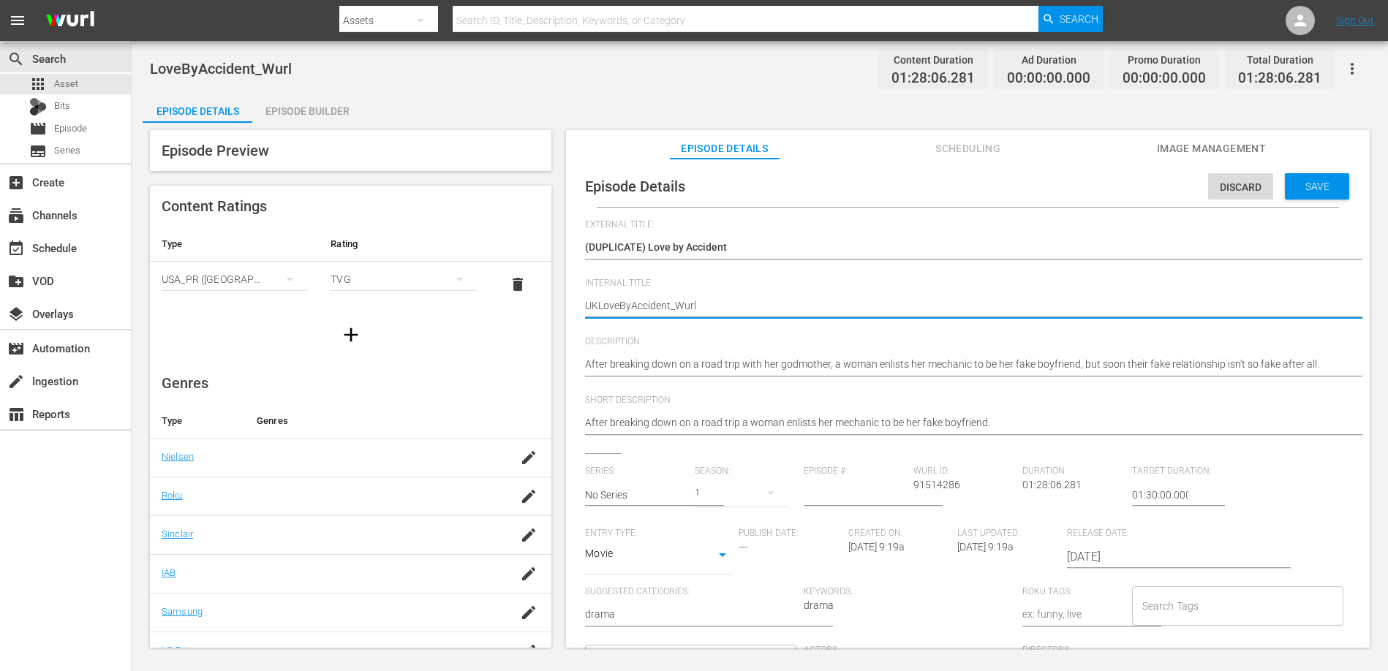
type textarea "UK_LoveByAccident_Wurl"
drag, startPoint x: 718, startPoint y: 308, endPoint x: 675, endPoint y: 308, distance: 43.1
click at [675, 308] on textarea "LoveByAccident_Wurl" at bounding box center [964, 307] width 758 height 18
type textarea "UK_LoveByAccident"
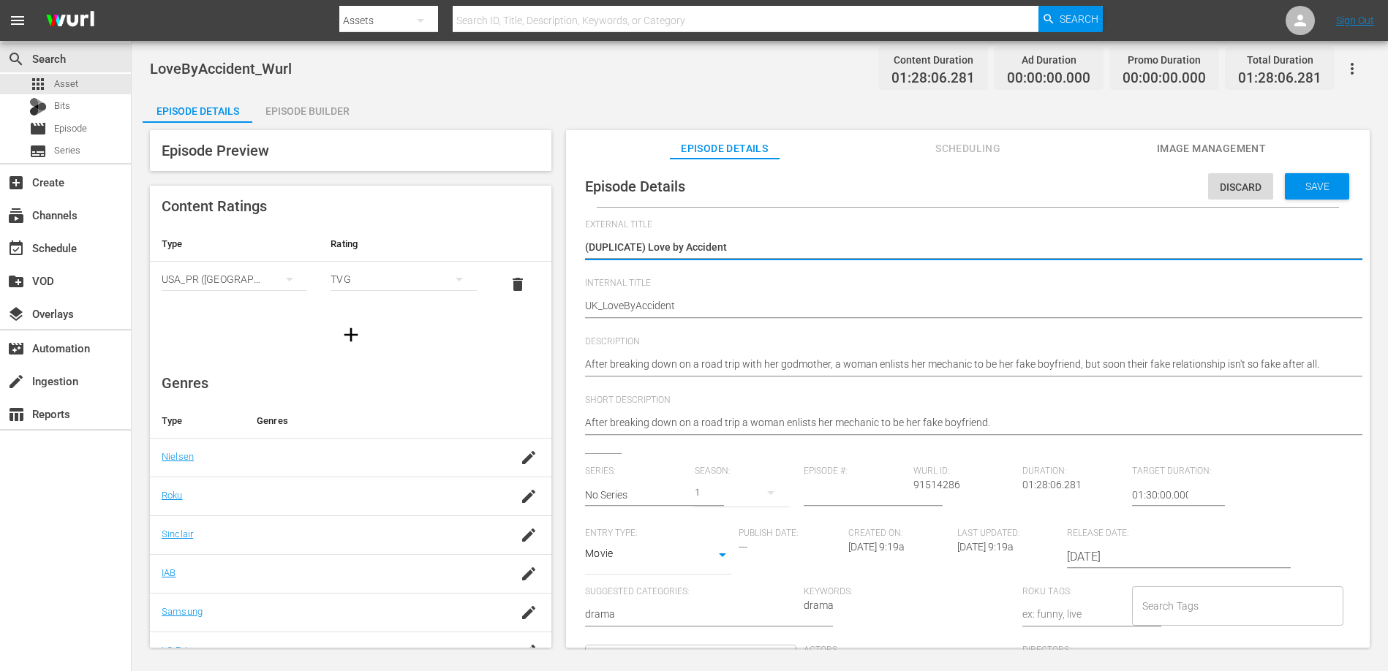
type textarea "(DUPLICATE)Love by Accident"
type textarea "(DUPLICATELove by Accident"
type textarea "(DUPLICATLove by Accident"
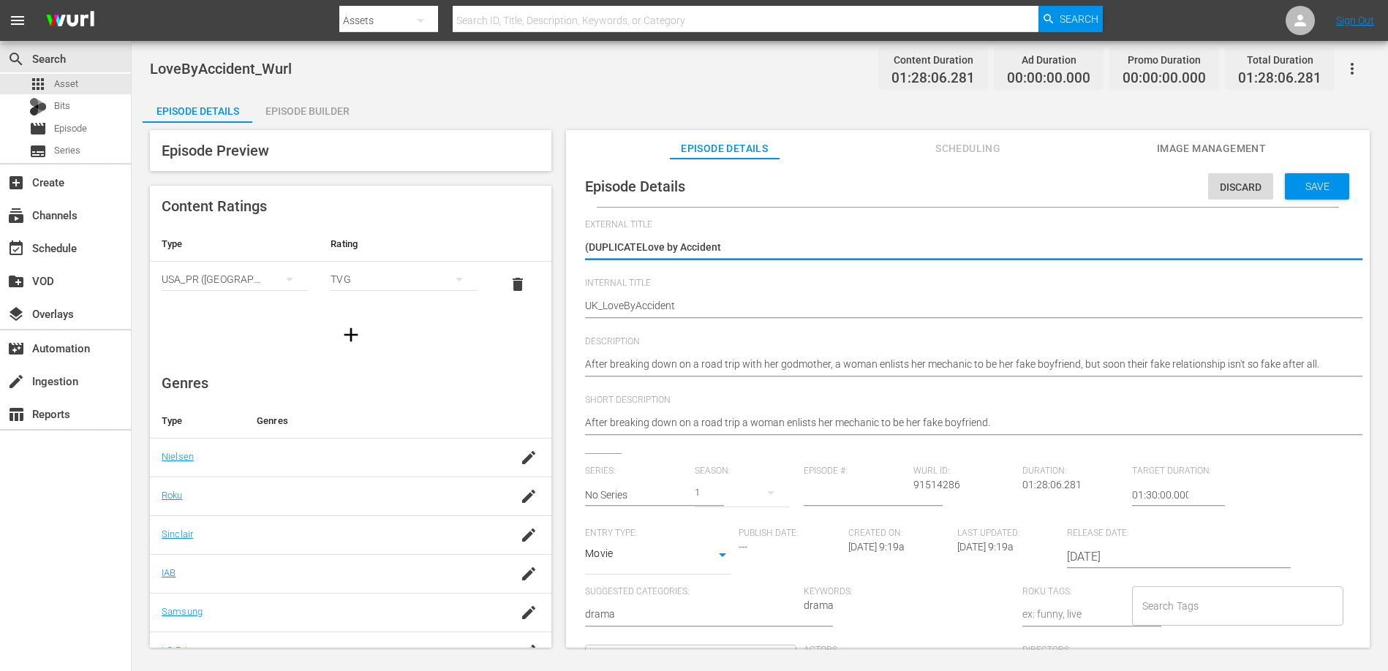
type textarea "(DUPLICATLove by Accident"
type textarea "(DUPLICALove by Accident"
type textarea "(DUPLICLove by Accident"
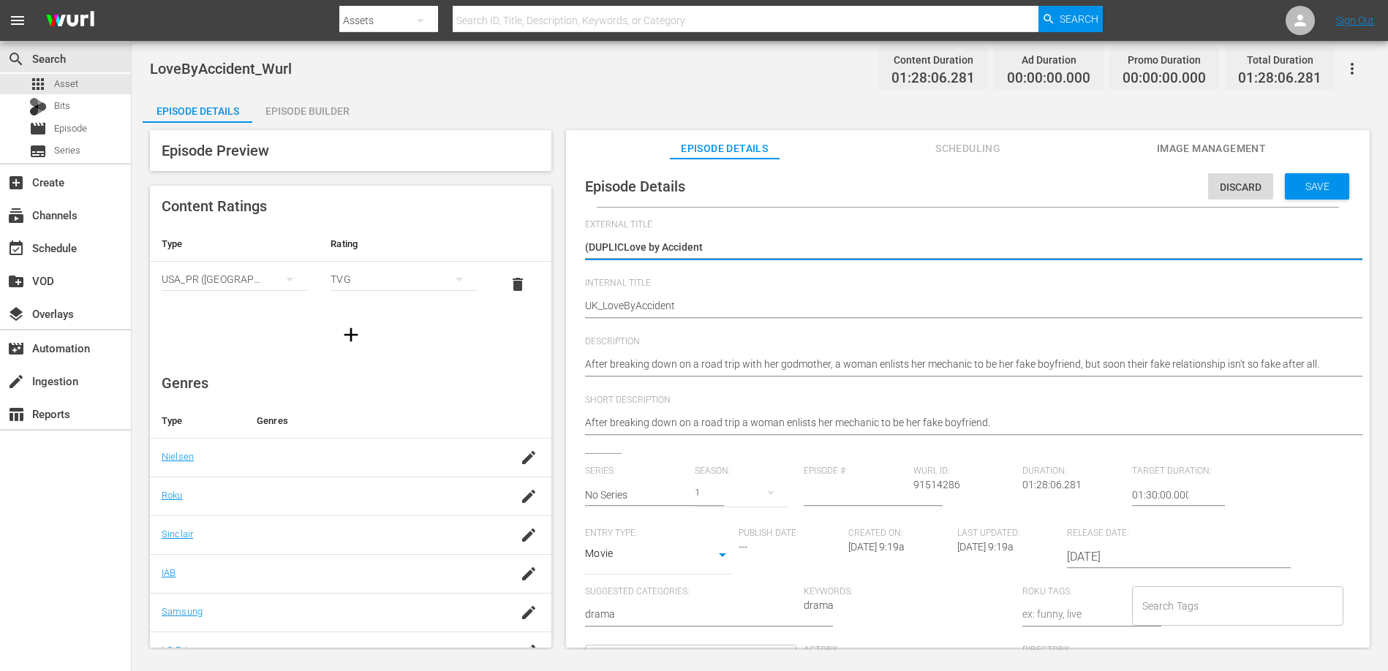
type textarea "(DUPLILove by Accident"
type textarea "(DUPLLove by Accident"
type textarea "(DUPLove by Accident"
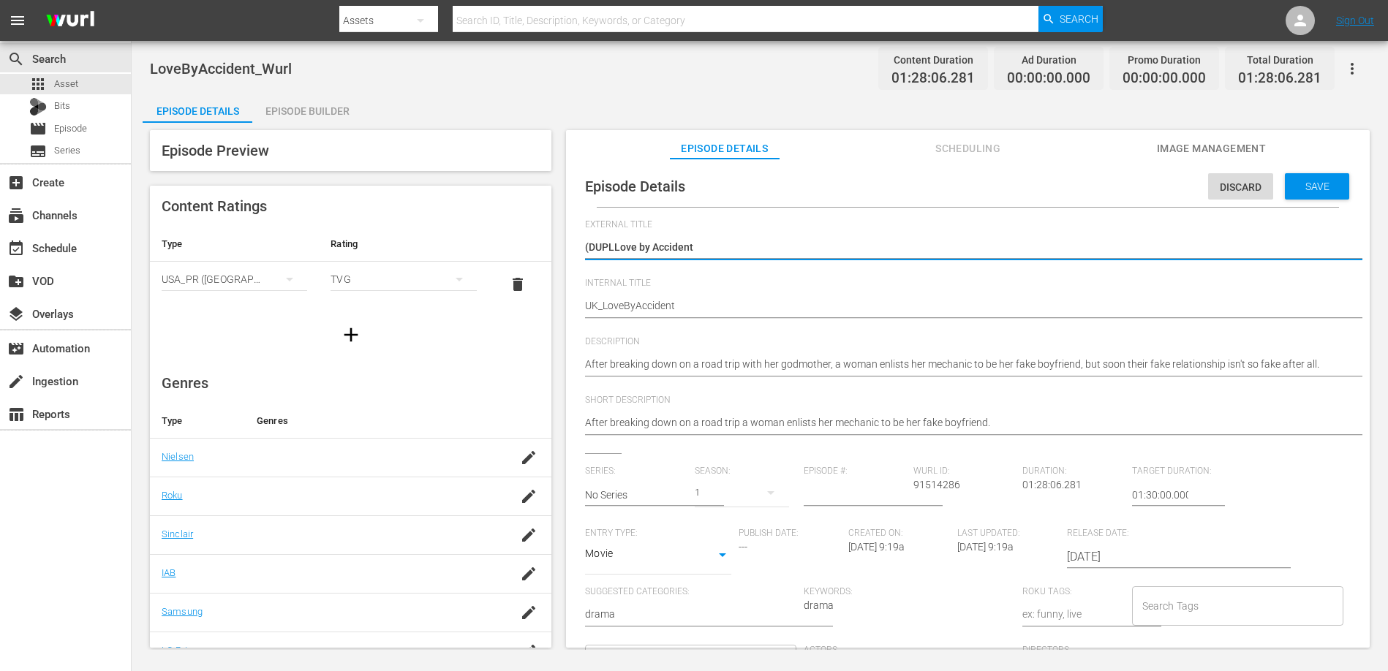
type textarea "(DUPLove by Accident"
type textarea "(DULove by Accident"
type textarea "(DLove by Accident"
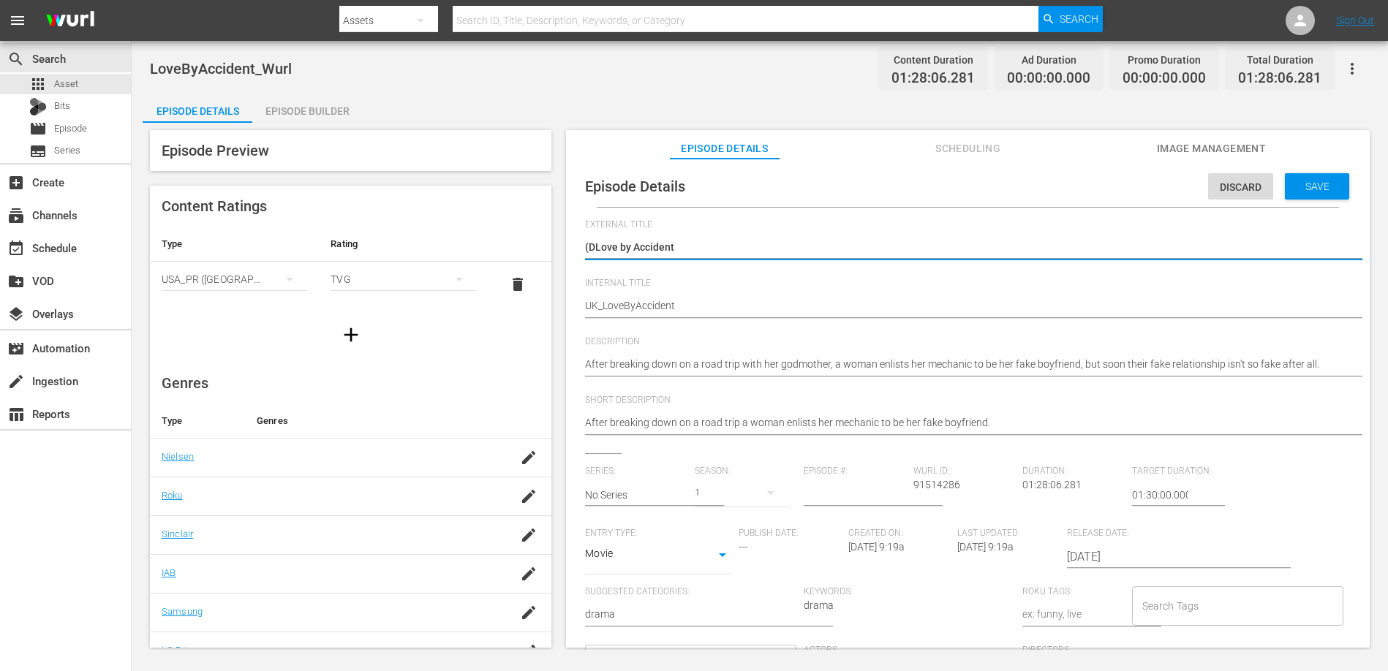
type textarea "(Love by Accident"
type textarea "Love by Accident"
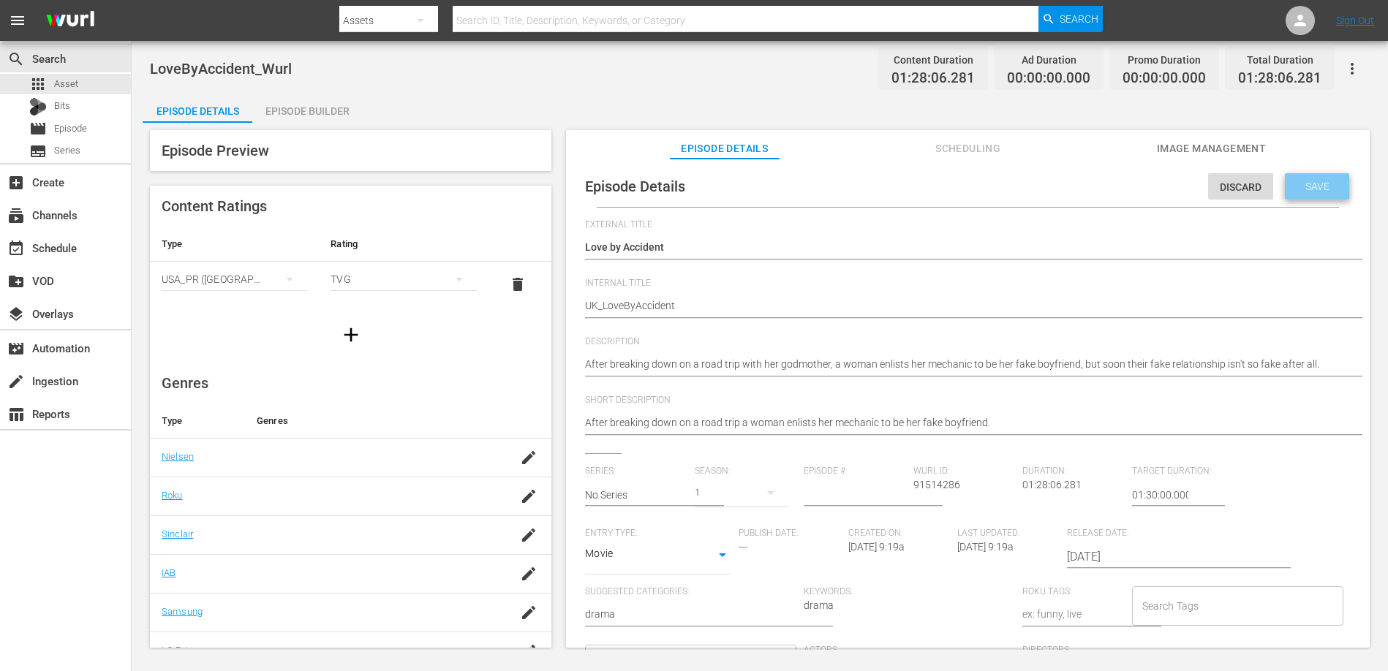
click at [1300, 185] on span "Save" at bounding box center [1318, 187] width 48 height 12
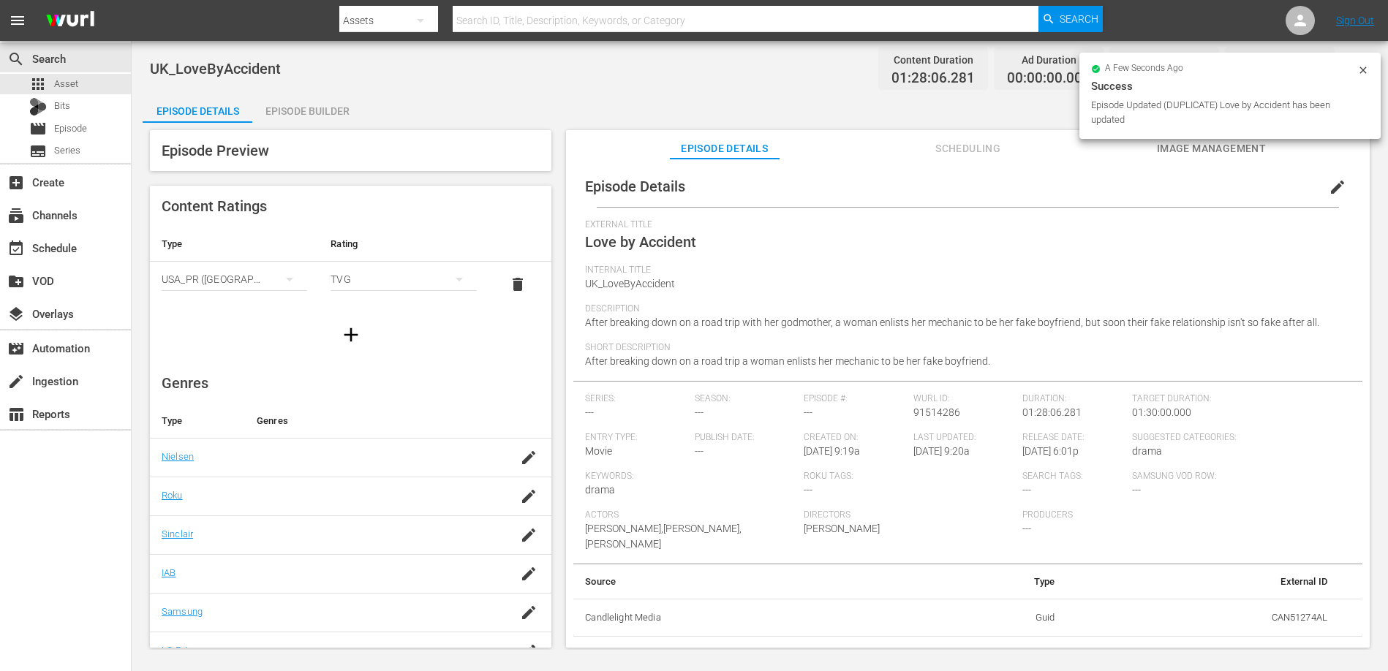
click at [306, 107] on div "Episode Builder" at bounding box center [307, 111] width 110 height 35
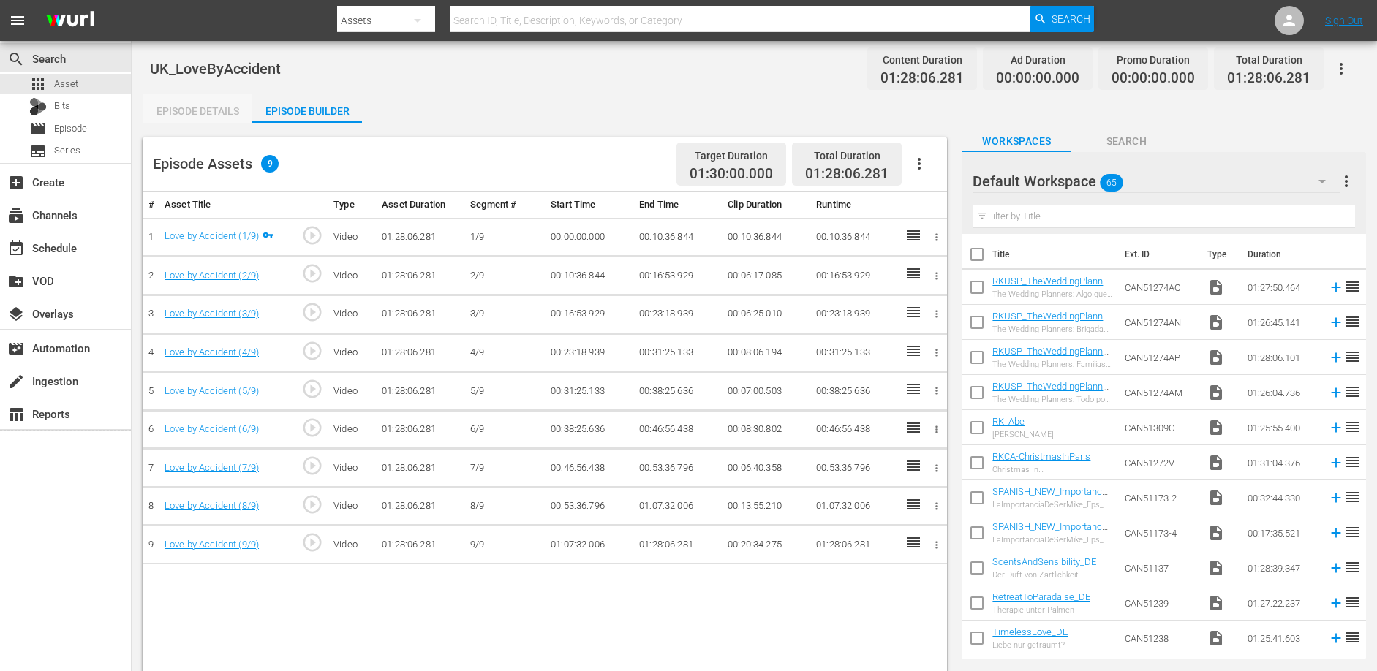
click at [221, 110] on div "Episode Details" at bounding box center [198, 111] width 110 height 35
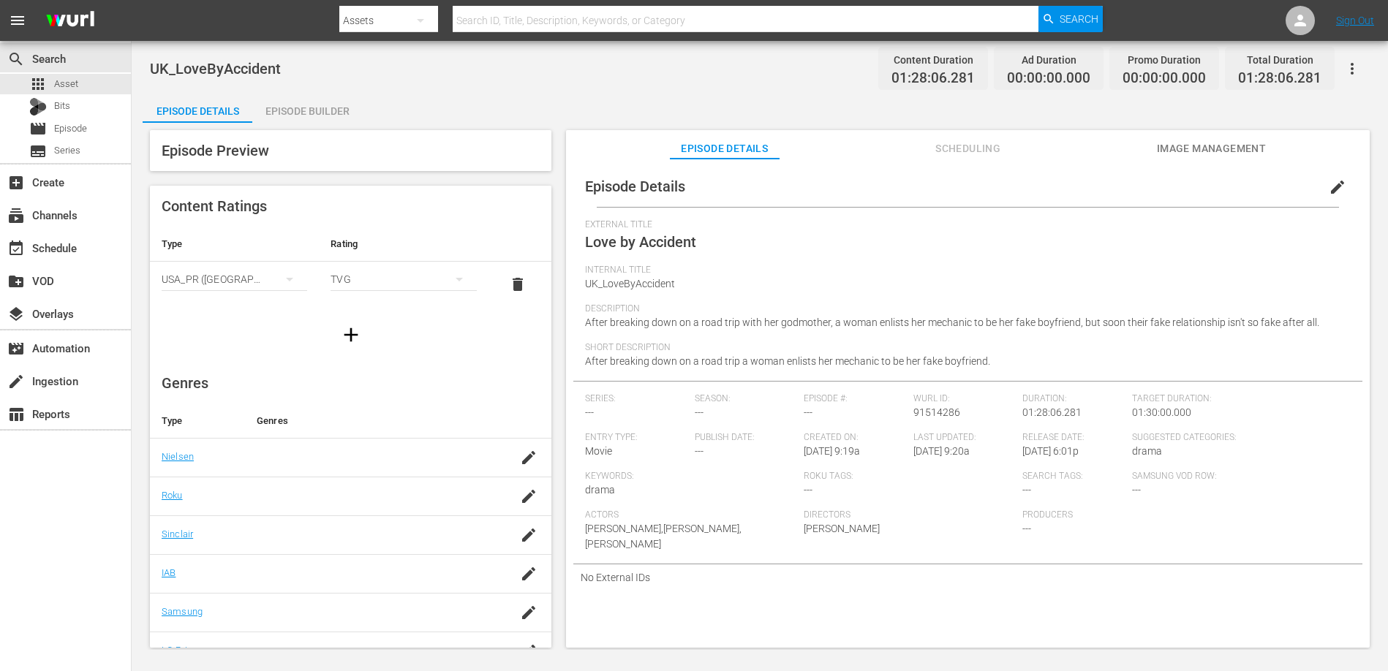
click at [1332, 184] on span "edit" at bounding box center [1338, 187] width 18 height 18
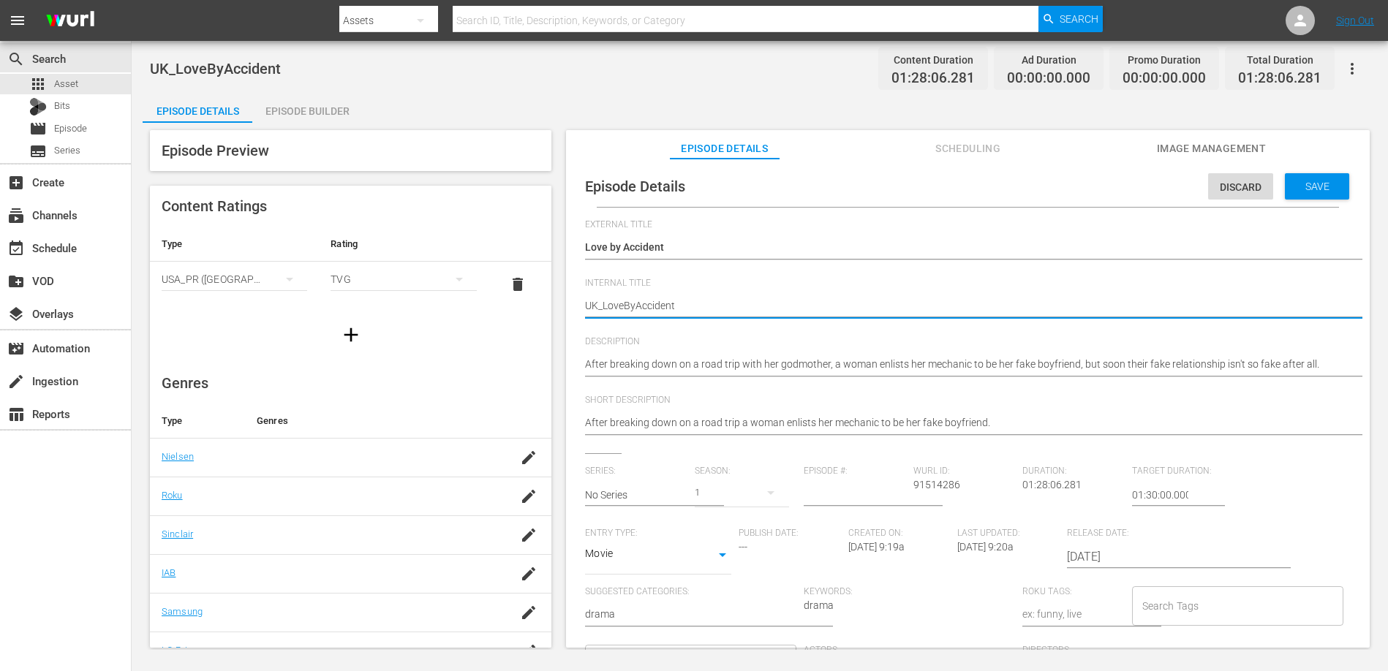
type textarea "UK_Love ByAccident"
click at [638, 304] on textarea "UK_LoveByAccident" at bounding box center [964, 307] width 758 height 18
type textarea "UK_Love By Accident"
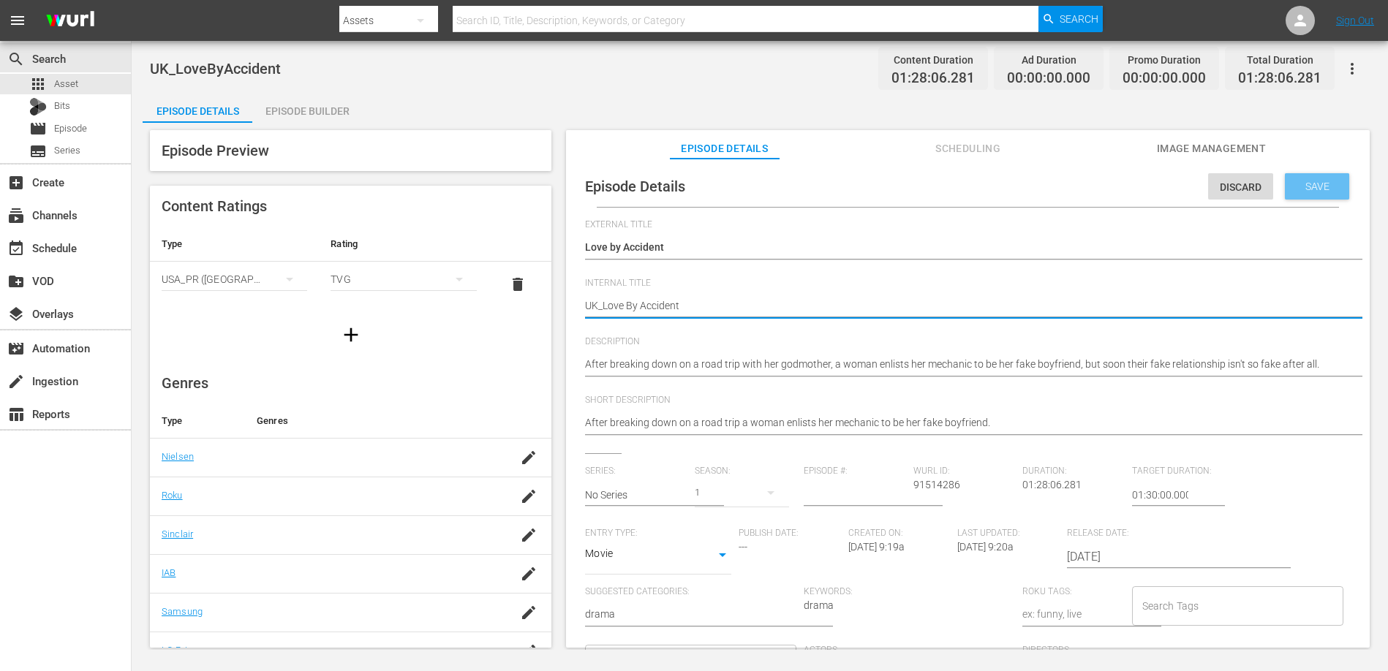
click at [1323, 178] on div "Save" at bounding box center [1317, 186] width 64 height 26
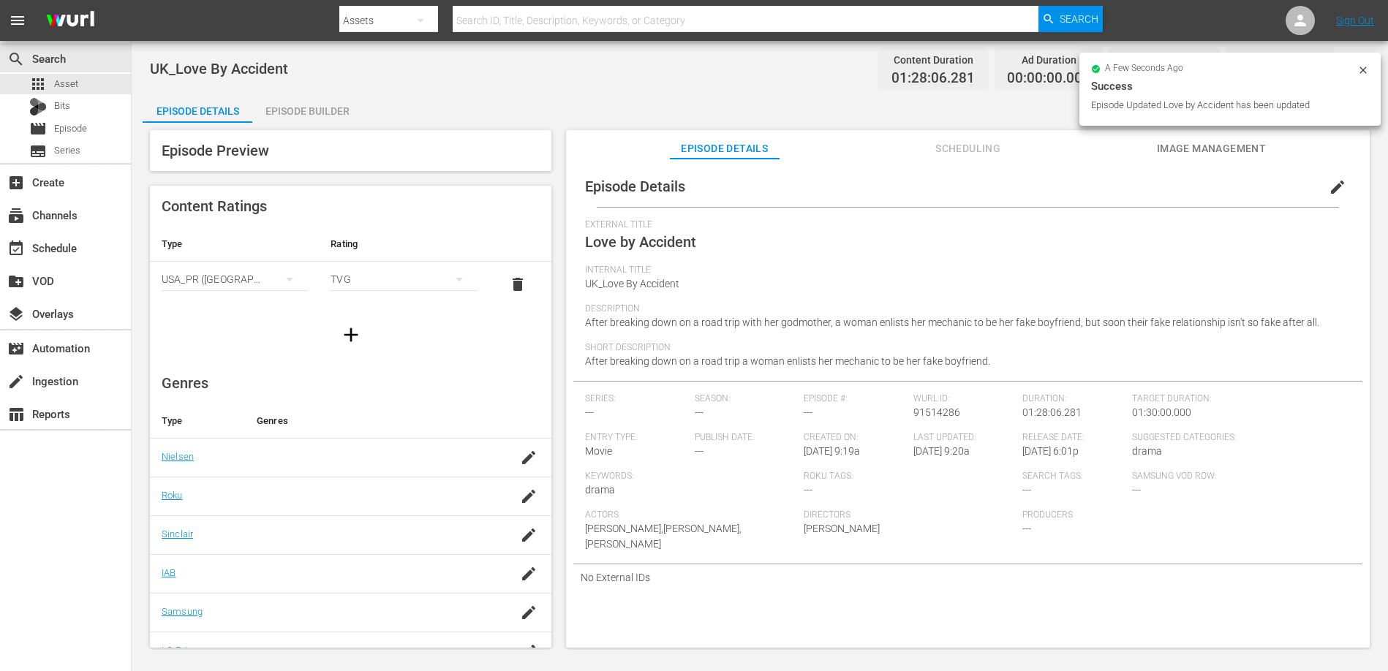
click at [303, 107] on div "Episode Builder" at bounding box center [307, 111] width 110 height 35
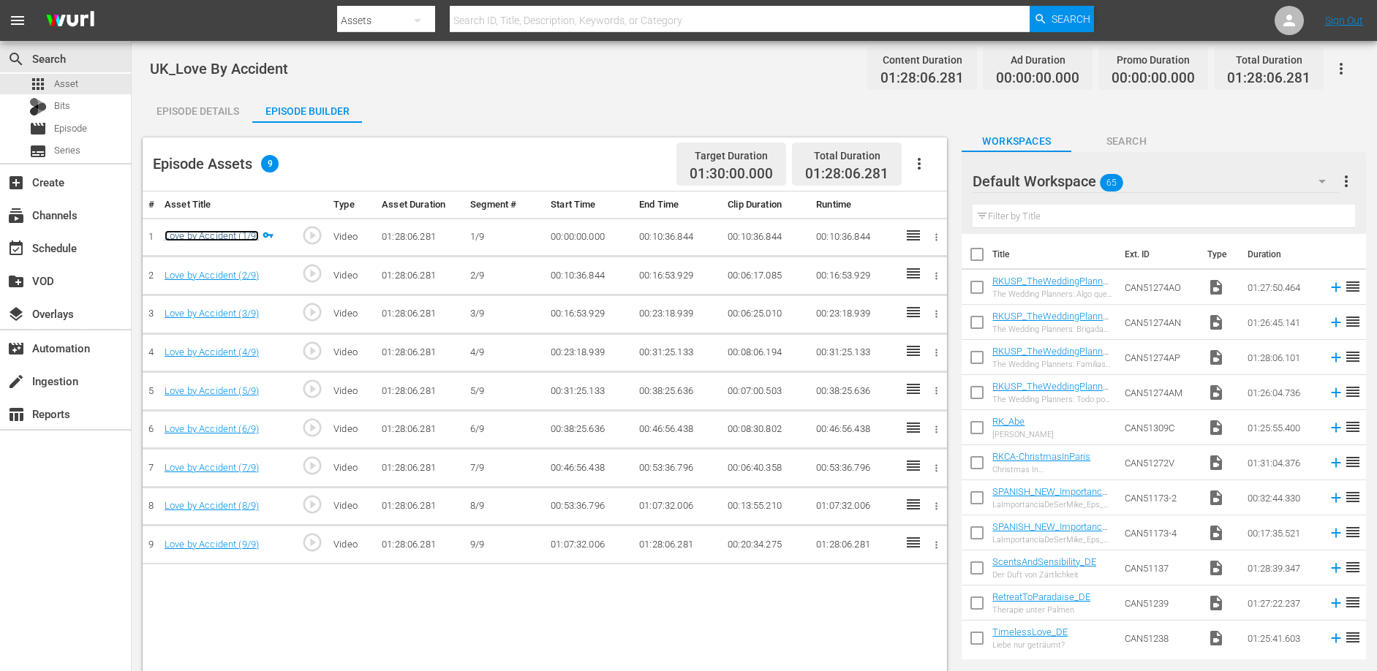
click at [203, 238] on link "Love by Accident (1/9)" at bounding box center [212, 235] width 94 height 11
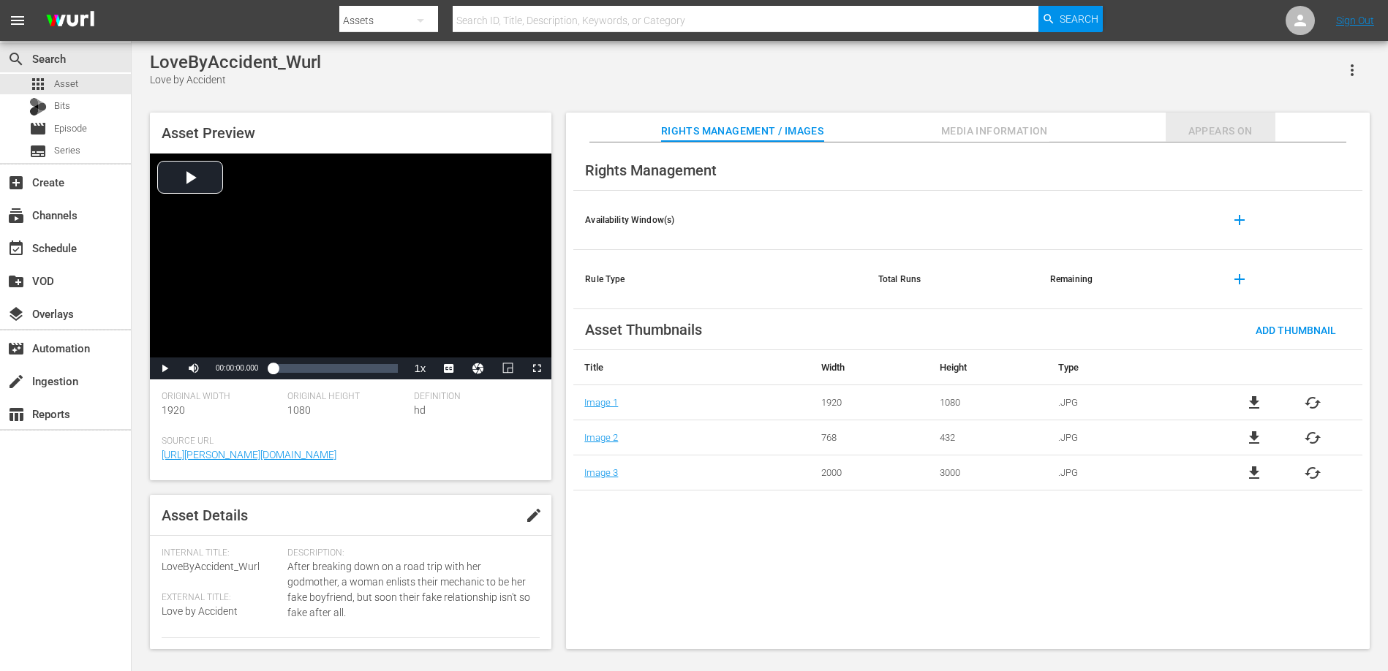
click at [1225, 130] on span "Appears On" at bounding box center [1221, 131] width 110 height 18
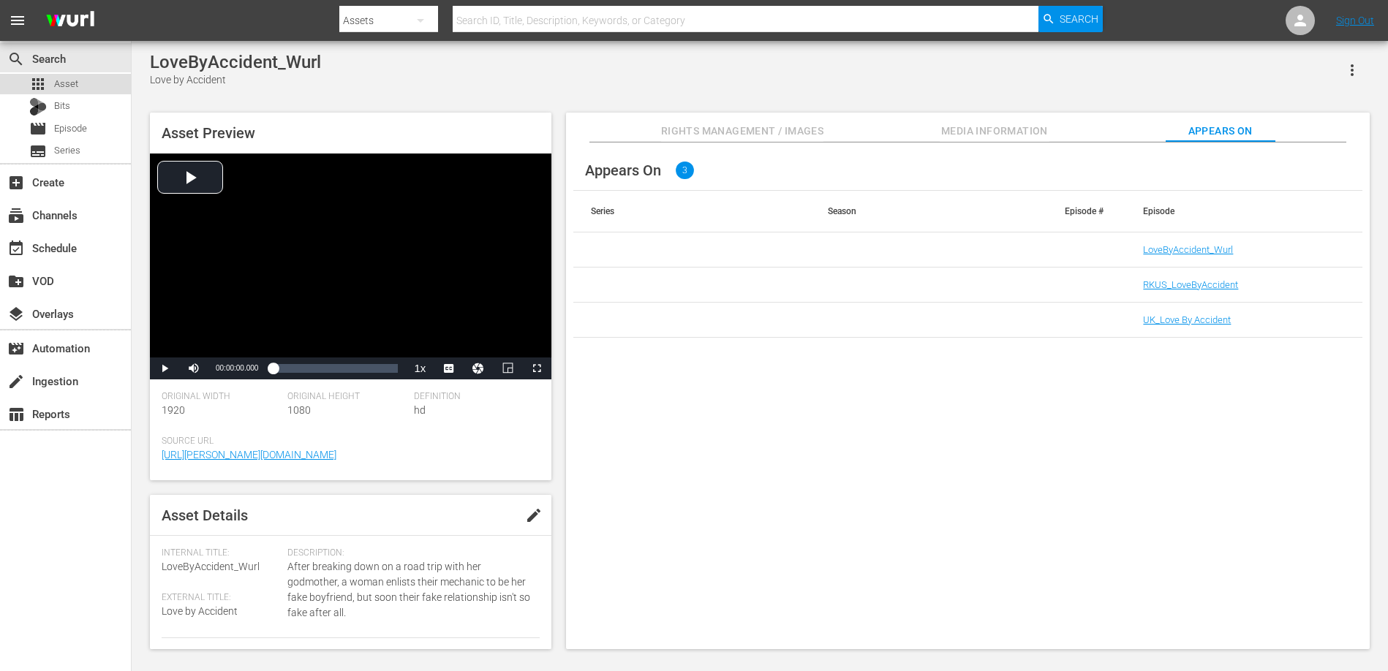
click at [66, 78] on span "Asset" at bounding box center [66, 84] width 24 height 15
